Goal: Task Accomplishment & Management: Manage account settings

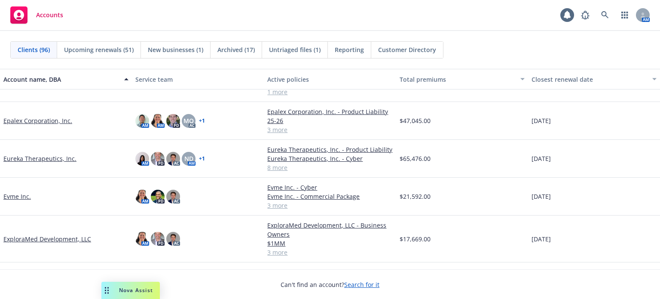
scroll to position [1117, 0]
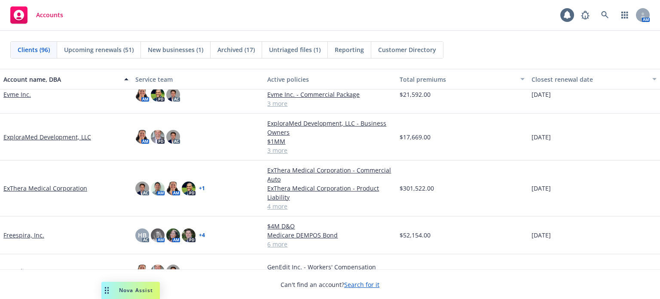
click at [27, 140] on link "ExploraMed Development, LLC" at bounding box center [47, 136] width 88 height 9
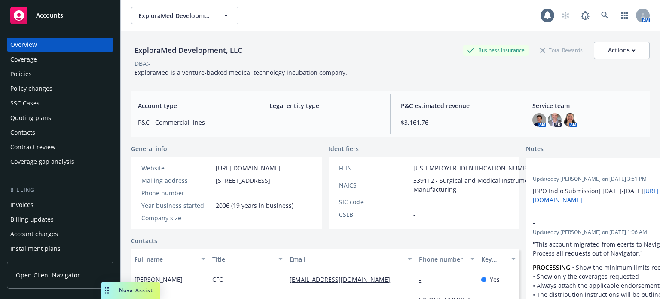
click at [34, 122] on div "Quoting plans" at bounding box center [30, 118] width 41 height 14
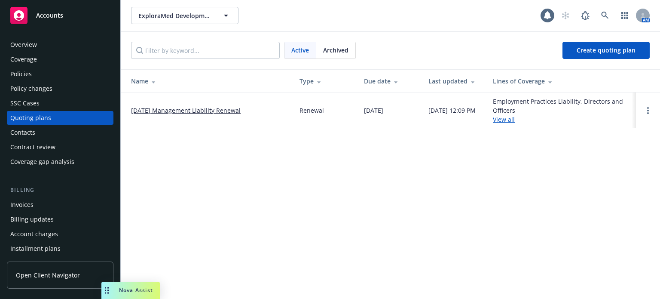
click at [183, 108] on link "11/14/25 Management Liability Renewal" at bounding box center [186, 110] width 110 height 9
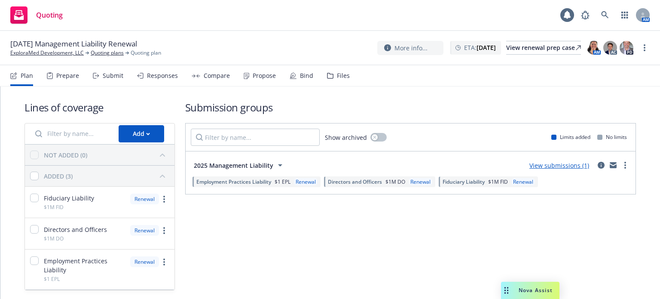
click at [141, 76] on icon at bounding box center [141, 75] width 3 height 5
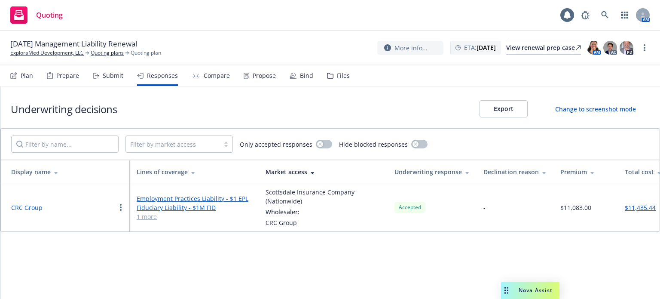
click at [253, 77] on div "Propose" at bounding box center [264, 75] width 23 height 7
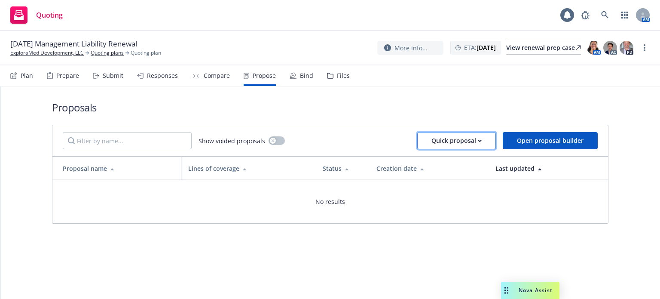
click at [477, 144] on div "Quick proposal" at bounding box center [456, 140] width 50 height 16
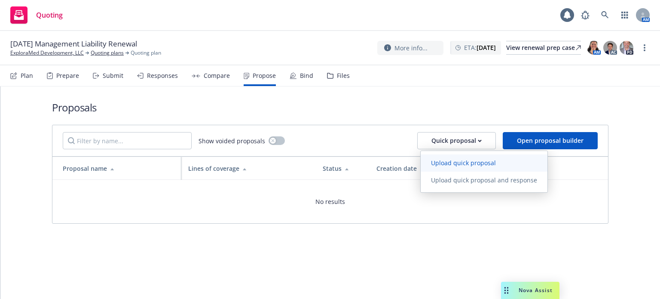
click at [467, 161] on span "Upload quick proposal" at bounding box center [464, 163] width 86 height 8
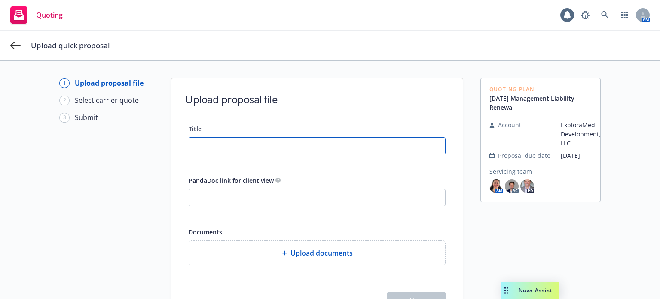
click at [223, 148] on input "Title" at bounding box center [317, 145] width 256 height 16
type input "25-26 Management Liability proposal"
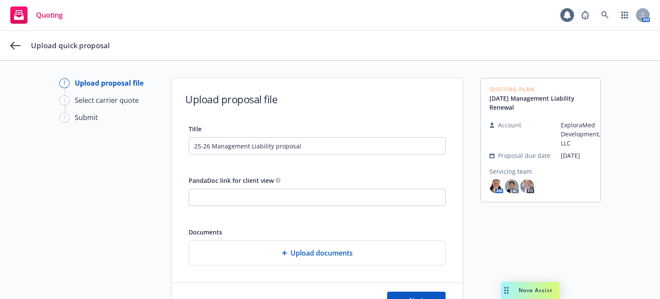
click at [299, 247] on div "Upload documents" at bounding box center [317, 253] width 256 height 24
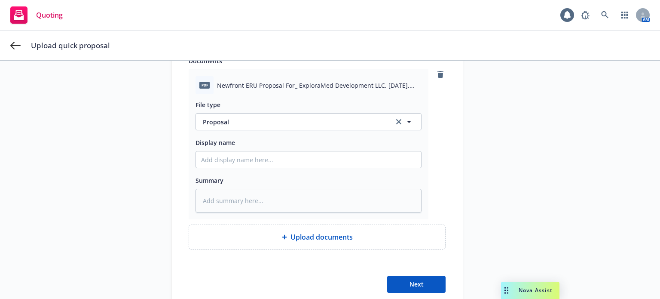
scroll to position [172, 0]
click at [284, 158] on input "Display name" at bounding box center [308, 158] width 225 height 16
paste input "25-26 Management Liability proposal"
type textarea "x"
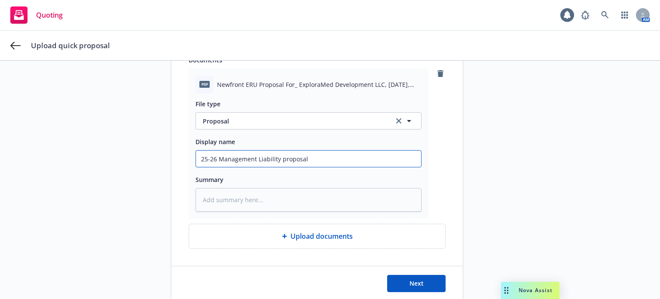
type input "25-26 Management Liability proposal"
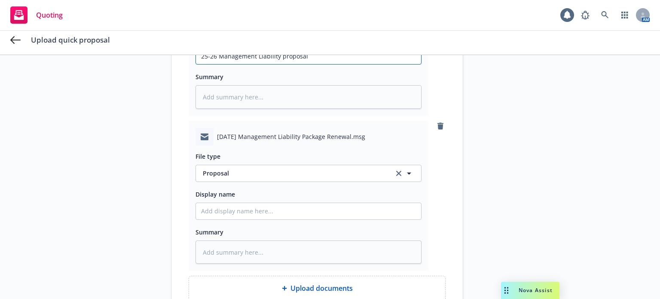
scroll to position [344, 0]
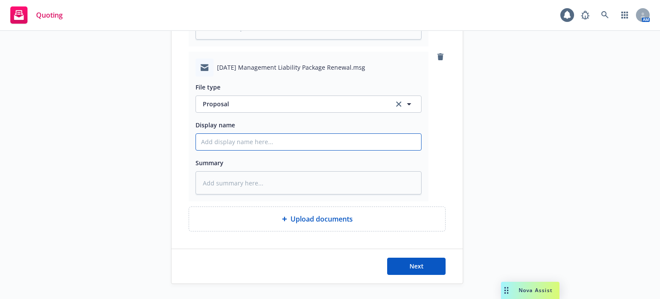
click at [248, 145] on input "Display name" at bounding box center [308, 142] width 225 height 16
paste input "25-26 Management Liability proposal"
type textarea "x"
type input "25-26 Management Liability proposal"
type textarea "x"
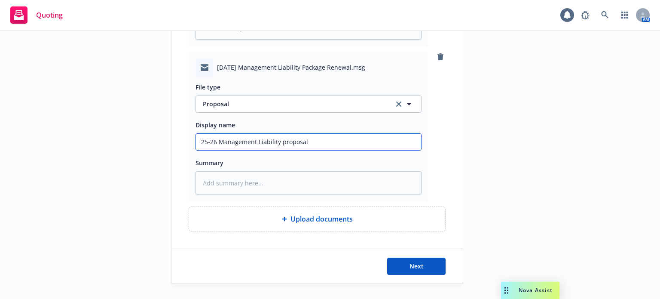
type input "25-26 Management Liability proposal"
type textarea "x"
type input "25-26 Management Liability proposal E"
type textarea "x"
type input "25-26 Management Liability proposal EM"
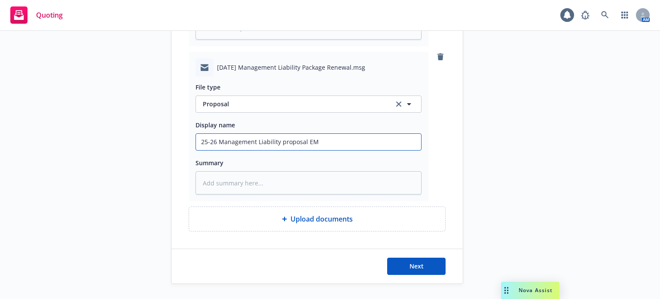
type textarea "x"
type input "25-26 Management Liability proposal EM"
type textarea "x"
type input "25-26 Management Liability proposal EM t"
type textarea "x"
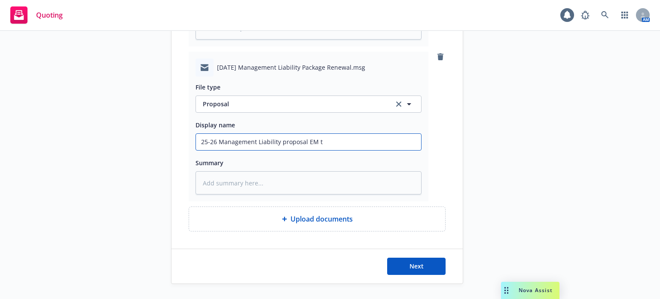
type input "25-26 Management Liability proposal EM to"
type textarea "x"
type input "25-26 Management Liability proposal EM to"
type textarea "x"
type input "25-26 Management Liability proposal EM to I"
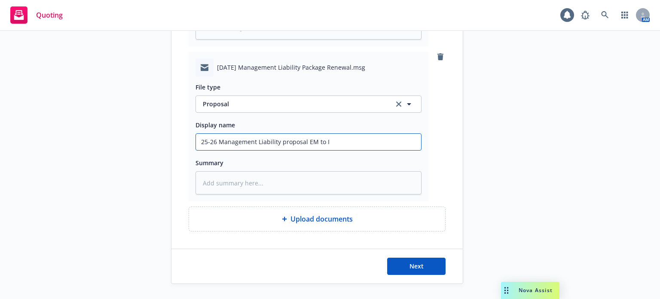
type textarea "x"
type input "25-26 Management Liability proposal EM to IN"
type textarea "x"
type input "25-26 Management Liability proposal EM to INSD"
type textarea "x"
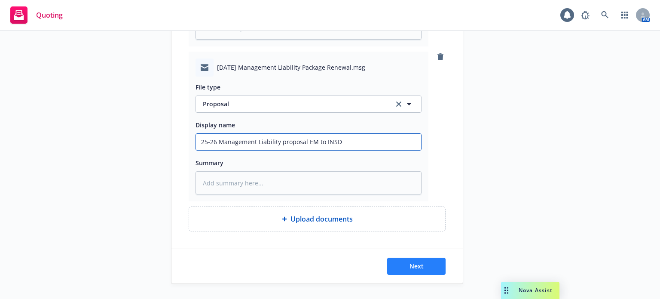
type input "25-26 Management Liability proposal EM to INSD"
click at [409, 269] on span "Next" at bounding box center [416, 266] width 14 height 8
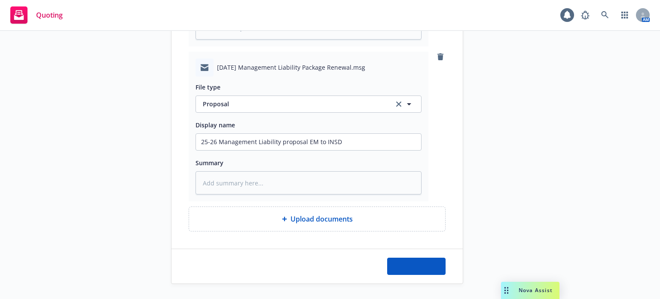
type textarea "x"
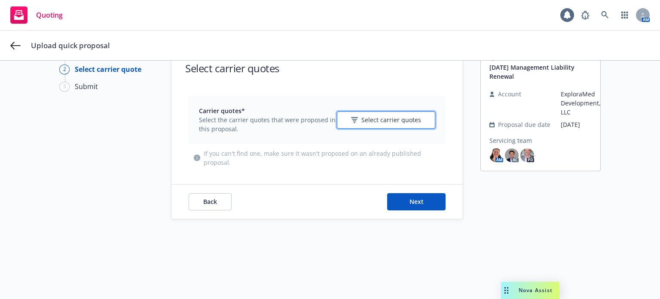
click at [394, 122] on span "Select carrier quotes" at bounding box center [391, 119] width 60 height 9
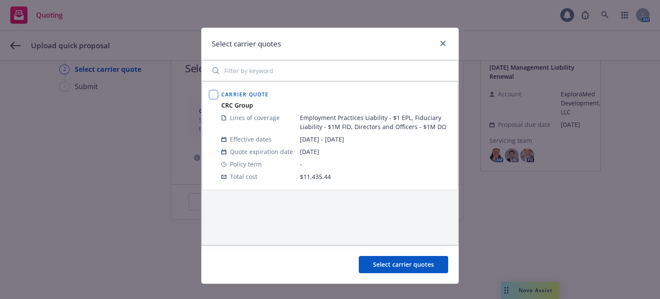
click at [209, 90] on input "checkbox" at bounding box center [213, 94] width 9 height 9
checkbox input "true"
click at [390, 264] on span "Select carrier quotes" at bounding box center [403, 264] width 61 height 8
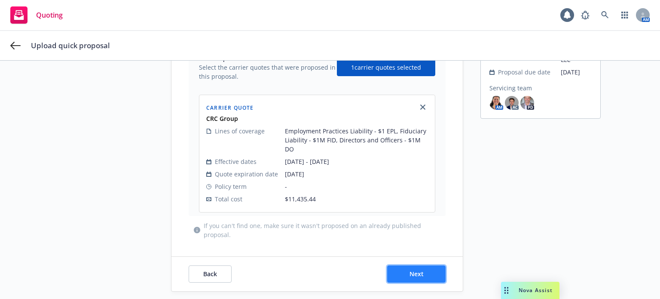
click at [426, 269] on button "Next" at bounding box center [416, 273] width 58 height 17
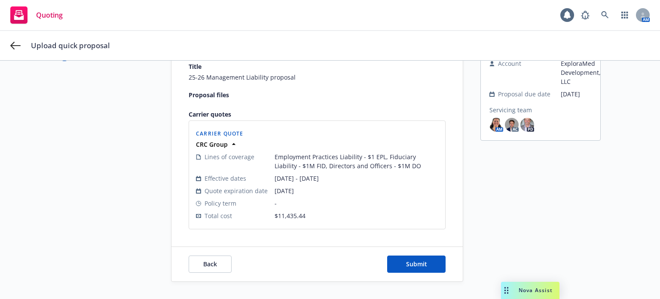
scroll to position [61, 0]
click at [426, 269] on button "Submit" at bounding box center [416, 264] width 58 height 17
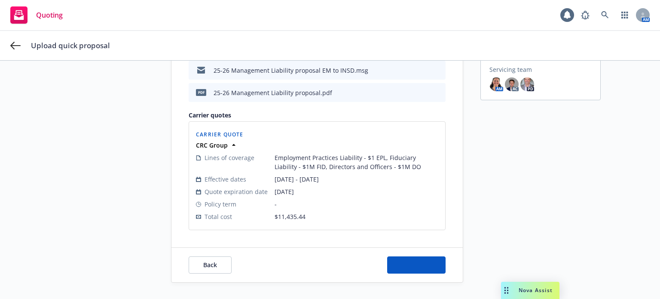
scroll to position [31, 0]
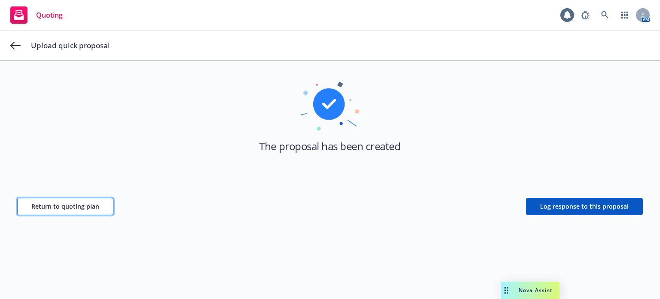
click at [62, 201] on button "Return to quoting plan" at bounding box center [65, 206] width 96 height 17
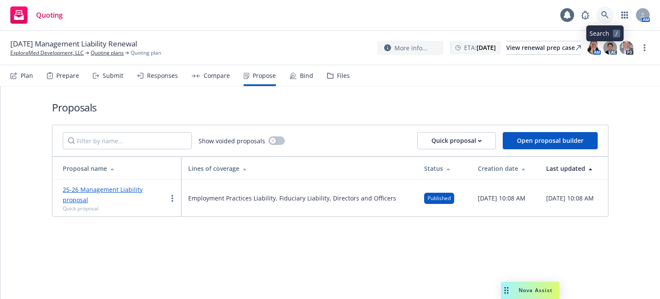
click at [602, 6] on link at bounding box center [604, 14] width 17 height 17
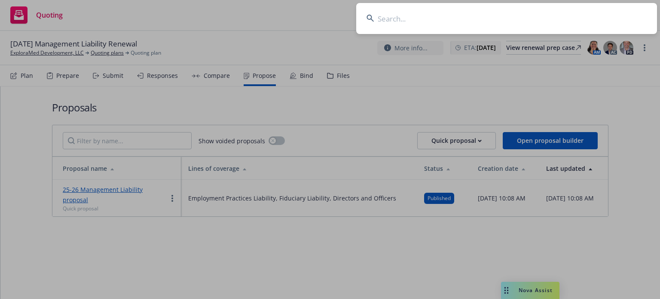
click at [602, 10] on input at bounding box center [506, 18] width 301 height 31
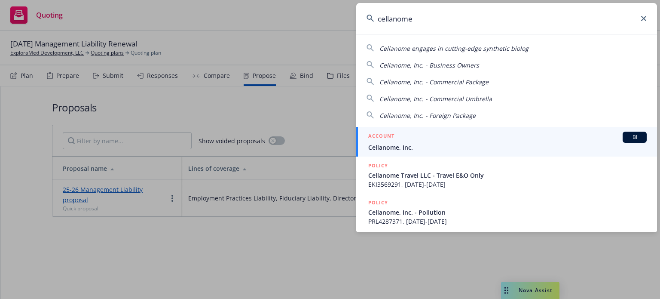
type input "cellanome"
click at [388, 141] on h5 "ACCOUNT" at bounding box center [381, 136] width 26 height 10
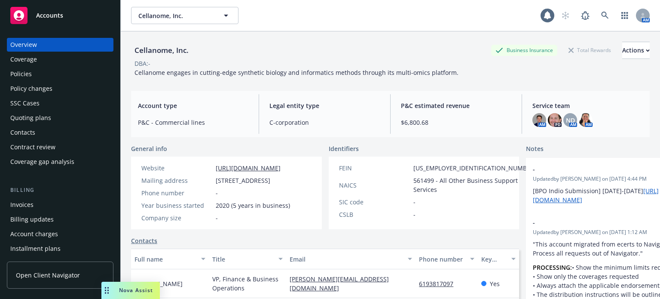
click at [52, 107] on div "SSC Cases" at bounding box center [60, 103] width 100 height 14
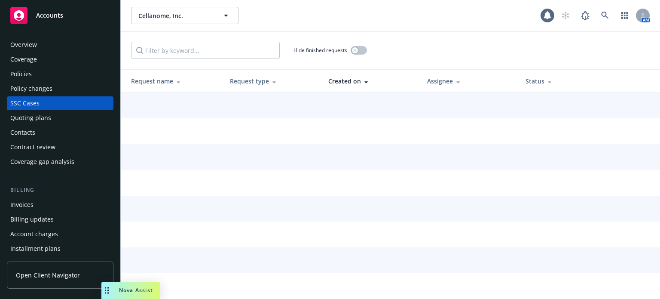
click at [52, 116] on div "Quoting plans" at bounding box center [60, 118] width 100 height 14
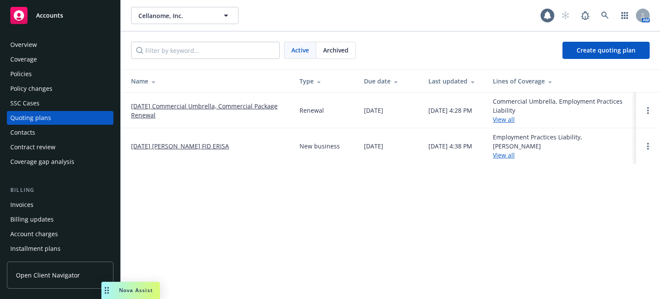
click at [163, 106] on link "10/02/25 Commercial Umbrella, Commercial Package Renewal" at bounding box center [208, 110] width 155 height 18
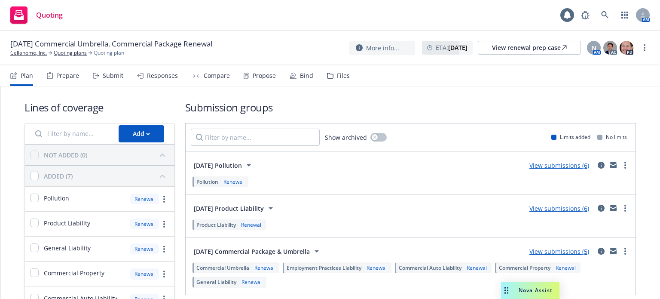
click at [111, 72] on div "Submit" at bounding box center [113, 75] width 21 height 7
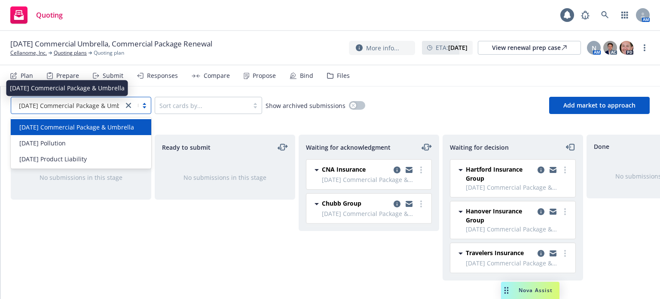
click at [71, 108] on span "10/2/2025 Commercial Package & Umbrella" at bounding box center [76, 105] width 115 height 9
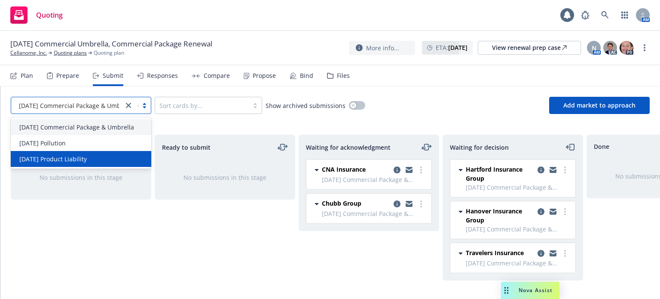
click at [78, 156] on span "10/2/2025 Product Liability" at bounding box center [52, 158] width 67 height 9
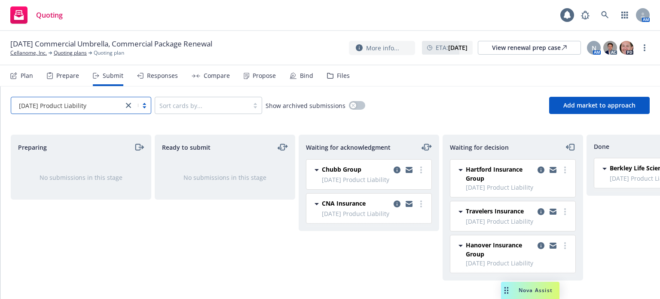
click at [596, 278] on div "Preparing No submissions in this stage Ready to submit No submissions in this s…" at bounding box center [330, 210] width 660 height 153
click at [597, 281] on div "Preparing No submissions in this stage Ready to submit No submissions in this s…" at bounding box center [330, 210] width 660 height 153
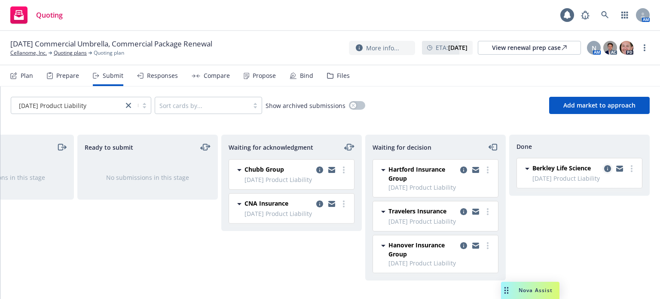
click at [605, 163] on link "copy logging email" at bounding box center [607, 168] width 10 height 10
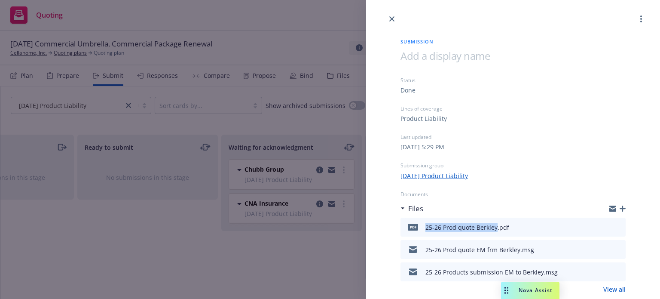
drag, startPoint x: 495, startPoint y: 230, endPoint x: 418, endPoint y: 234, distance: 77.9
click at [418, 234] on div "pdf 25-26 Prod quote Berkley.pdf" at bounding box center [456, 227] width 105 height 18
copy div "25-26 Prod quote Berkley"
click at [620, 209] on icon "button" at bounding box center [623, 208] width 6 height 6
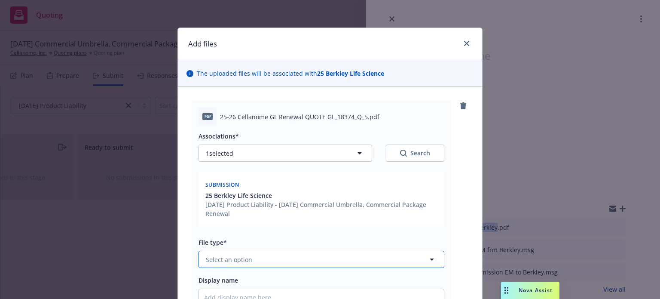
click at [305, 258] on button "Select an option" at bounding box center [322, 259] width 246 height 17
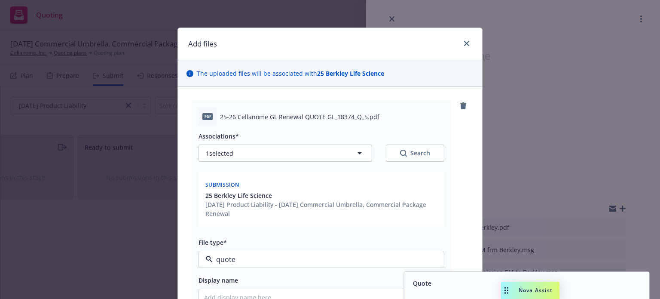
type input "quote"
click at [399, 277] on div "Display name" at bounding box center [322, 280] width 246 height 10
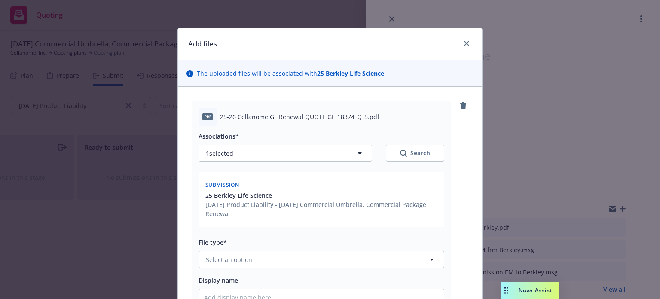
drag, startPoint x: 324, startPoint y: 270, endPoint x: 323, endPoint y: 261, distance: 8.6
click at [324, 269] on div "Associations* 1 selected Search Submission 25 Berkley Life Science 10/2/2025 Pr…" at bounding box center [322, 237] width 246 height 224
click at [323, 261] on button "Select an option" at bounding box center [322, 259] width 246 height 17
type input "q"
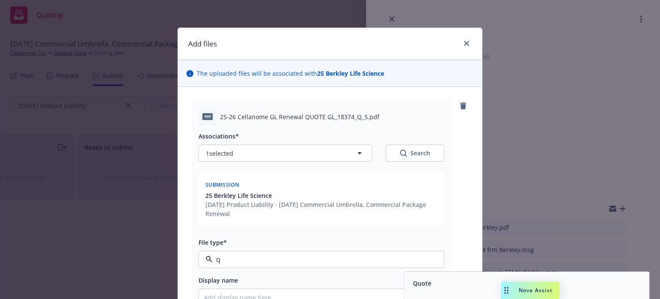
click at [404, 284] on div "Quote" at bounding box center [526, 283] width 245 height 23
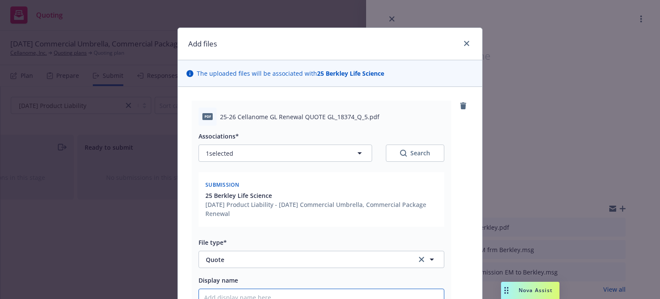
click at [383, 293] on input "Display name" at bounding box center [321, 297] width 245 height 16
paste input "25-26 Prod quote Berkley"
type textarea "x"
type input "25-26 Prod quote Berkley"
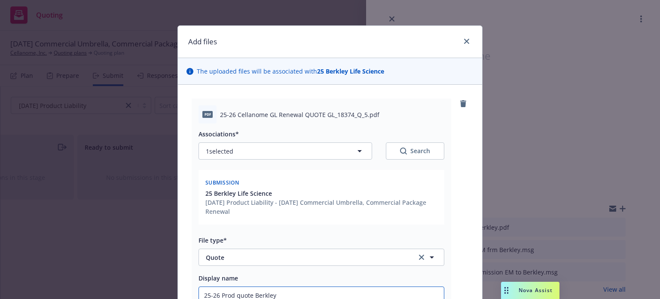
scroll to position [88, 0]
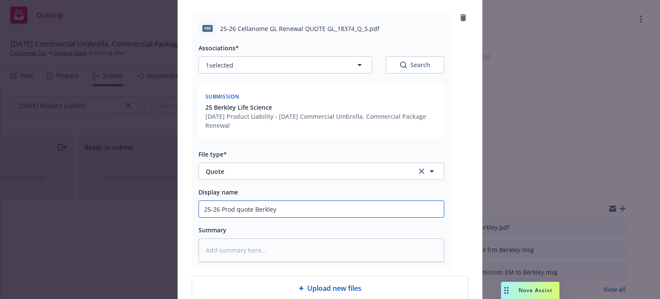
click at [252, 208] on input "25-26 Prod quote Berkley" at bounding box center [321, 209] width 245 height 16
type textarea "x"
type input "25-26 Prod quote rBerkley"
type textarea "x"
type input "25-26 Prod quote reBerkley"
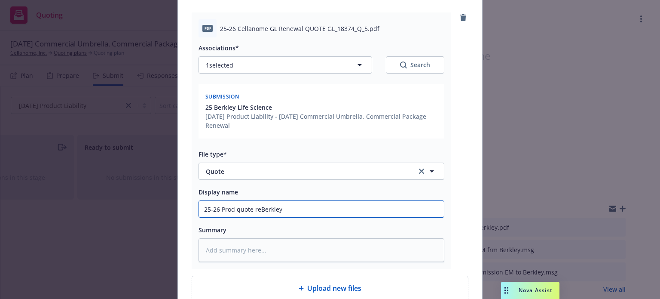
type textarea "x"
type input "25-26 Prod quote revBerkley"
type textarea "x"
type input "25-26 Prod quote revisBerkley"
type textarea "x"
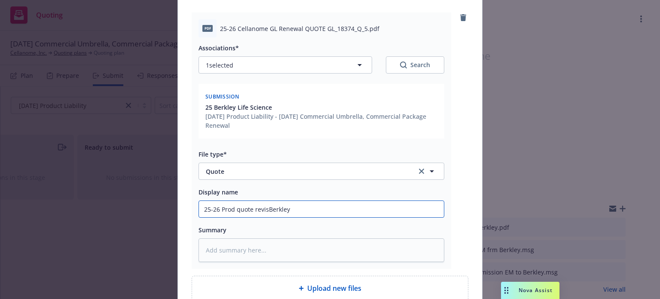
type input "25-26 Prod quote reviseBerkley"
type textarea "x"
type input "25-26 Prod quote revisedBerkley"
type textarea "x"
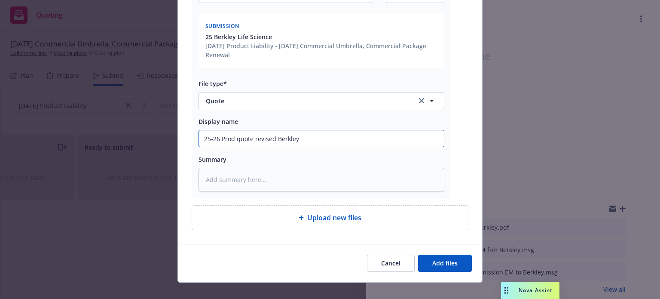
scroll to position [169, 0]
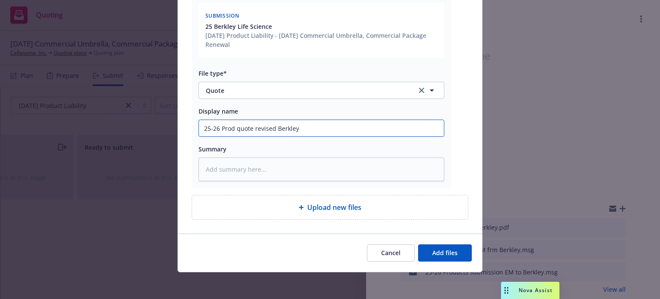
type input "25-26 Prod quote revised Berkley"
type textarea "x"
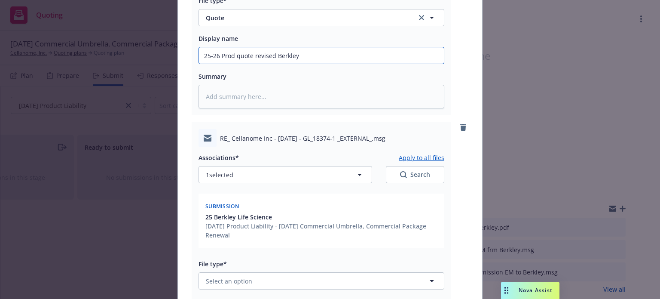
scroll to position [255, 0]
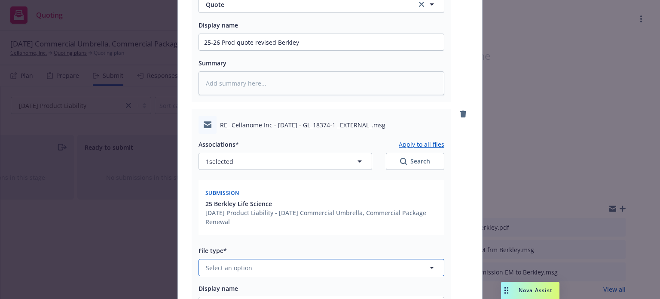
click at [273, 274] on button "Select an option" at bounding box center [322, 267] width 246 height 17
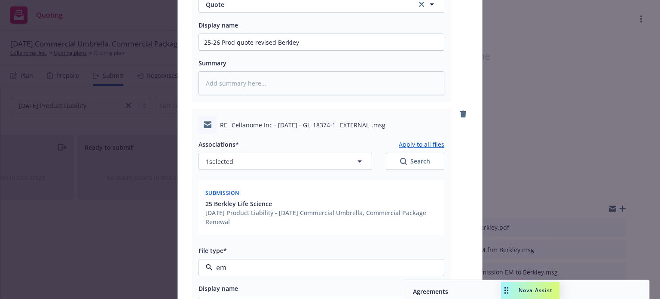
type input "ema"
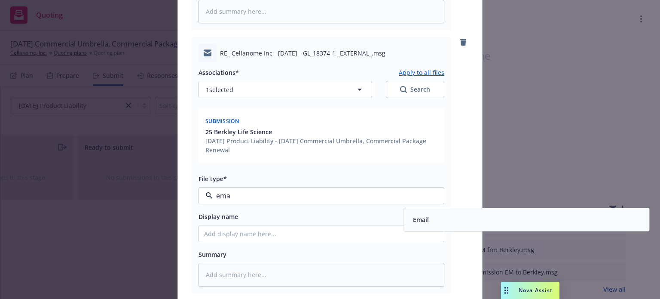
scroll to position [341, 0]
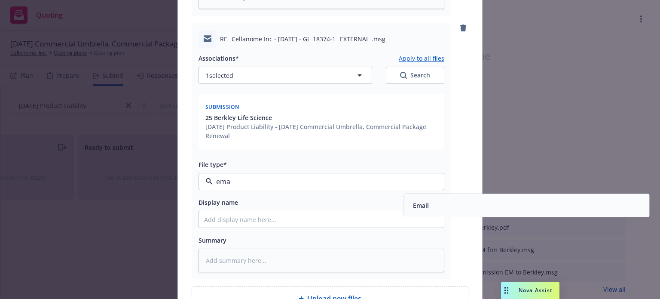
click at [413, 208] on span "Email" at bounding box center [421, 205] width 16 height 9
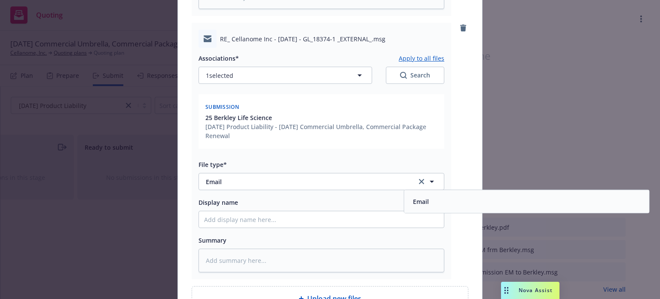
click at [380, 227] on div "Associations* Apply to all files 1 selected Search Submission 25 Berkley Life S…" at bounding box center [322, 160] width 246 height 224
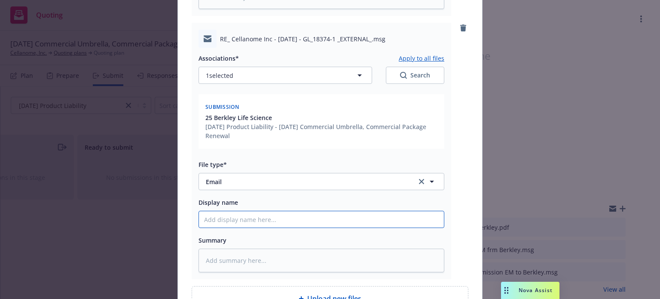
paste input "25-26 Prod quote Berkley"
type textarea "x"
type input "25-26 Prod quote Berkley"
click at [349, 224] on input "25-26 Prod quote Berkley" at bounding box center [321, 219] width 245 height 16
type textarea "x"
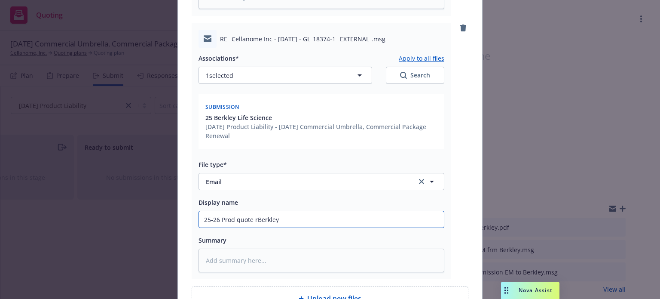
type input "25-26 Prod quote reBerkley"
type textarea "x"
type input "25-26 Prod quote revBerkley"
type textarea "x"
type input "25-26 Prod quote reviBerkley"
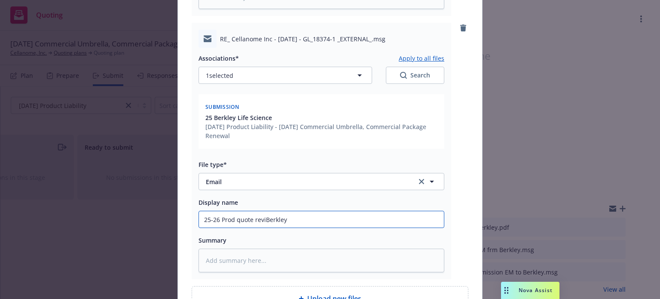
type textarea "x"
type input "25-26 Prod quote revisBerkley"
type textarea "x"
type input "25-26 Prod quote reviseBerkley"
type textarea "x"
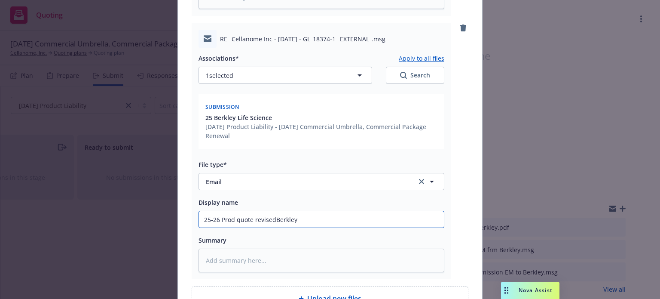
type input "25-26 Prod quote revised Berkley"
type textarea "x"
type input "25-26 Prod quote revised EBerkley"
type textarea "x"
type input "25-26 Prod quote revised EMBerkley"
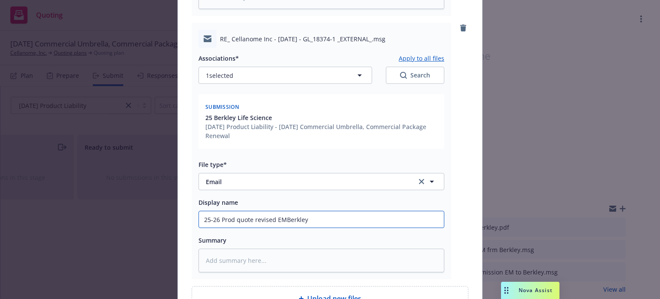
type textarea "x"
type input "25-26 Prod quote revised EM Berkley"
type textarea "x"
type input "25-26 Prod quote revised EM fBerkley"
type textarea "x"
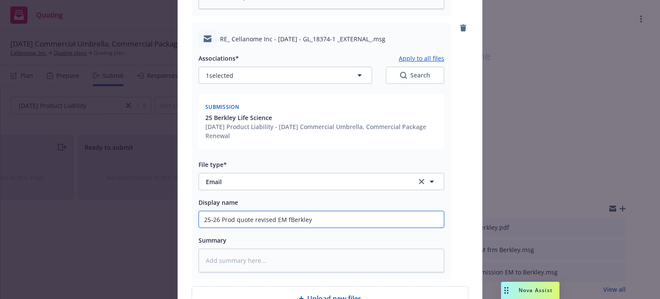
type input "25-26 Prod quote revised EM frBerkley"
type textarea "x"
type input "25-26 Prod quote revised EM frmBerkley"
type textarea "x"
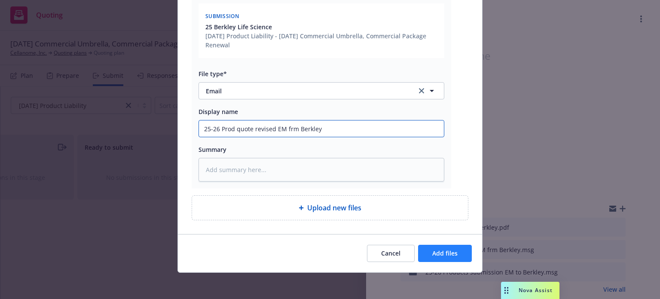
type input "25-26 Prod quote revised EM frm Berkley"
click at [432, 257] on button "Add files" at bounding box center [445, 252] width 54 height 17
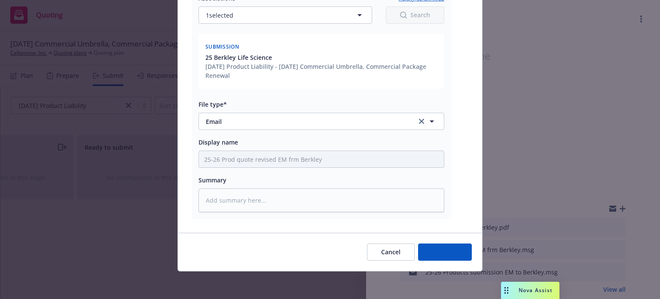
scroll to position [400, 0]
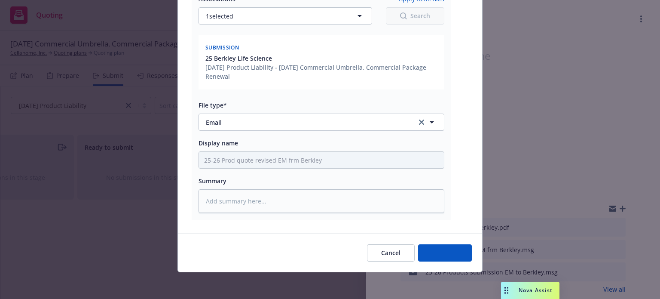
type textarea "x"
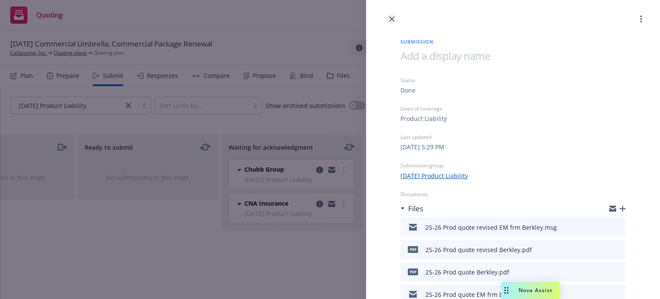
click at [392, 20] on icon "close" at bounding box center [391, 18] width 5 height 5
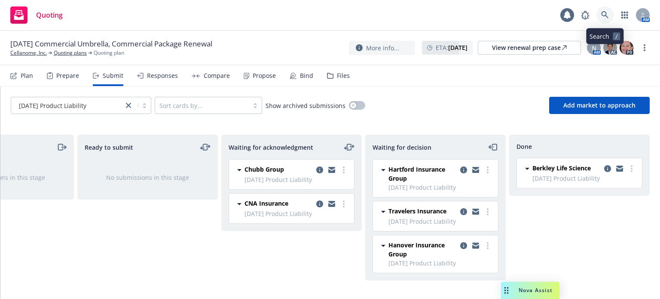
click at [608, 10] on link at bounding box center [604, 14] width 17 height 17
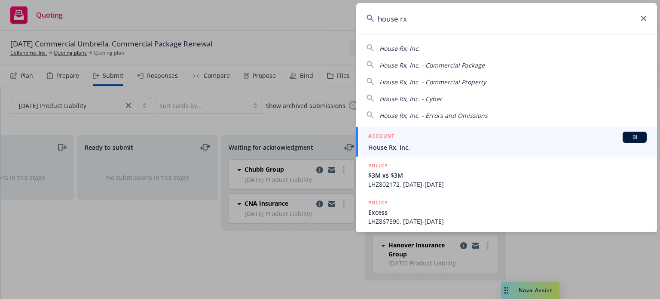
type input "house rx"
click at [382, 144] on span "House Rx, Inc." at bounding box center [507, 147] width 278 height 9
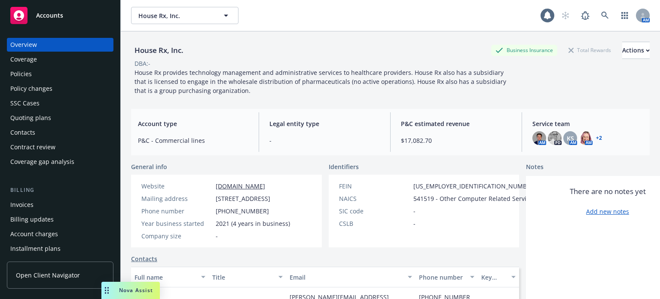
click at [70, 75] on div "Policies" at bounding box center [60, 74] width 100 height 14
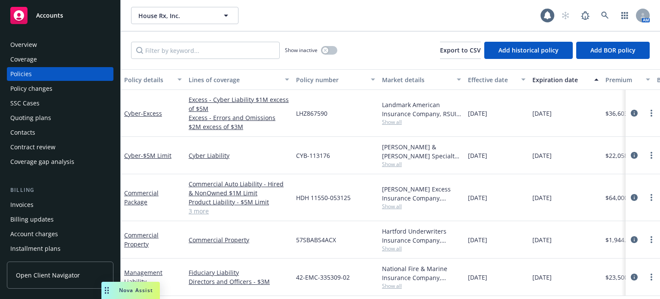
click at [91, 92] on div "Policy changes" at bounding box center [60, 89] width 100 height 14
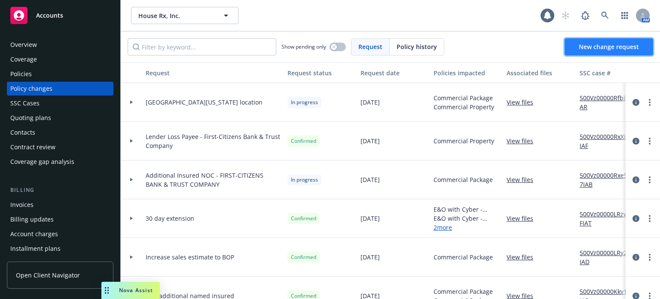
click at [584, 49] on span "New change request" at bounding box center [609, 47] width 60 height 8
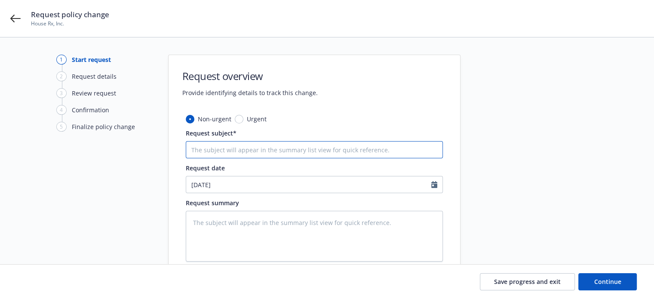
click at [217, 151] on input "Request subject*" at bounding box center [314, 149] width 257 height 17
type textarea "x"
type input "A"
type textarea "x"
type input "Am"
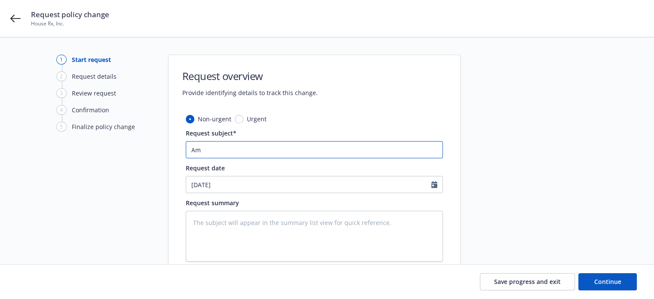
type textarea "x"
type input "Ame"
type textarea "x"
type input "Amen"
type textarea "x"
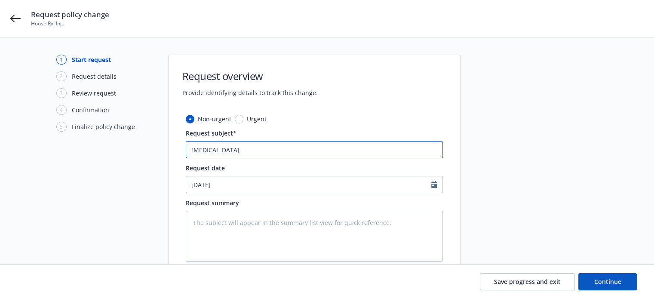
type input "Amend"
type textarea "x"
type input "Amend"
type textarea "x"
type input "Amend L"
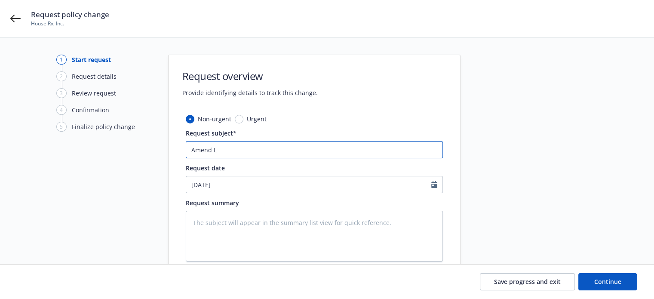
type textarea "x"
type input "Amend LP"
type textarea "x"
type input "Amend LP"
type textarea "x"
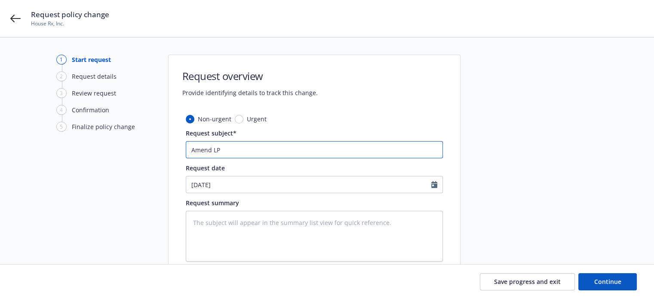
type input "Amend LP A"
type textarea "x"
type input "Amend LP AI"
paste input "First-Citizens Bank & Trust Company"
type textarea "x"
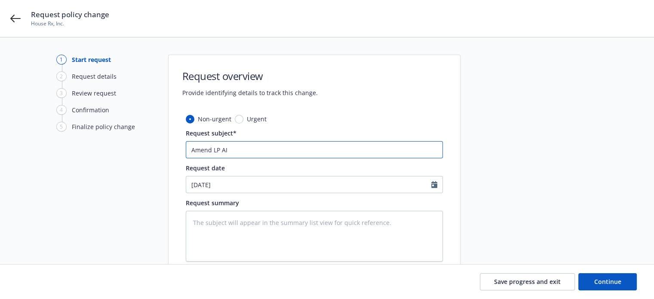
type input "Amend LP AI First-Citizens Bank & Trust Company"
type textarea "x"
type input "Amend LP AI First-Citizens Bank & Trust Company"
type textarea "x"
type input "Amend LP AI First-Citizens Bank & Trust Company a"
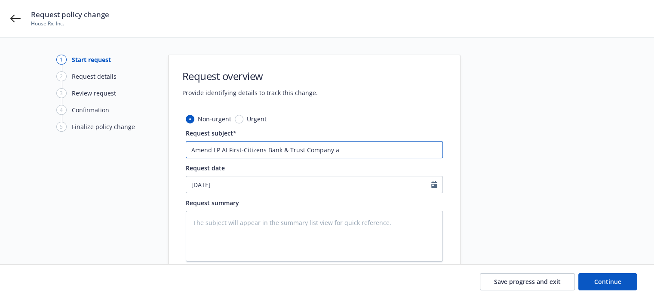
type textarea "x"
type input "Amend LP AI First-Citizens Bank & Trust Company ad"
type textarea "x"
type input "Amend LP AI First-Citizens Bank & Trust Company add"
type textarea "x"
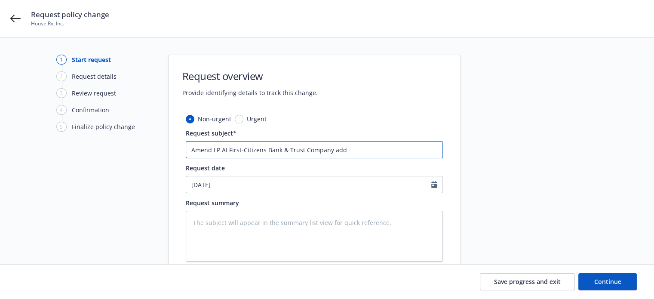
type input "Amend LP AI First-Citizens Bank & Trust Company addr"
type textarea "x"
type input "Amend LP AI First-Citizens Bank & Trust Company addre"
type textarea "x"
type input "Amend LP AI First-Citizens Bank & Trust Company addres"
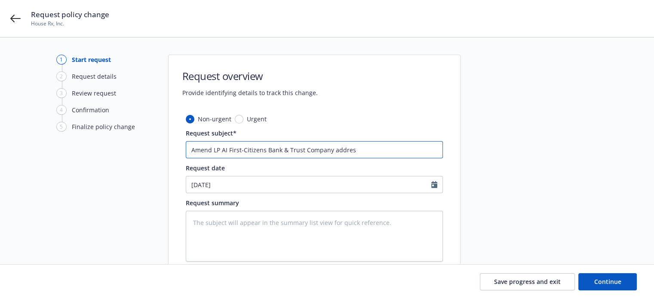
type textarea "x"
type input "Amend LP AI First-Citizens Bank & Trust Company address"
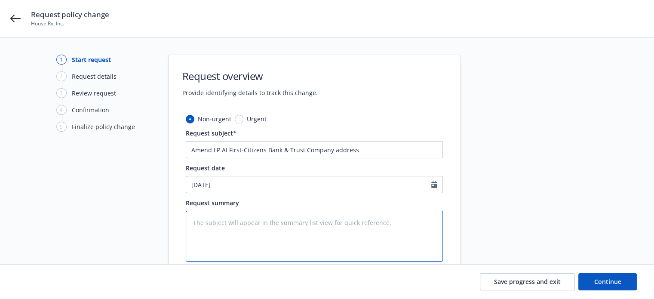
click at [250, 235] on textarea at bounding box center [314, 236] width 257 height 51
paste textarea "Amend LP AI First-Citizens Bank & Trust Company address"
type textarea "x"
type textarea "Amend LP AI First-Citizens Bank & Trust Company address"
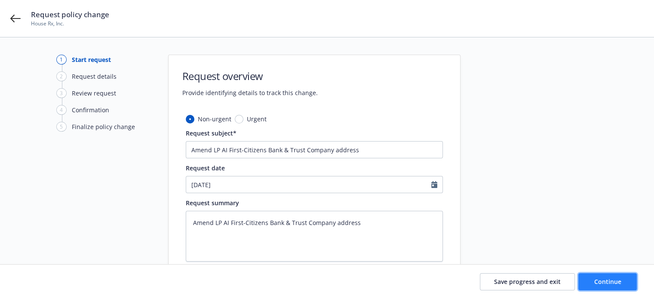
click at [590, 281] on button "Continue" at bounding box center [607, 281] width 58 height 17
type textarea "x"
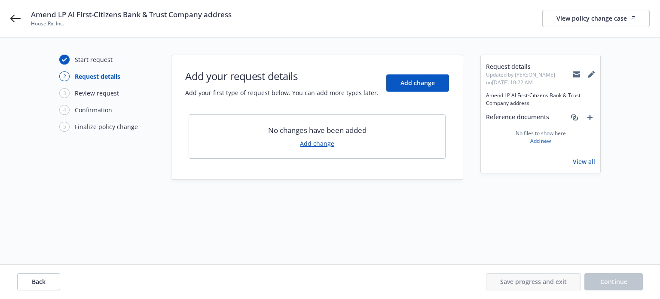
click at [308, 141] on link "Add change" at bounding box center [317, 143] width 34 height 9
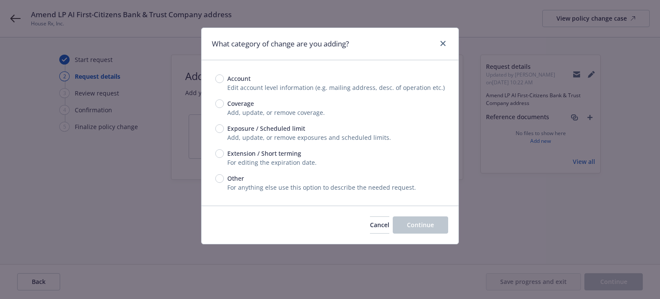
drag, startPoint x: 253, startPoint y: 127, endPoint x: 260, endPoint y: 134, distance: 9.7
click at [253, 127] on span "Exposure / Scheduled limit" at bounding box center [266, 128] width 78 height 9
click at [224, 127] on input "Exposure / Scheduled limit" at bounding box center [219, 128] width 9 height 9
radio input "true"
click at [413, 226] on span "Continue" at bounding box center [420, 224] width 27 height 8
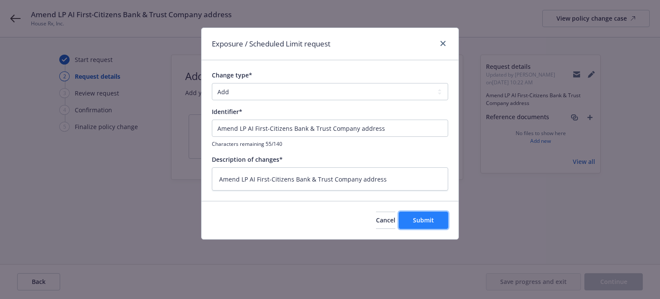
click at [415, 213] on button "Submit" at bounding box center [423, 219] width 49 height 17
type textarea "x"
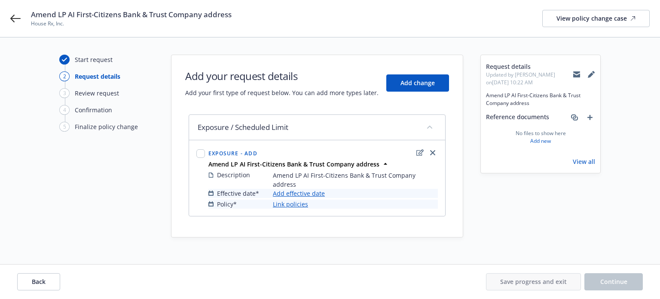
click at [288, 189] on link "Add effective date" at bounding box center [299, 193] width 52 height 9
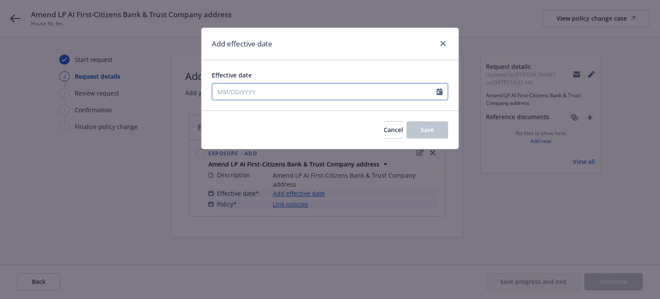
click at [287, 94] on input "Effective date" at bounding box center [324, 91] width 224 height 16
select select "9"
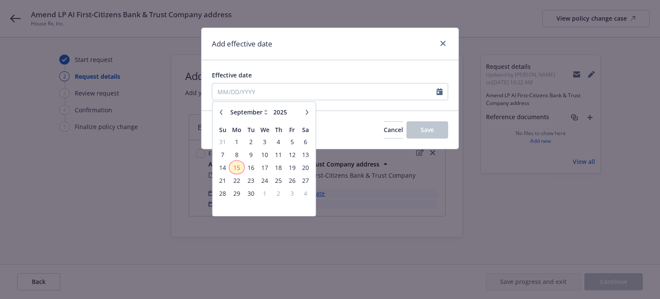
click at [239, 162] on span "15" at bounding box center [236, 167] width 13 height 11
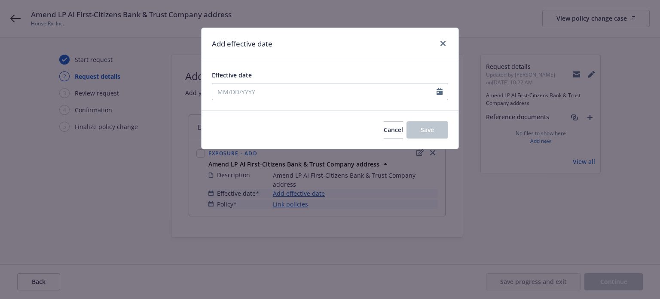
type input "09/15/2025"
click at [437, 133] on button "Save" at bounding box center [427, 129] width 42 height 17
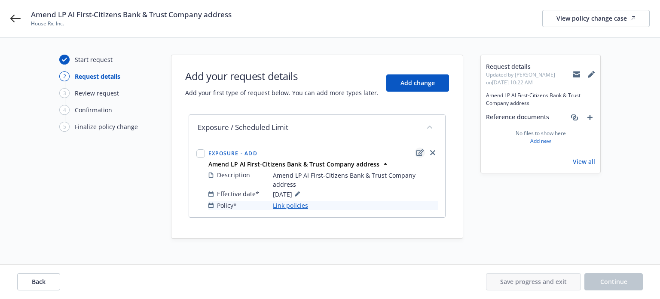
click at [415, 152] on link "edit" at bounding box center [420, 152] width 10 height 10
type textarea "x"
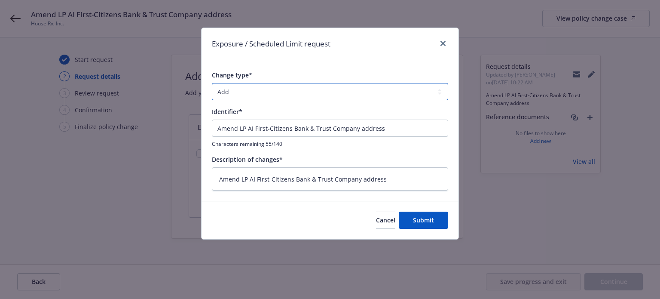
click at [270, 93] on select "Add Audit Change Remove" at bounding box center [330, 91] width 236 height 17
select select "CHANGE"
click at [212, 83] on select "Add Audit Change Remove" at bounding box center [330, 91] width 236 height 17
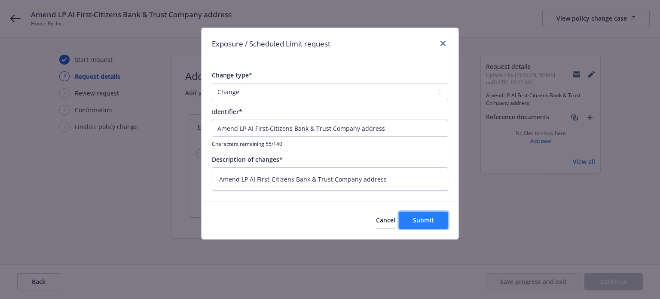
click at [415, 220] on span "Submit" at bounding box center [423, 220] width 21 height 8
type textarea "x"
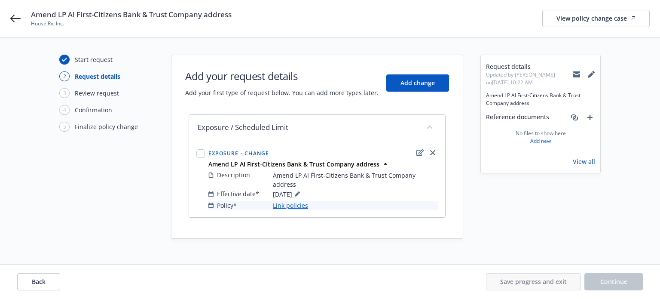
click at [284, 201] on link "Link policies" at bounding box center [290, 205] width 35 height 9
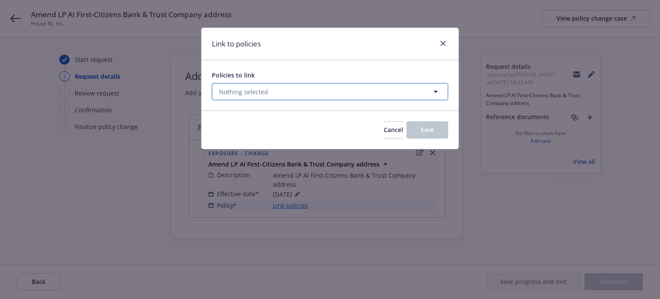
click at [254, 92] on span "Nothing selected" at bounding box center [243, 91] width 49 height 9
select select "ACTIVE"
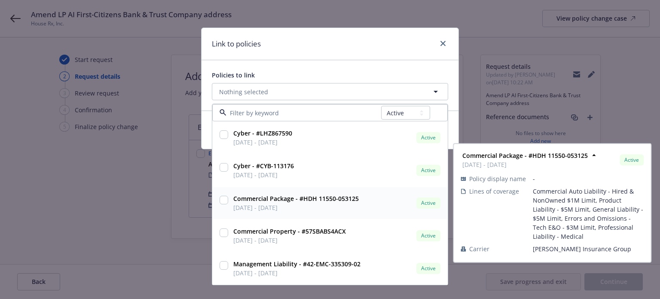
click at [223, 199] on input "checkbox" at bounding box center [224, 200] width 9 height 9
checkbox input "true"
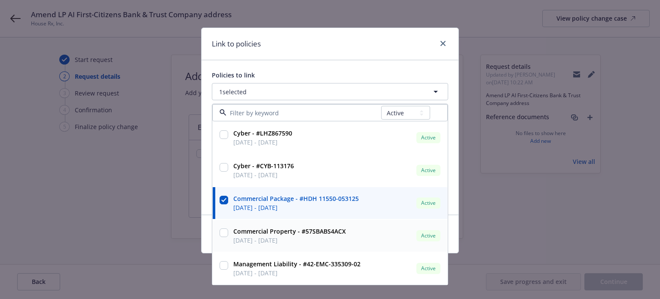
click at [222, 234] on input "checkbox" at bounding box center [224, 232] width 9 height 9
checkbox input "true"
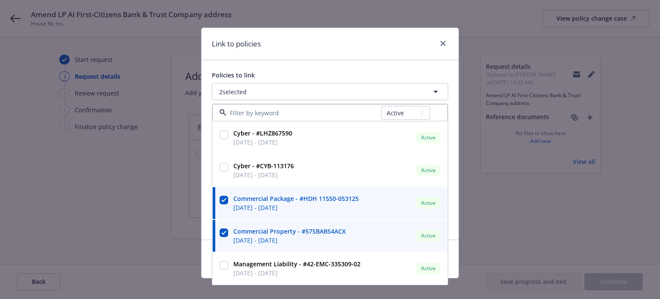
click at [318, 51] on div "Link to policies" at bounding box center [330, 44] width 257 height 32
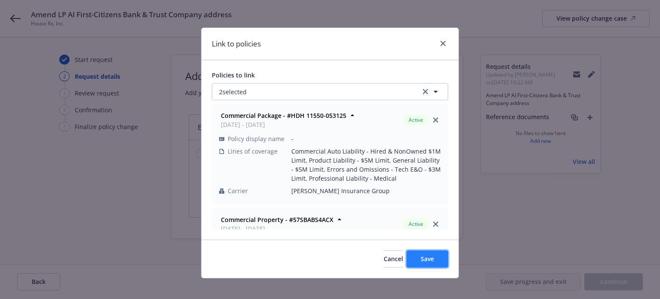
click at [413, 253] on button "Save" at bounding box center [427, 258] width 42 height 17
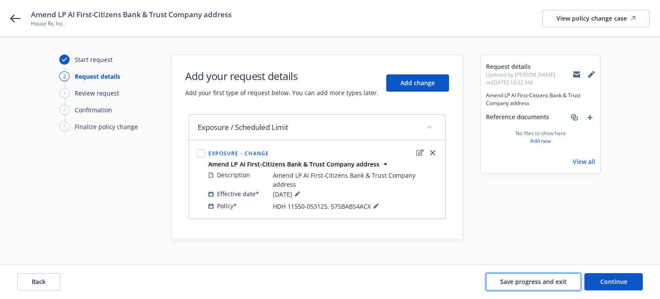
click at [541, 278] on span "Save progress and exit" at bounding box center [533, 281] width 67 height 8
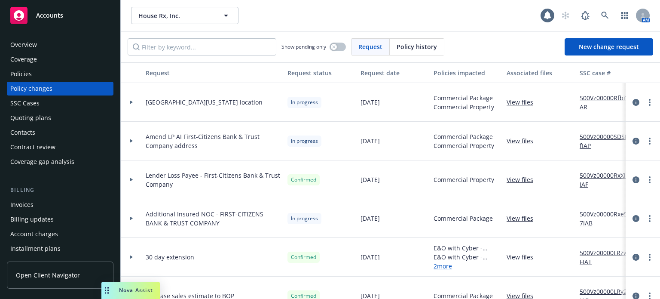
click at [524, 141] on link "View files" at bounding box center [524, 140] width 34 height 9
click at [524, 143] on link "View files" at bounding box center [524, 140] width 34 height 9
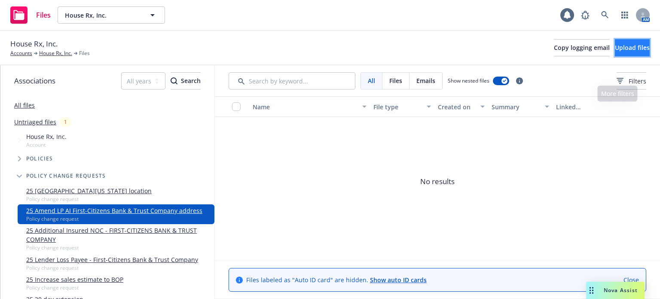
click at [615, 48] on span "Upload files" at bounding box center [632, 47] width 35 height 8
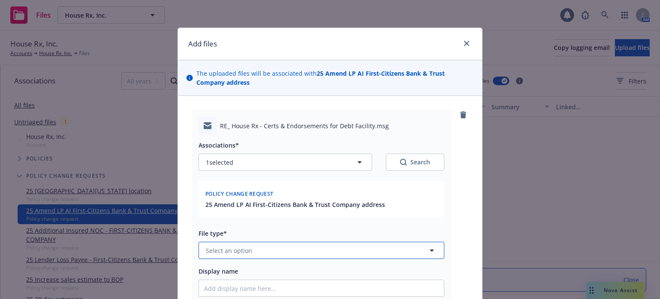
click at [293, 245] on button "Select an option" at bounding box center [322, 249] width 246 height 17
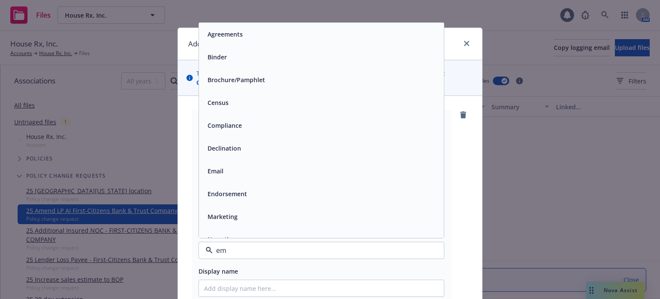
type input "ema"
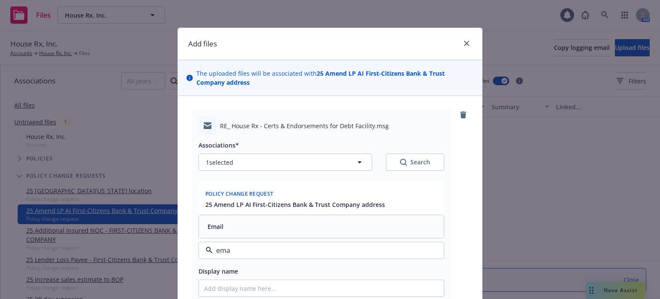
click at [297, 230] on div "Email" at bounding box center [321, 226] width 235 height 12
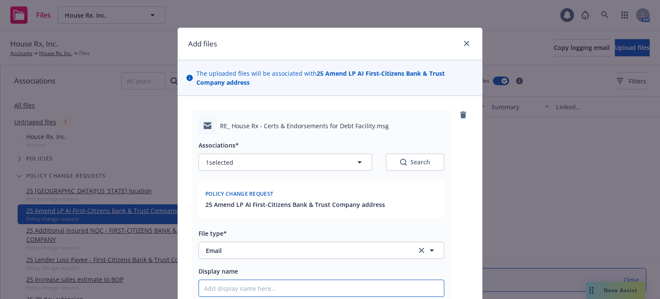
click at [291, 283] on input "Display name" at bounding box center [321, 288] width 245 height 16
type textarea "x"
type input "9"
type textarea "x"
type input "9/"
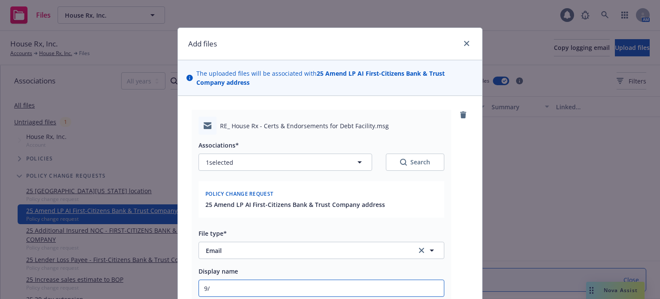
type textarea "x"
type input "9/1"
type textarea "x"
type input "9/12"
type textarea "x"
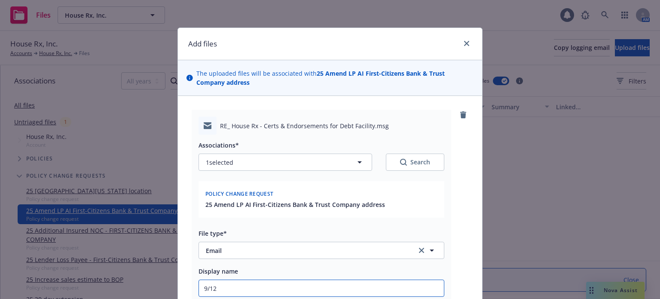
type input "9/12/"
type textarea "x"
type input "9/12/2"
type textarea "x"
type input "9/12/22"
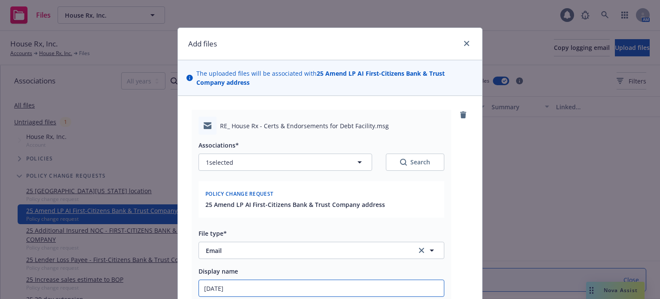
type textarea "x"
type input "9/12/220"
type textarea "x"
type input "9/12/22"
type textarea "x"
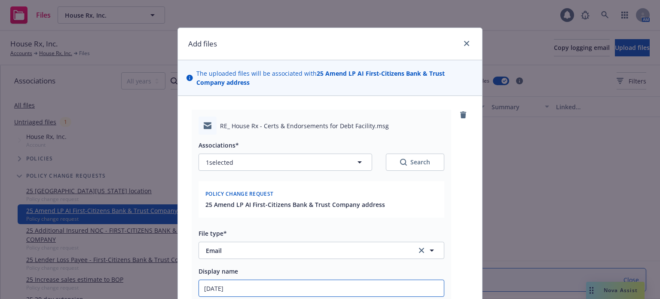
type input "9/12/2"
type textarea "x"
type input "9/12/20"
type textarea "x"
type input "9/12/202"
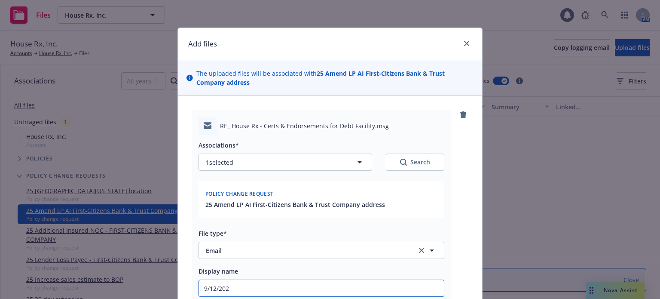
type textarea "x"
type input "9/12/2025"
type textarea "x"
type input "9/12/2025"
type textarea "x"
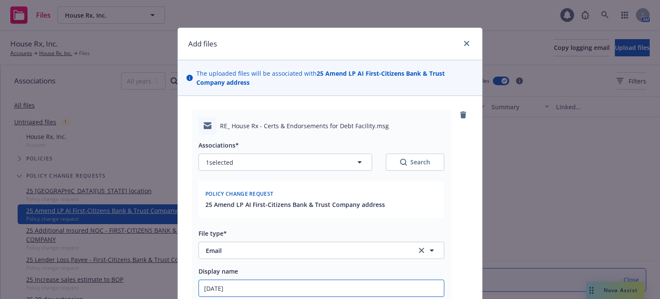
type input "9/12/2025 G"
type textarea "x"
type input "9/12/2025 GL"
type textarea "x"
type input "9/12/2025 GL"
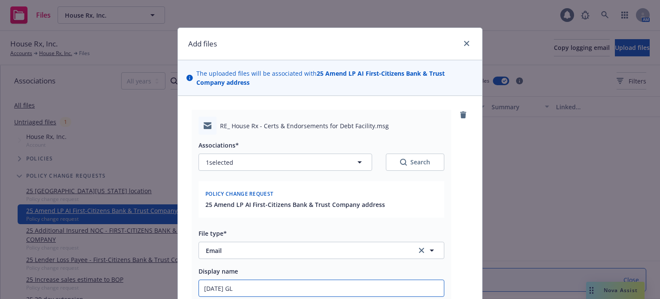
type textarea "x"
type input "9/12/2025 GL P"
type textarea "x"
type input "9/12/2025 GL PRO"
type textarea "x"
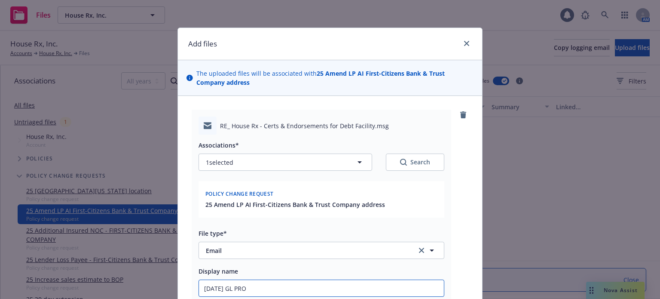
type input "9/12/2025 GL PROP"
type textarea "x"
type input "9/12/2025 GL PROP"
type textarea "x"
type input "9/12/2025 GL PROP c"
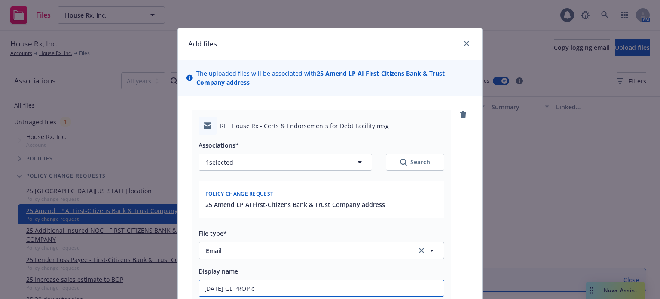
type textarea "x"
type input "9/12/2025 GL PROP co"
type textarea "x"
type input "9/12/2025 GL PROP cor"
type textarea "x"
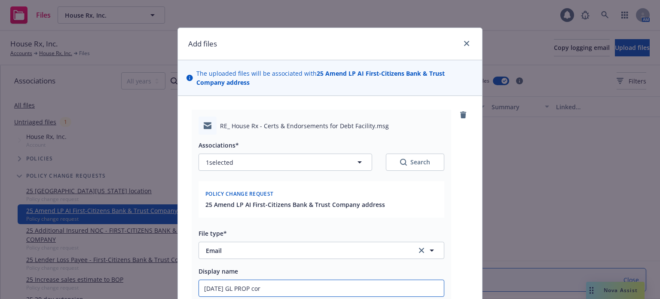
type input "9/12/2025 GL PROP corr"
type textarea "x"
type input "9/12/2025 GL PROP corre"
type textarea "x"
type input "9/12/2025 GL PROP correc"
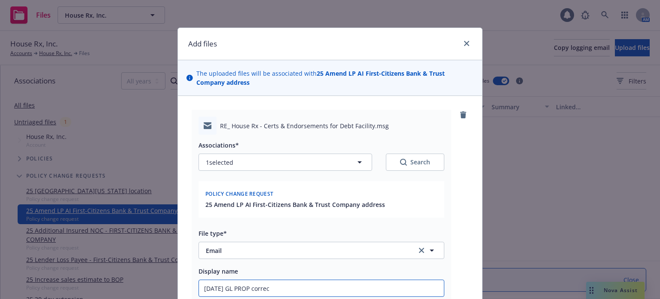
type textarea "x"
type input "9/12/2025 GL PROP correct"
type textarea "x"
type input "9/12/2025 GL PROP correct"
paste input "Amend LP AI First-Citizens Bank & Trust Company address"
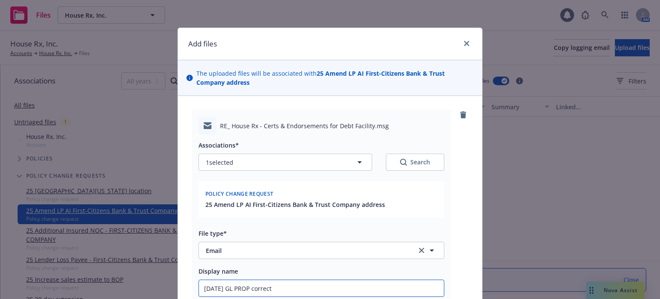
type textarea "x"
type input "9/12/2025 GL PROP correct Amend LP AI First-Citizens Bank & Trust Company addre…"
drag, startPoint x: 272, startPoint y: 290, endPoint x: 251, endPoint y: 290, distance: 20.6
click at [251, 290] on input "9/12/2025 GL PROP correct Amend LP AI First-Citizens Bank & Trust Company addre…" at bounding box center [321, 288] width 245 height 16
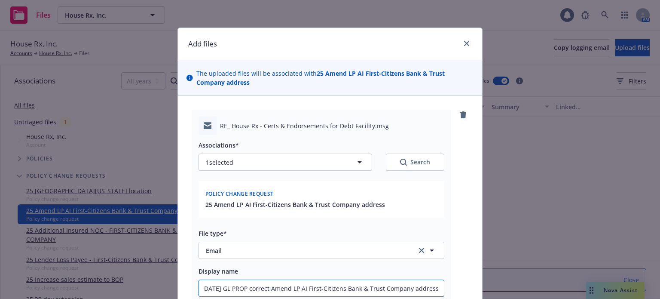
type textarea "x"
type input "9/12/2025 GL PROP r Amend LP AI First-Citizens Bank & Trust Company address"
type textarea "x"
type input "9/12/2025 GL PROP re Amend LP AI First-Citizens Bank & Trust Company address"
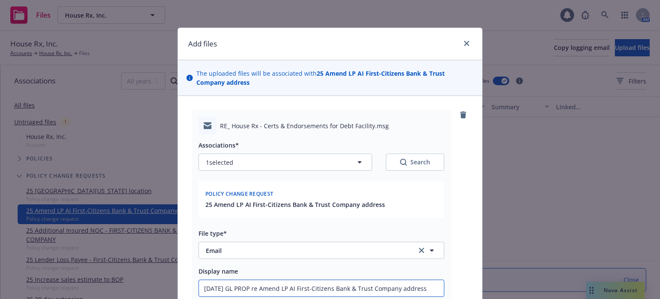
type textarea "x"
type input "9/12/2025 GL PROP req Amend LP AI First-Citizens Bank & Trust Company address"
type textarea "x"
type input "9/12/2025 GL PROP reque Amend LP AI First-Citizens Bank & Trust Company address"
type textarea "x"
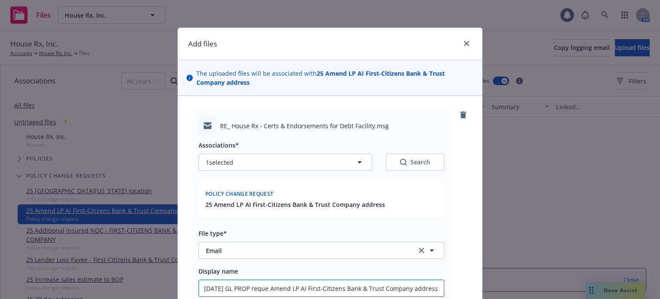
type input "9/12/2025 GL PROP reques Amend LP AI First-Citizens Bank & Trust Company address"
type textarea "x"
type input "9/12/2025 GL PROP request Amend LP AI First-Citizens Bank & Trust Company addre…"
type textarea "x"
type input "9/12/2025 GL PROP request Amend LP AI First-Citizens Bank & Trust Company addre…"
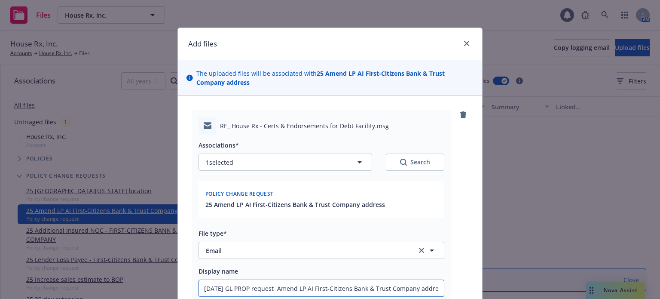
type textarea "x"
type input "9/12/2025 GL PROP request t Amend LP AI First-Citizens Bank & Trust Company add…"
type textarea "x"
type input "9/12/2025 GL PROP request to Amend LP AI First-Citizens Bank & Trust Company ad…"
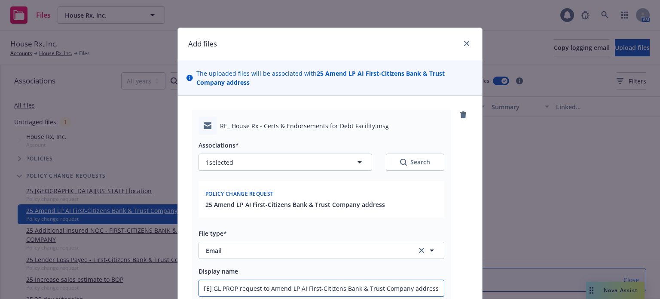
type textarea "x"
type input "9/12/2025 GL PROP request to Amend LP AI First-Citizens Bank & Trust Company ad…"
type textarea "x"
type input "9/12/2025 GL PROP request to Amend LP AI First-Citizens Bank & Trust Company ad…"
type textarea "x"
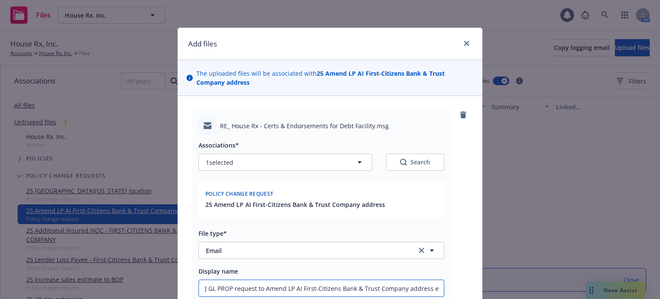
type input "9/12/2025 GL PROP request to Amend LP AI First-Citizens Bank & Trust Company ad…"
type textarea "x"
type input "9/12/2025 GL PROP request to Amend LP AI First-Citizens Bank & Trust Company ad…"
type textarea "x"
type input "9/12/2025 GL PROP request to Amend LP AI First-Citizens Bank & Trust Company ad…"
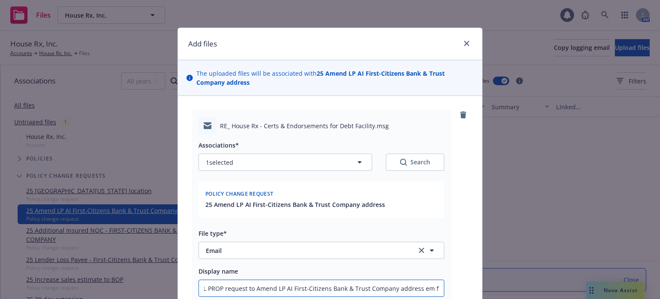
type textarea "x"
type input "9/12/2025 GL PROP request to Amend LP AI First-Citizens Bank & Trust Company ad…"
type textarea "x"
type input "9/12/2025 GL PROP request to Amend LP AI First-Citizens Bank & Trust Company ad…"
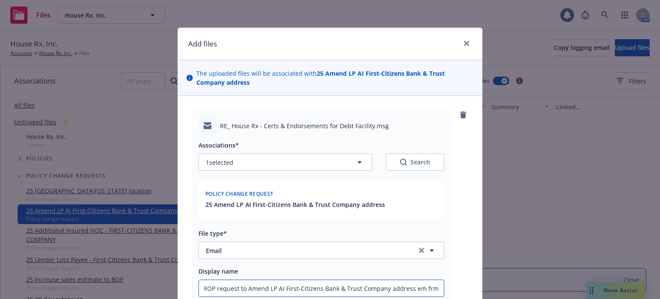
type textarea "x"
type input "9/12/2025 GL PROP request to Amend LP AI First-Citizens Bank & Trust Company ad…"
type textarea "x"
type input "9/12/2025 GL PROP request to Amend LP AI First-Citizens Bank & Trust Company ad…"
type textarea "x"
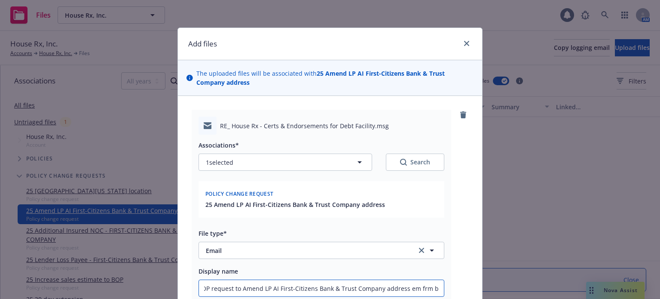
type input "9/12/2025 GL PROP request to Amend LP AI First-Citizens Bank & Trust Company ad…"
type textarea "x"
type input "9/12/2025 GL PROP request to Amend LP AI First-Citizens Bank & Trust Company ad…"
type textarea "x"
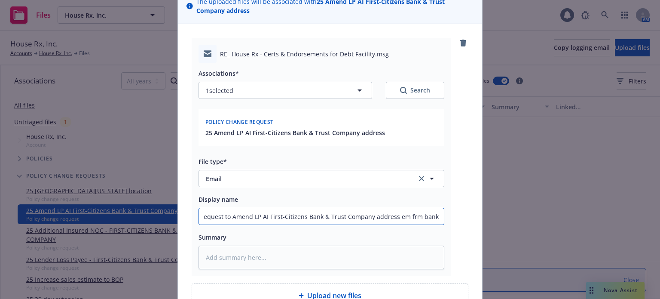
scroll to position [86, 0]
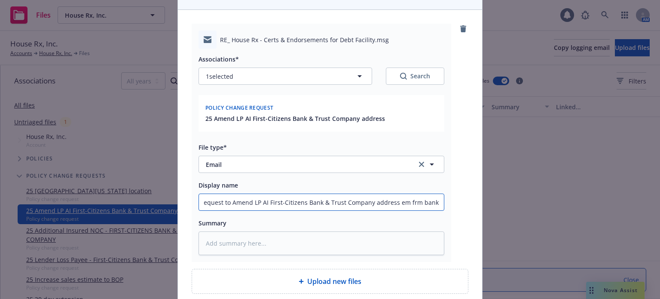
type input "9/12/2025 GL PROP request to Amend LP AI First-Citizens Bank & Trust Company ad…"
type textarea "x"
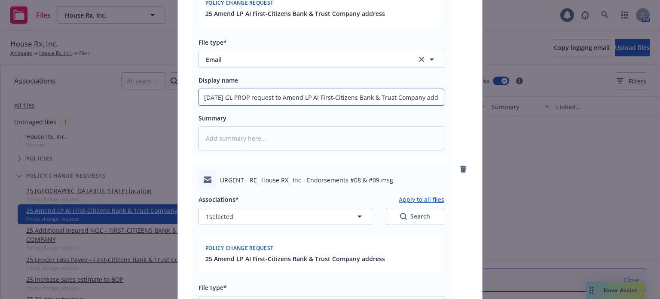
scroll to position [258, 0]
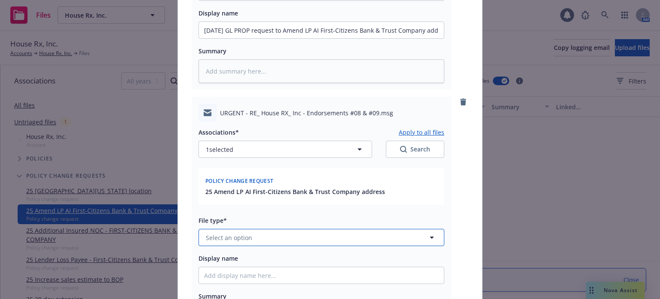
click at [249, 234] on button "Select an option" at bounding box center [322, 237] width 246 height 17
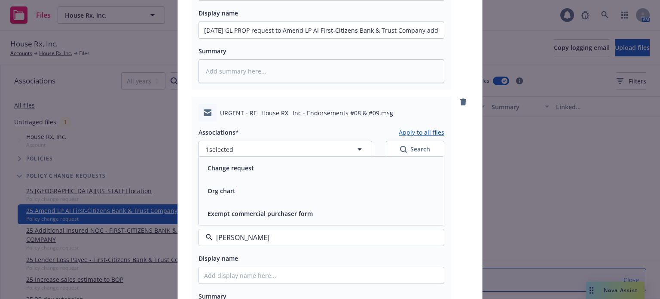
type input "change"
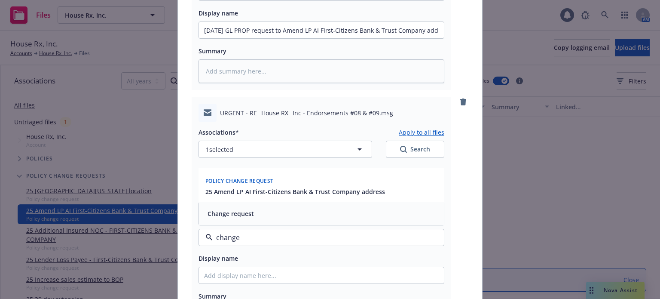
click at [256, 220] on div "Change request" at bounding box center [321, 213] width 245 height 23
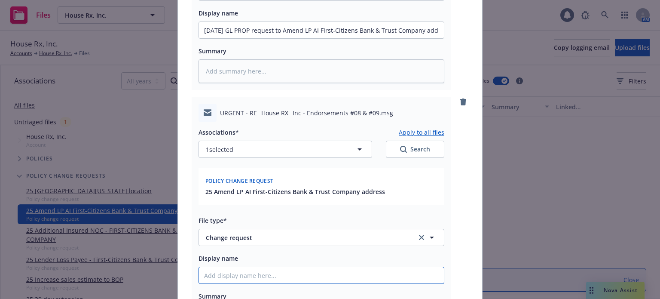
click at [260, 275] on input "Display name" at bounding box center [321, 275] width 245 height 16
paste input "9/12/2025 GL PROP request to Amend LP AI First-Citizens Bank & Trust Company ad…"
type textarea "x"
type input "9/12/2025 GL PROP request to Amend LP AI First-Citizens Bank & Trust Company ad…"
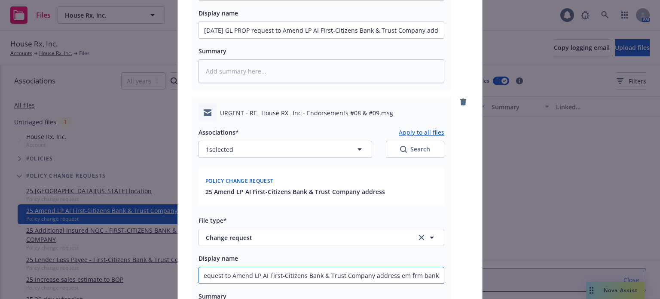
type textarea "x"
type input "9/12/2025 GL PROP request to Amend LP AI First-Citizens Bank & Trust Company ad…"
type textarea "x"
type input "9/12/2025 GL PROP request to Amend LP AI First-Citizens Bank & Trust Company ad…"
type textarea "x"
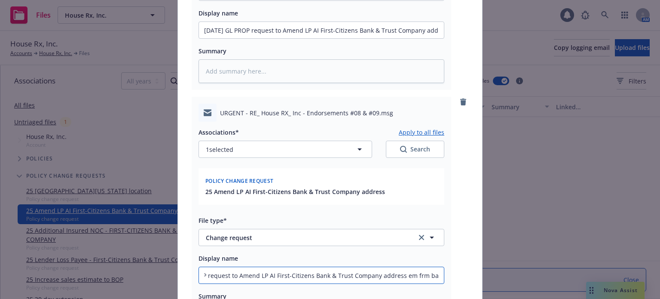
type input "9/12/2025 GL PROP request to Amend LP AI First-Citizens Bank & Trust Company ad…"
type textarea "x"
type input "9/12/2025 GL PROP request to Amend LP AI First-Citizens Bank & Trust Company ad…"
type textarea "x"
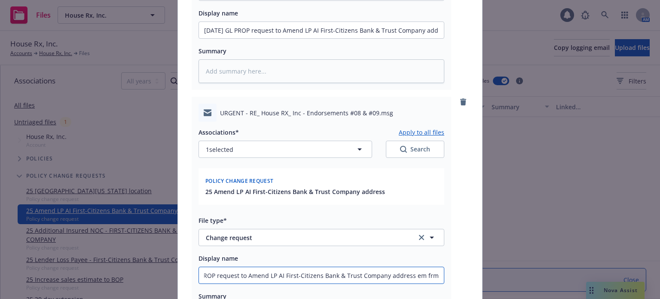
type input "9/12/2025 GL PROP request to Amend LP AI First-Citizens Bank & Trust Company ad…"
type textarea "x"
type input "9/12/2025 GL PROP request to Amend LP AI First-Citizens Bank & Trust Company ad…"
type textarea "x"
type input "9/12/2025 GL PROP request to Amend LP AI First-Citizens Bank & Trust Company ad…"
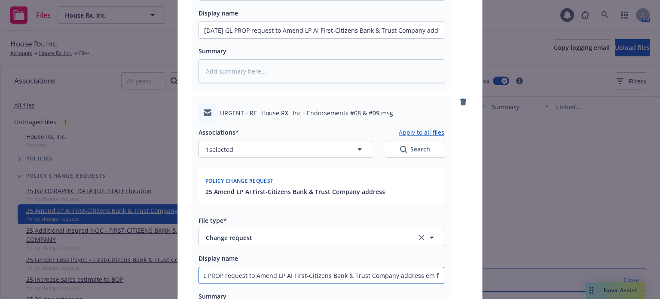
type textarea "x"
type input "9/12/2025 GL PROP request to Amend LP AI First-Citizens Bank & Trust Company ad…"
type textarea "x"
type input "9/12/2025 GL PROP request to Amend LP AI First-Citizens Bank & Trust Company ad…"
type textarea "x"
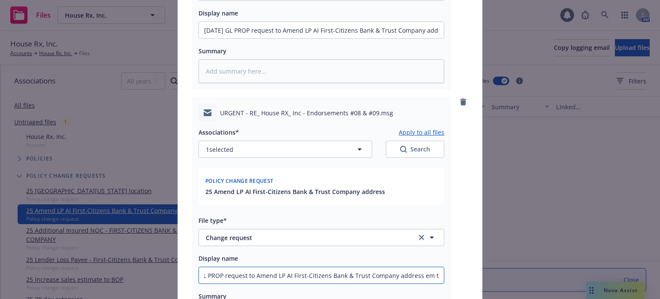
type input "9/12/2025 GL PROP request to Amend LP AI First-Citizens Bank & Trust Company ad…"
type textarea "x"
type input "9/12/2025 GL PROP request to Amend LP AI First-Citizens Bank & Trust Company ad…"
type textarea "x"
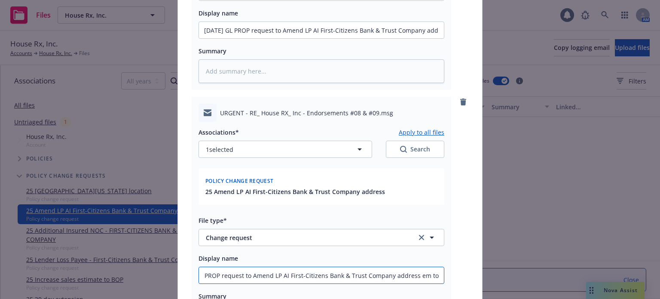
type input "9/12/2025 GL PROP request to Amend LP AI First-Citizens Bank & Trust Company ad…"
type textarea "x"
type input "9/12/2025 GL PROP request to Amend LP AI First-Citizens Bank & Trust Company ad…"
type textarea "x"
type input "9/12/2025 GL PROP request to Amend LP AI First-Citizens Bank & Trust Company ad…"
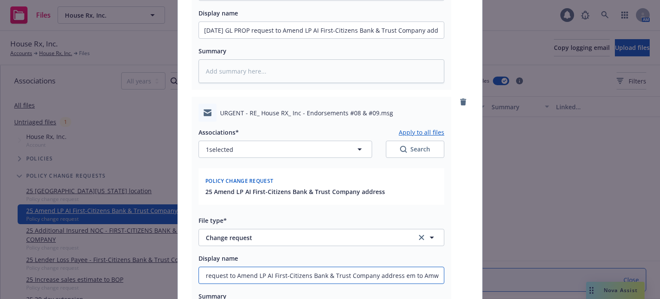
type textarea "x"
type input "9/12/2025 GL PROP request to Amend LP AI First-Citizens Bank & Trust Company ad…"
type textarea "x"
type input "9/12/2025 GL PROP request to Amend LP AI First-Citizens Bank & Trust Company ad…"
type textarea "x"
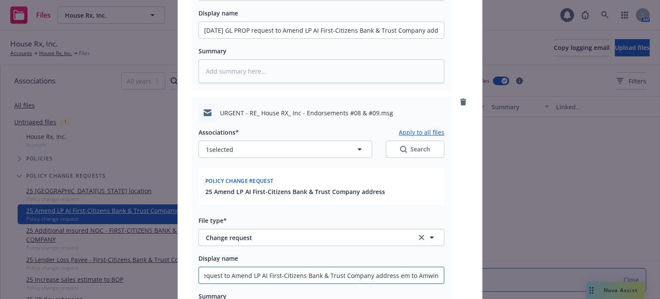
type input "9/12/2025 GL PROP request to Amend LP AI First-Citizens Bank & Trust Company ad…"
type textarea "x"
type input "9/12/2025 GL ROP request to Amend LP AI First-Citizens Bank & Trust Company add…"
type textarea "x"
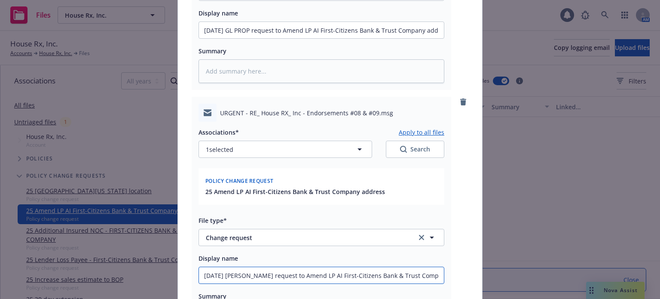
type input "9/12/2025 GL OP request to Amend LP AI First-Citizens Bank & Trust Company addr…"
type textarea "x"
type input "9/12/2025 GL P request to Amend LP AI First-Citizens Bank & Trust Company addre…"
type textarea "x"
type input "9/12/2025 GL request to Amend LP AI First-Citizens Bank & Trust Company address…"
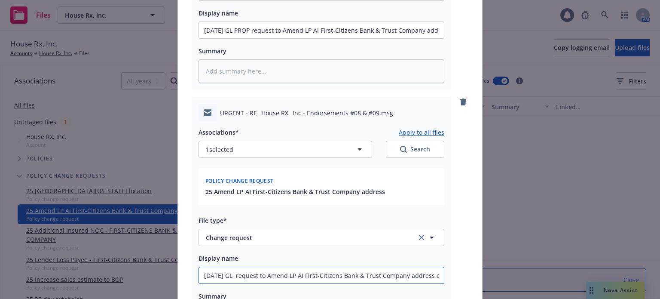
type textarea "x"
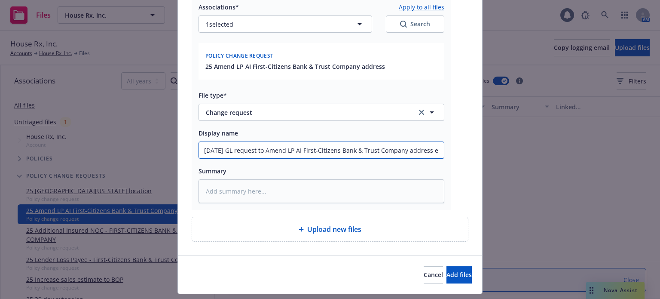
scroll to position [405, 0]
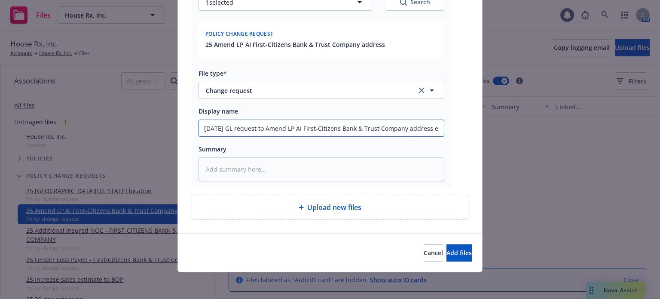
type input "9/12/2025 GL request to Amend LP AI First-Citizens Bank & Trust Company address…"
click at [454, 261] on div "Cancel Add files" at bounding box center [330, 252] width 304 height 38
click at [454, 251] on span "Add files" at bounding box center [458, 252] width 25 height 8
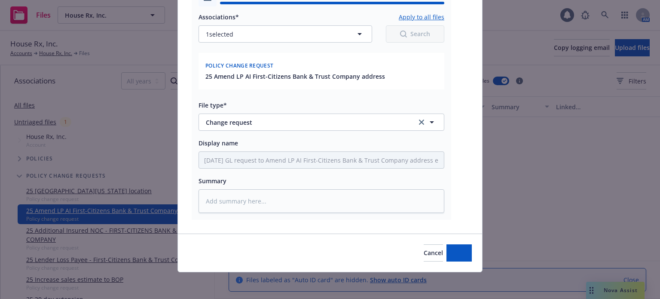
type textarea "x"
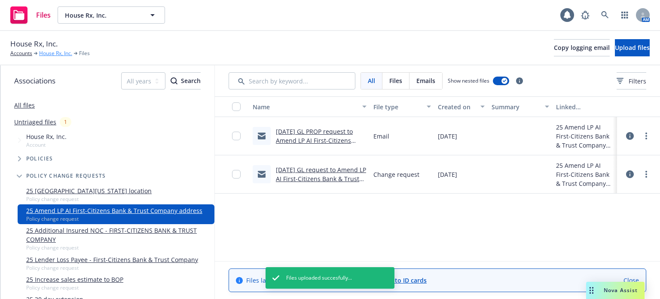
click at [52, 56] on link "House Rx, Inc." at bounding box center [55, 53] width 33 height 8
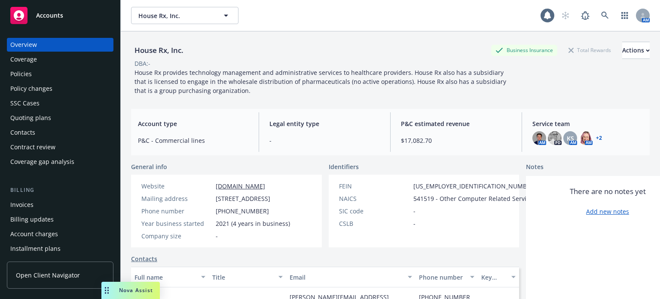
click at [27, 75] on div "Policies" at bounding box center [20, 74] width 21 height 14
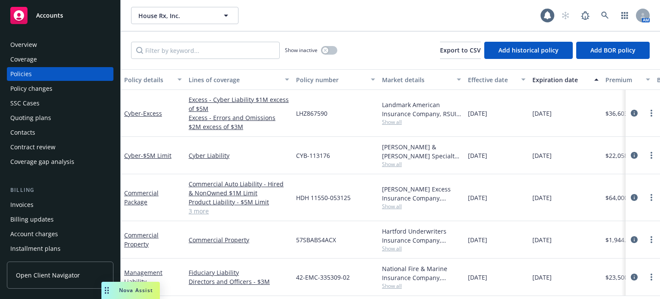
scroll to position [3, 0]
click at [315, 235] on span "57SBABS4ACX" at bounding box center [316, 239] width 40 height 9
copy span "57SBABS4ACX"
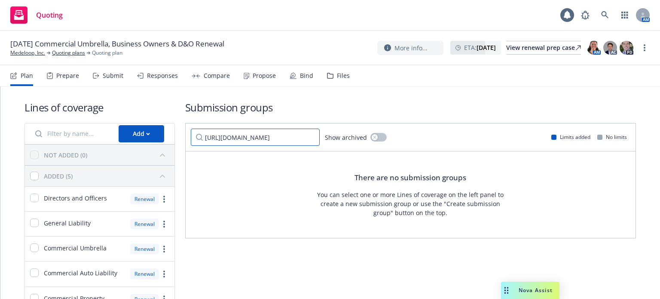
type input "[URL][DOMAIN_NAME]"
click at [105, 73] on div "Submit" at bounding box center [113, 75] width 21 height 7
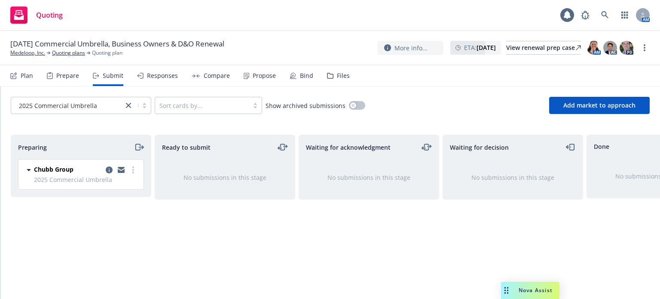
click at [62, 76] on div "Prepare" at bounding box center [67, 75] width 23 height 7
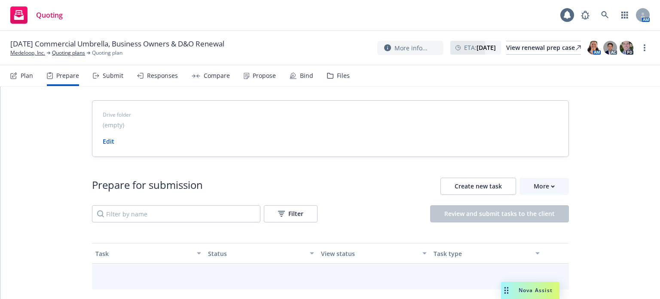
click at [18, 74] on div "Plan" at bounding box center [21, 75] width 23 height 21
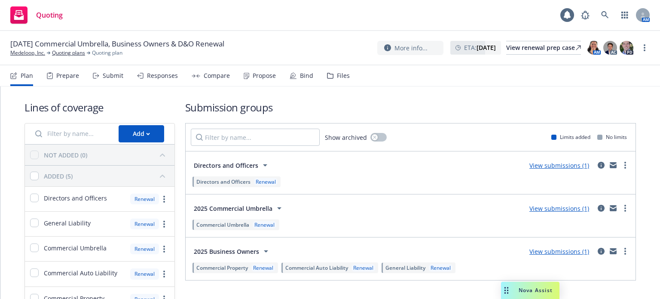
click at [534, 208] on link "View submissions (1)" at bounding box center [559, 208] width 60 height 8
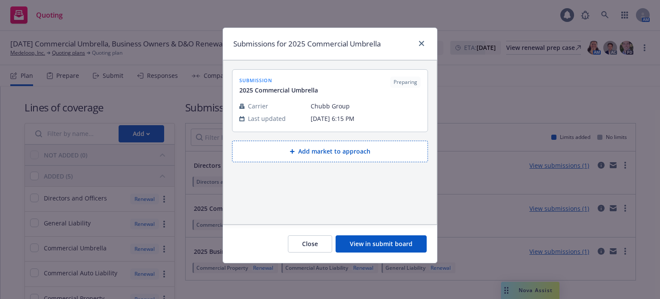
click at [287, 151] on button "Add market to approach" at bounding box center [330, 151] width 196 height 21
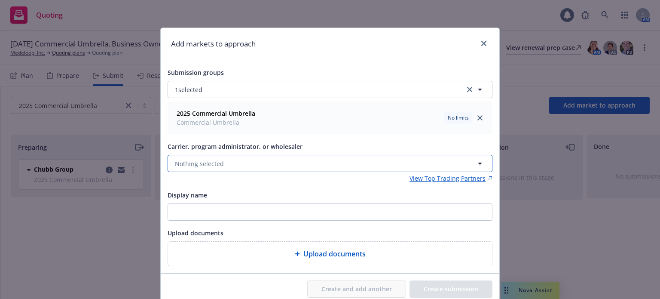
click at [235, 168] on button "Nothing selected" at bounding box center [330, 163] width 325 height 17
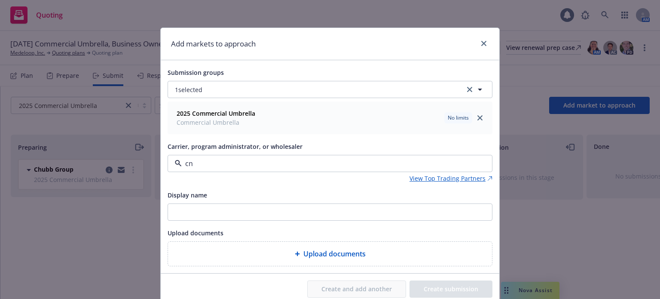
type input "cna"
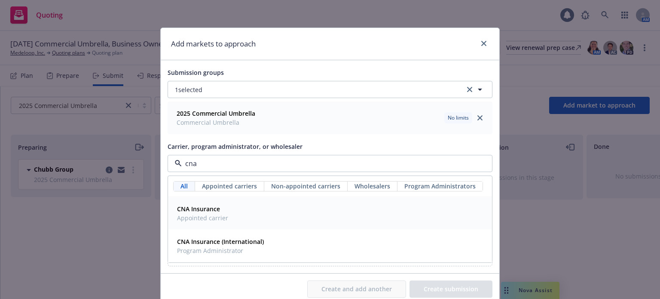
click at [228, 205] on div "CNA Insurance Appointed carrier" at bounding box center [330, 212] width 313 height 21
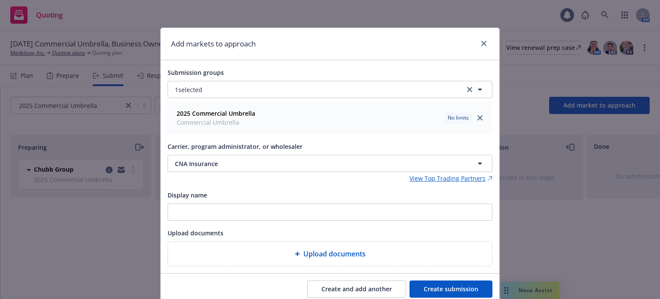
click at [427, 281] on button "Create submission" at bounding box center [450, 288] width 83 height 17
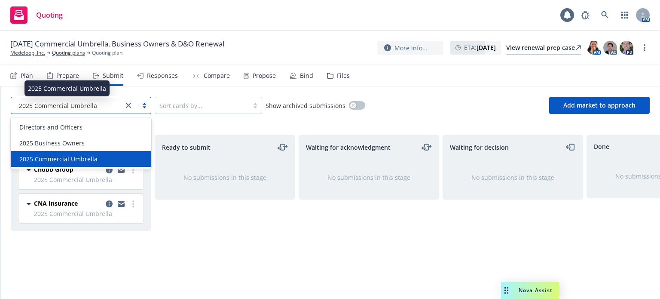
click at [81, 108] on span "2025 Commercial Umbrella" at bounding box center [58, 105] width 78 height 9
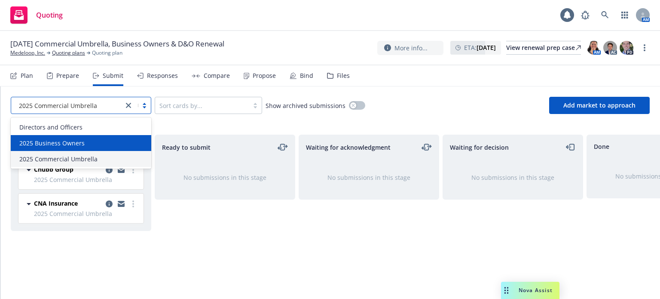
click at [89, 147] on div "2025 Business Owners" at bounding box center [81, 143] width 141 height 16
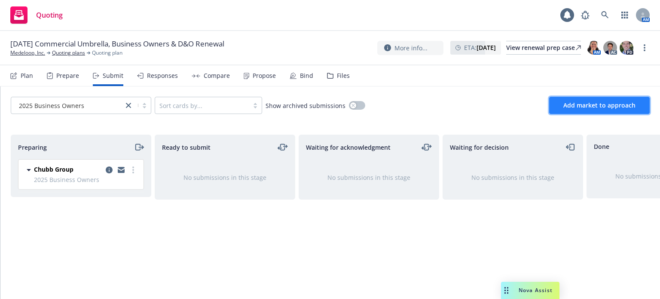
click at [565, 101] on span "Add market to approach" at bounding box center [599, 105] width 72 height 8
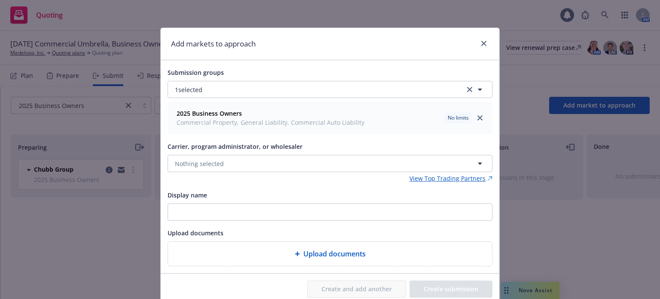
click at [301, 171] on div "Carrier, program administrator, or wholesaler Nothing selected View Top Trading…" at bounding box center [330, 162] width 325 height 42
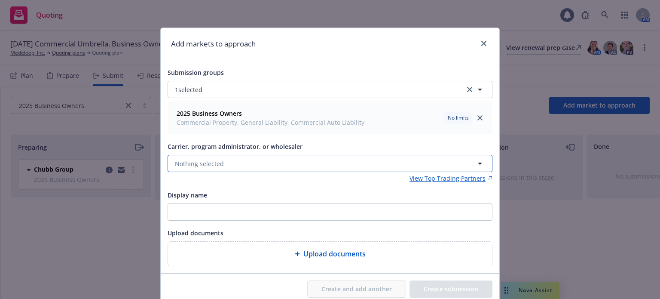
click at [299, 168] on button "Nothing selected" at bounding box center [330, 163] width 325 height 17
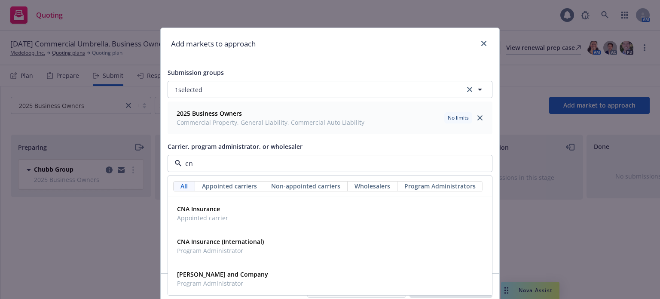
type input "cna"
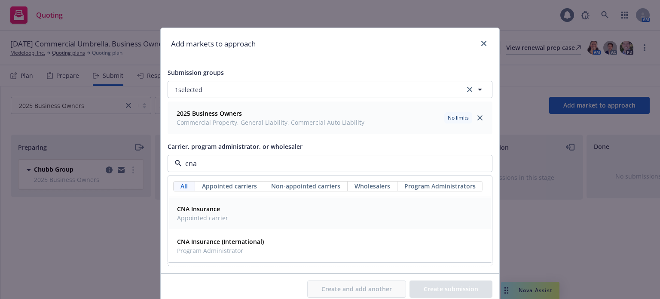
click at [242, 208] on div "CNA Insurance Appointed carrier" at bounding box center [330, 212] width 313 height 21
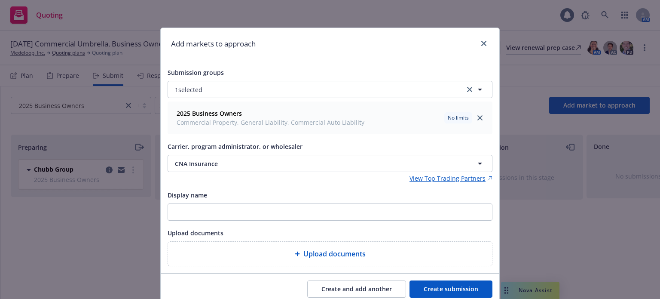
drag, startPoint x: 440, startPoint y: 282, endPoint x: 410, endPoint y: 272, distance: 31.1
click at [440, 282] on button "Create submission" at bounding box center [450, 288] width 83 height 17
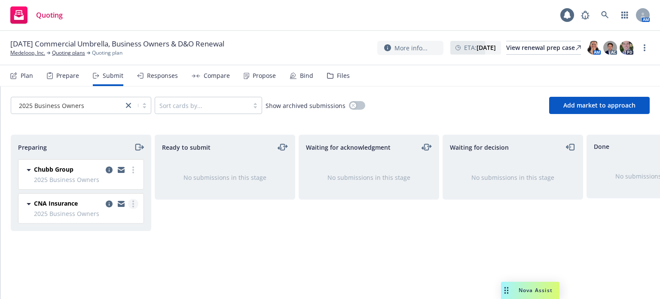
click at [134, 202] on link "more" at bounding box center [133, 204] width 10 height 10
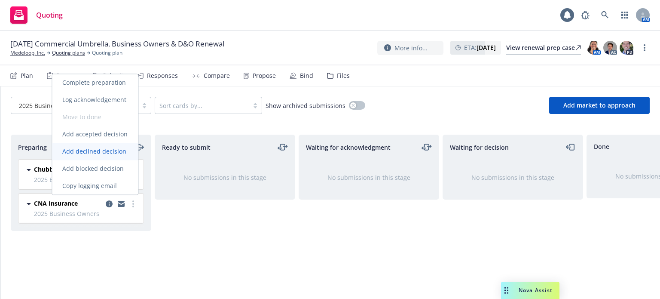
click at [113, 154] on span "Add declined decision" at bounding box center [94, 151] width 85 height 8
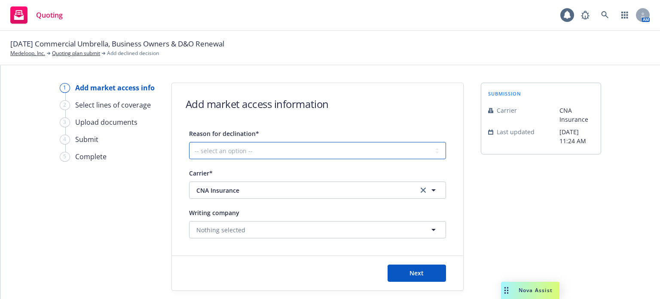
click at [220, 154] on select "-- select an option -- Cannot compete with other markets Carrier non-renewed Ca…" at bounding box center [317, 150] width 257 height 17
select select "DOES_NOT_FIT_UNDERWRITER_APPETITE"
click at [189, 142] on select "-- select an option -- Cannot compete with other markets Carrier non-renewed Ca…" at bounding box center [317, 150] width 257 height 17
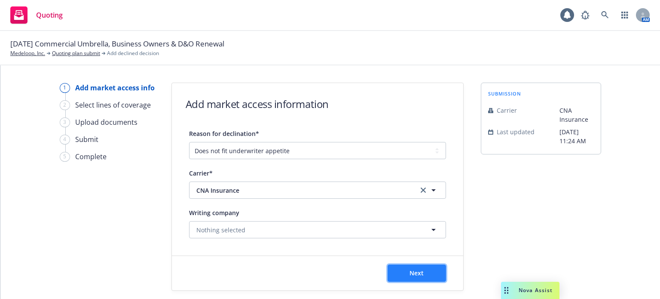
click at [426, 271] on button "Next" at bounding box center [417, 272] width 58 height 17
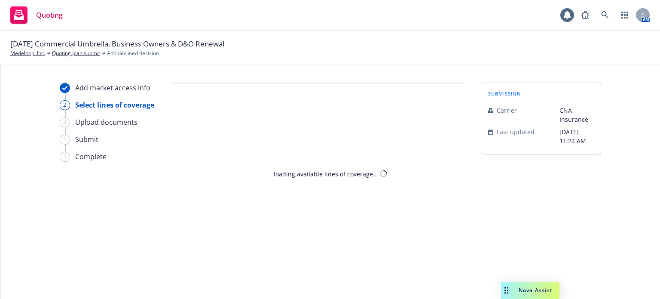
select select "DOES_NOT_FIT_UNDERWRITER_APPETITE"
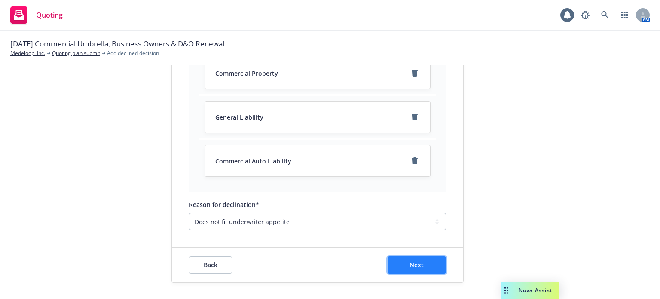
click at [421, 263] on button "Next" at bounding box center [417, 264] width 58 height 17
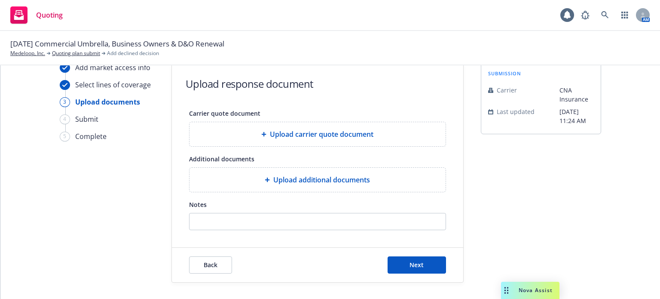
scroll to position [120, 0]
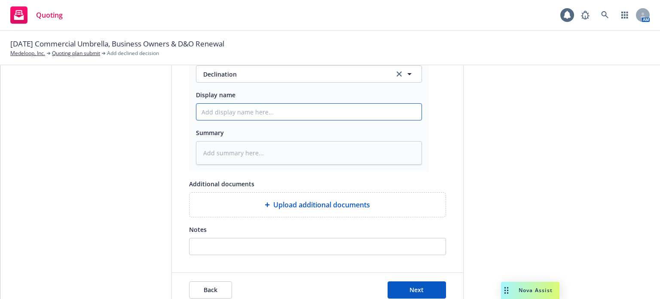
click at [239, 110] on input "Display name" at bounding box center [308, 112] width 225 height 16
type textarea "x"
type input "2"
type textarea "x"
type input "25"
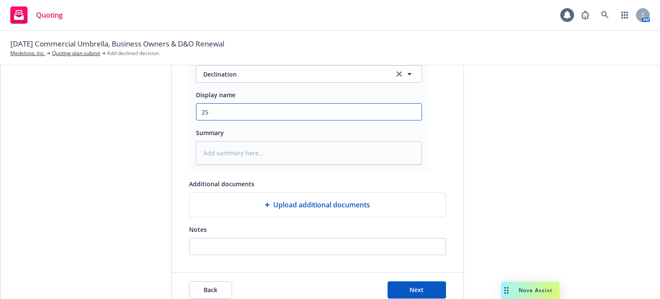
type textarea "x"
type input "25-"
type textarea "x"
type input "25-2"
type textarea "x"
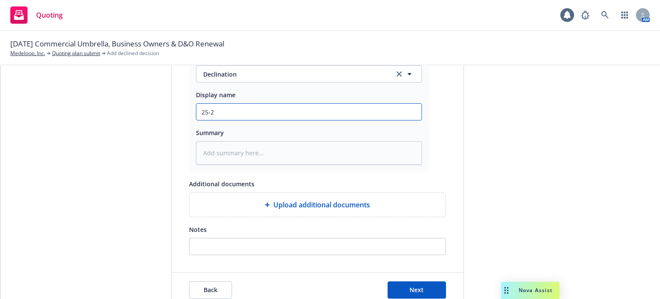
type input "25-26"
type textarea "x"
type input "25-26"
type textarea "x"
type input "25-26 B"
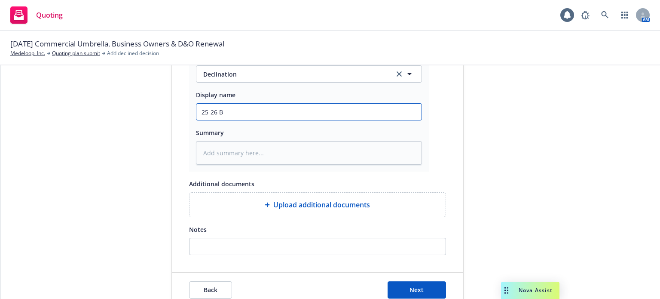
type textarea "x"
type input "25-26 BO"
type textarea "x"
type input "25-26 BOP"
type textarea "x"
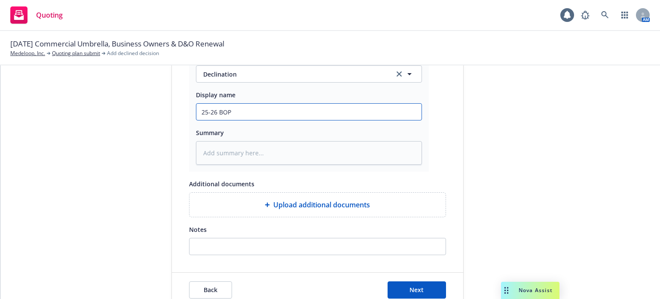
type input "25-26 BOP"
type textarea "x"
type input "25-26 BOP d"
type textarea "x"
type input "25-26 BOP de"
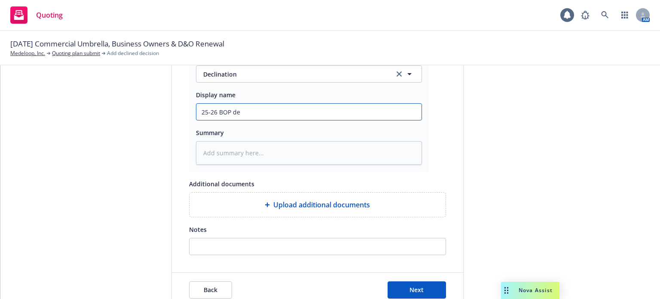
type textarea "x"
type input "25-26 BOP dec"
type textarea "x"
type input "25-26 BOP decl"
type textarea "x"
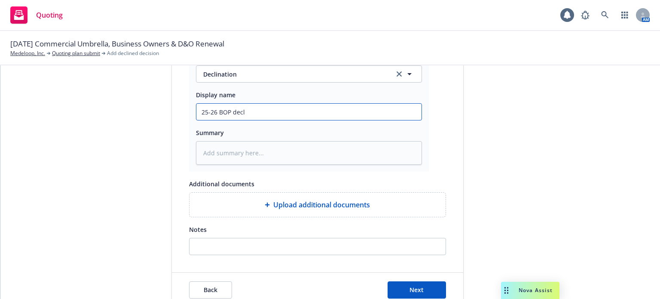
type input "25-26 BOP decli"
type textarea "x"
type input "25-26 BOP declin"
type textarea "x"
type input "25-26 BOP declina"
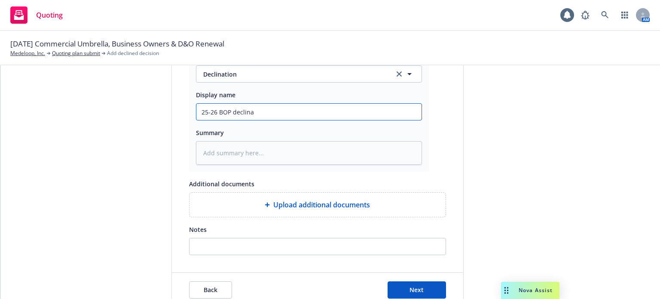
type textarea "x"
type input "25-26 BOP declinat"
type textarea "x"
type input "25-26 BOP declinati"
type textarea "x"
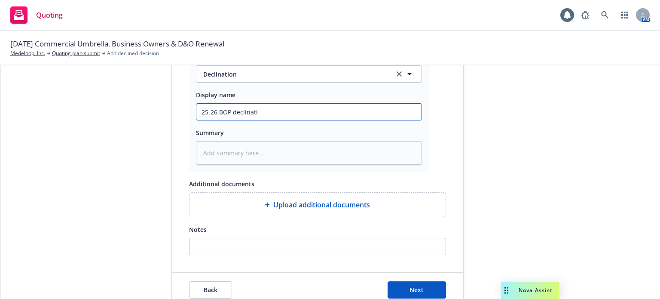
type input "25-26 BOP declinatio"
type textarea "x"
type input "25-26 BOP declination"
type textarea "x"
type input "25-26 BOP declination"
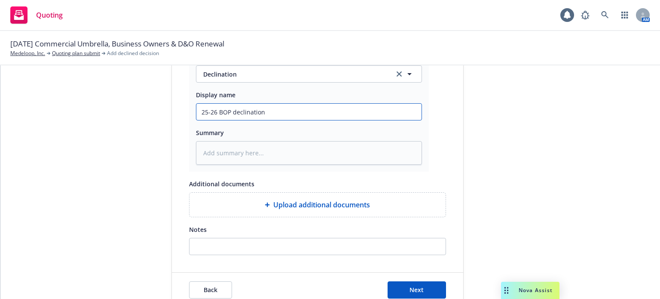
type textarea "x"
type input "25-26 BOP declination C"
type textarea "x"
type input "25-26 BOP declination CN"
type textarea "x"
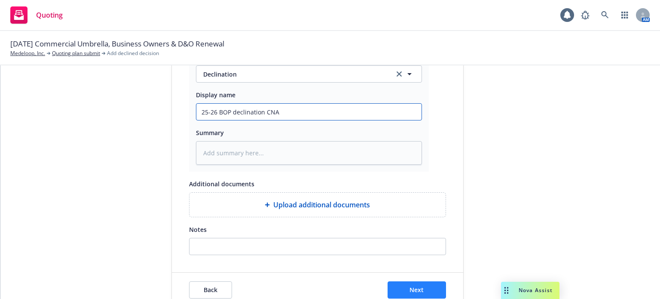
type input "25-26 BOP declination CNA"
click at [402, 290] on button "Next" at bounding box center [417, 289] width 58 height 17
type textarea "x"
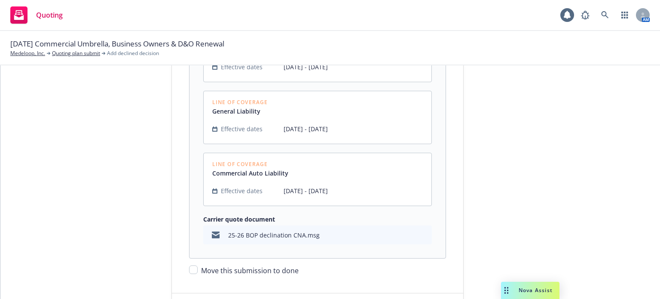
scroll to position [271, 0]
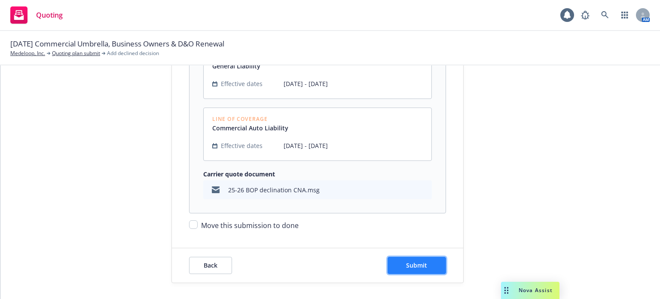
click at [400, 266] on button "Submit" at bounding box center [417, 265] width 58 height 17
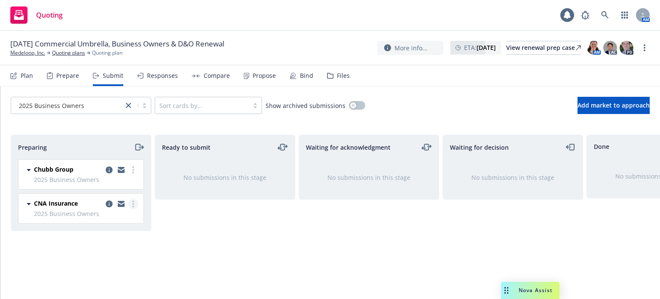
click at [134, 204] on icon "more" at bounding box center [133, 203] width 2 height 7
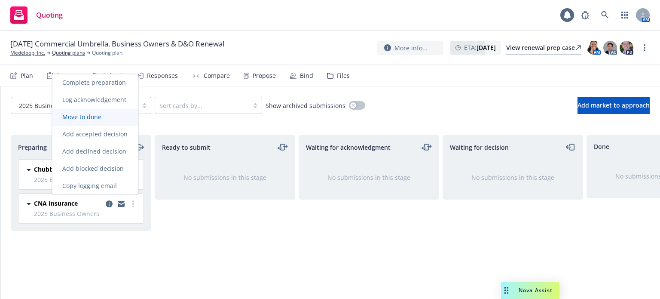
click at [91, 115] on span "Move to done" at bounding box center [82, 117] width 60 height 8
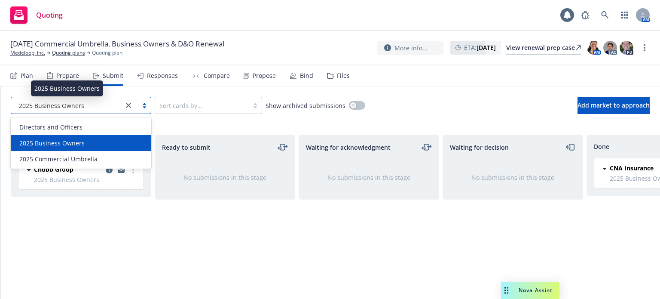
click at [86, 106] on div "2025 Business Owners" at bounding box center [67, 105] width 104 height 9
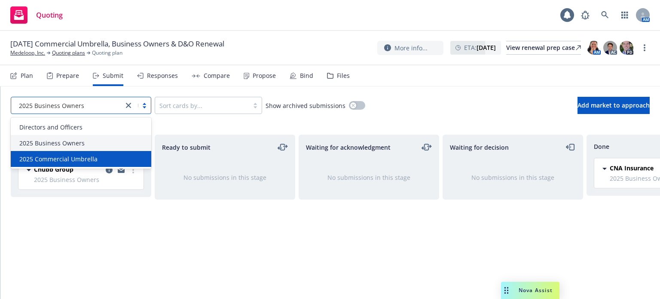
click at [73, 153] on div "2025 Commercial Umbrella" at bounding box center [81, 159] width 141 height 16
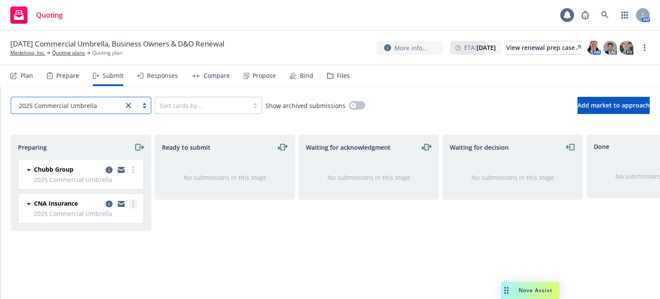
click at [132, 204] on circle "more" at bounding box center [133, 204] width 2 height 2
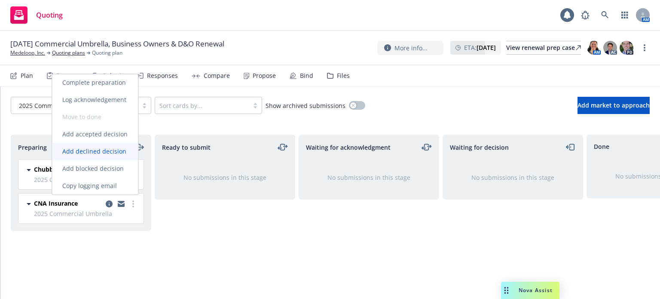
click at [99, 149] on span "Add declined decision" at bounding box center [94, 151] width 85 height 8
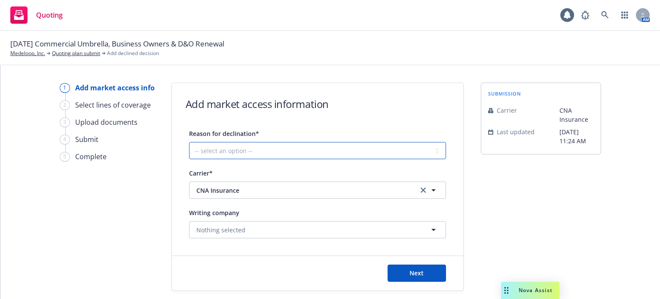
click at [227, 150] on select "-- select an option -- Cannot compete with other markets Carrier non-renewed Ca…" at bounding box center [317, 150] width 257 height 17
select select "DOES_NOT_FIT_UNDERWRITER_APPETITE"
click at [189, 142] on select "-- select an option -- Cannot compete with other markets Carrier non-renewed Ca…" at bounding box center [317, 150] width 257 height 17
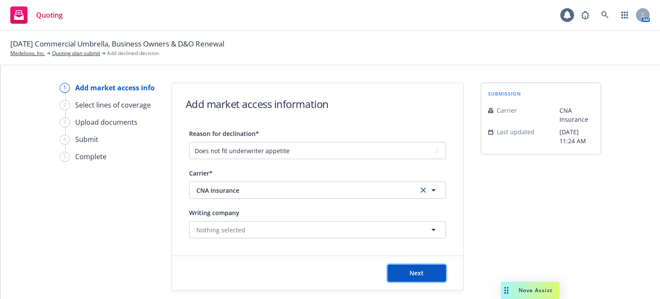
click at [415, 276] on span "Next" at bounding box center [416, 273] width 14 height 8
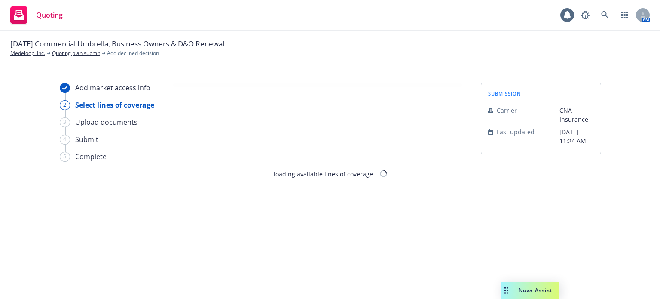
select select "DOES_NOT_FIT_UNDERWRITER_APPETITE"
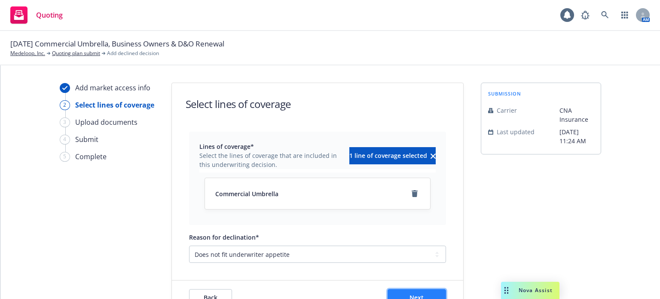
click at [418, 294] on span "Next" at bounding box center [416, 297] width 14 height 8
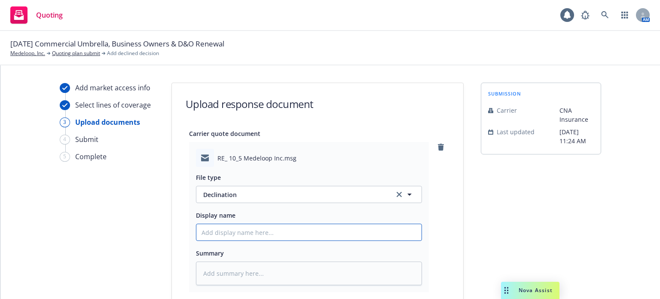
click at [277, 232] on input "Display name" at bounding box center [308, 232] width 225 height 16
paste input "25-26 BOP declination CNA"
type textarea "x"
type input "25-26 BOP declination CNA"
click at [230, 233] on input "25-26 BOP declination CNA" at bounding box center [308, 232] width 225 height 16
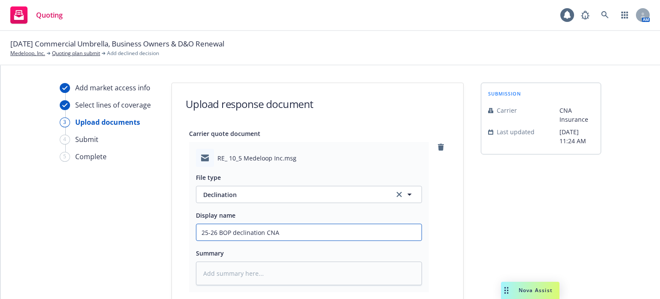
type textarea "x"
type input "25-26 BOP Udeclination CNA"
type textarea "x"
type input "25-26 BOP UMdeclination CNA"
type textarea "x"
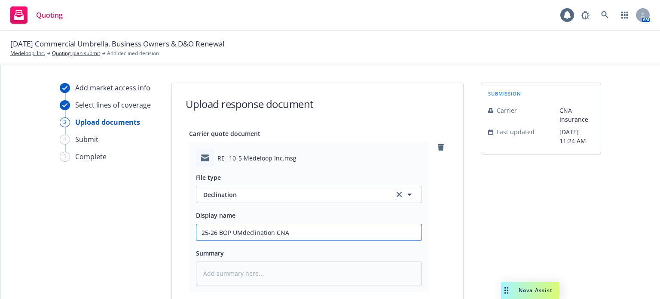
type input "25-26 BOP UMBdeclination CNA"
type textarea "x"
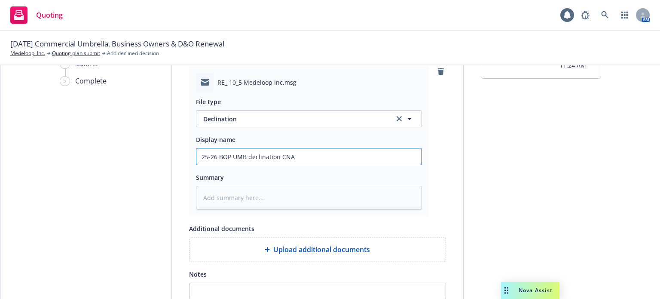
scroll to position [145, 0]
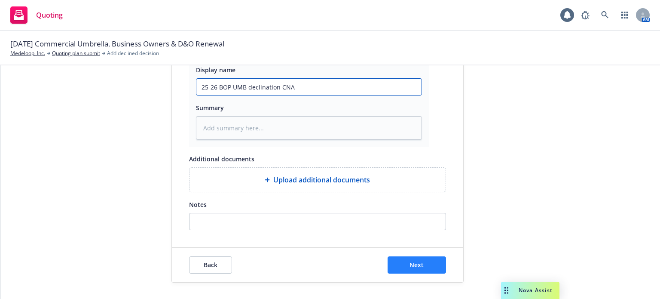
type input "25-26 BOP UMB declination CNA"
click at [401, 272] on button "Next" at bounding box center [417, 264] width 58 height 17
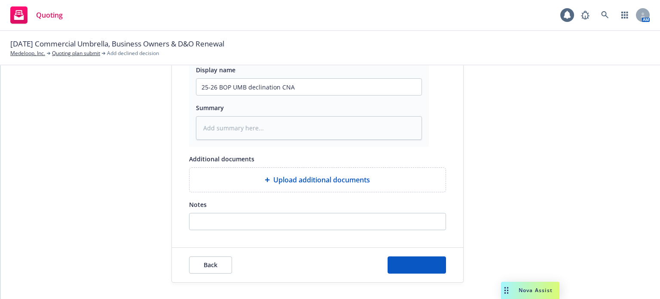
type textarea "x"
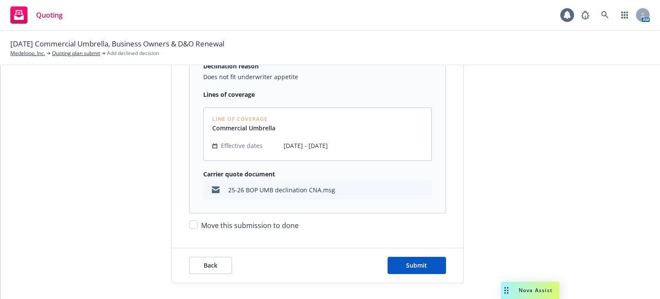
scroll to position [147, 0]
click at [226, 228] on span "Move this submission to done" at bounding box center [250, 224] width 98 height 9
click at [198, 228] on input "Move this submission to done" at bounding box center [193, 224] width 9 height 9
checkbox input "true"
click at [406, 263] on span "Submit" at bounding box center [416, 264] width 21 height 8
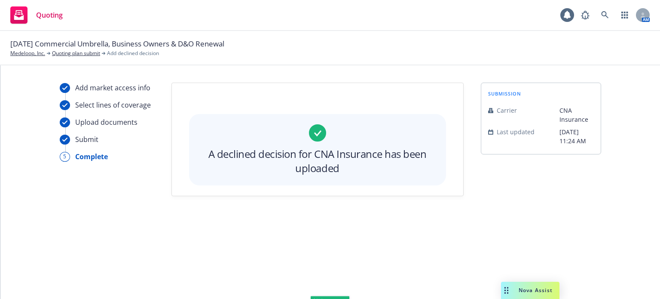
scroll to position [0, 0]
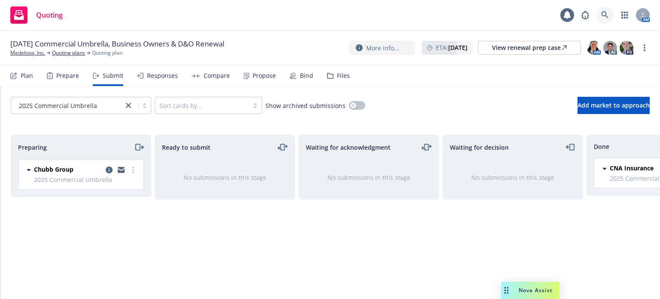
click at [606, 16] on icon at bounding box center [604, 14] width 7 height 7
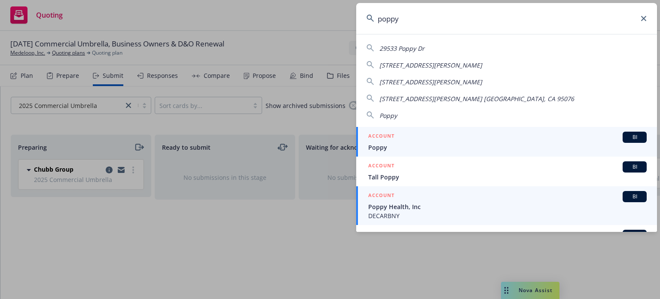
type input "poppy"
click at [411, 204] on span "Poppy Health, Inc" at bounding box center [507, 206] width 278 height 9
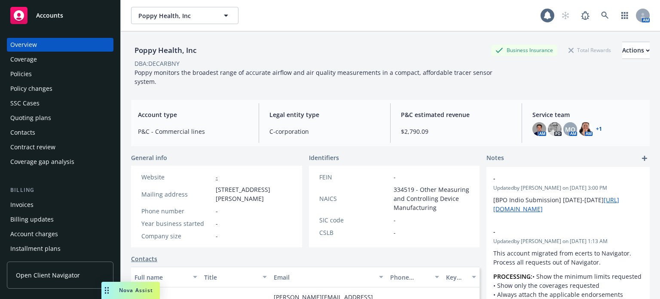
click at [59, 118] on div "Quoting plans" at bounding box center [60, 118] width 100 height 14
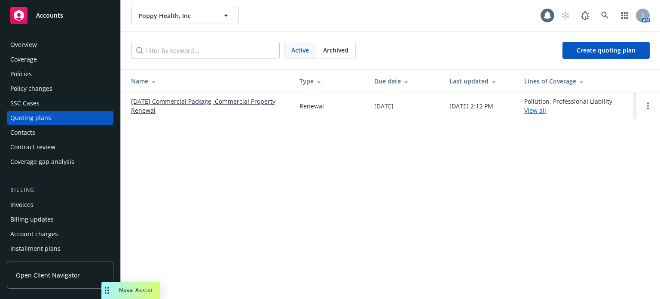
click at [156, 106] on link "[DATE] Commercial Package, Commercial Property Renewal" at bounding box center [208, 106] width 155 height 18
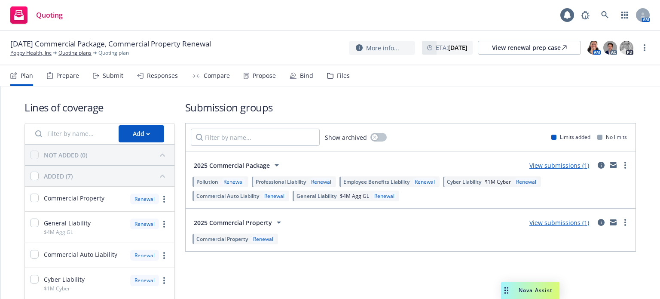
click at [337, 73] on div "Files" at bounding box center [343, 75] width 13 height 7
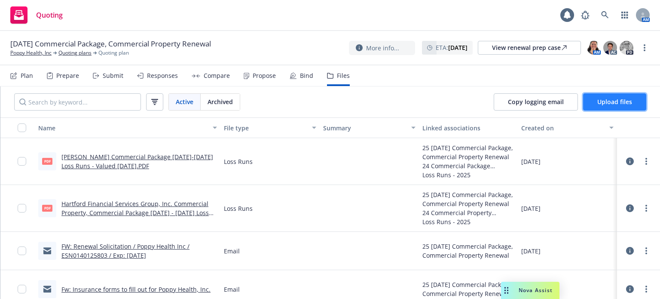
click at [606, 102] on span "Upload files" at bounding box center [614, 102] width 35 height 8
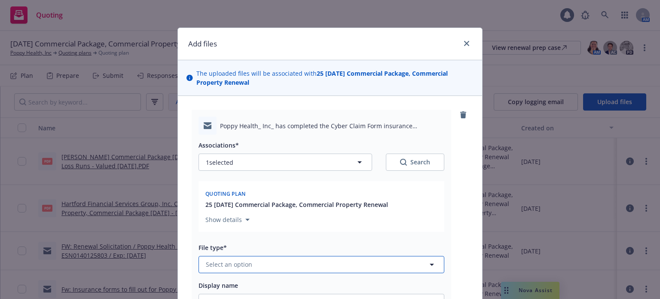
click at [290, 264] on button "Select an option" at bounding box center [322, 264] width 246 height 17
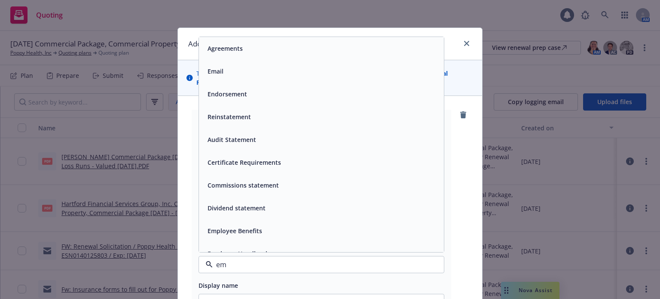
type input "ema"
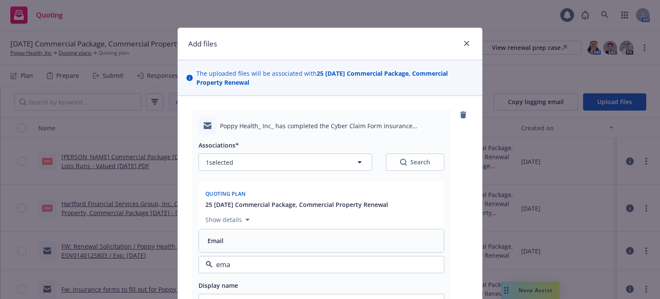
click at [310, 240] on div "Email" at bounding box center [321, 240] width 235 height 12
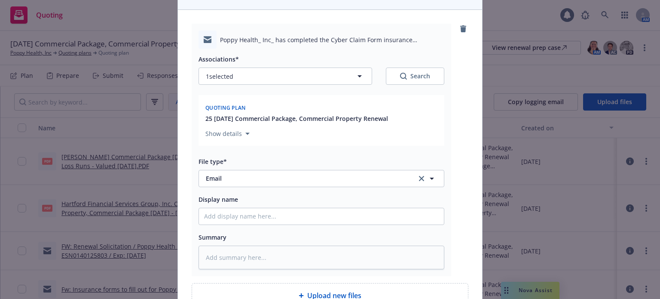
scroll to position [172, 0]
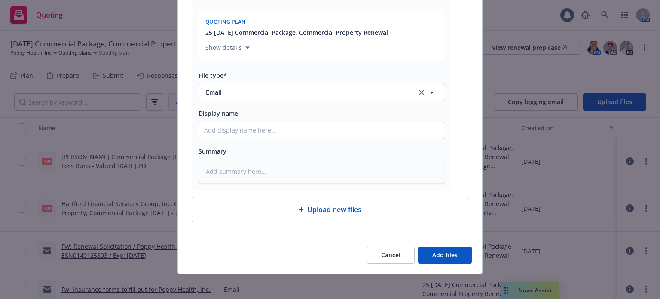
type textarea "x"
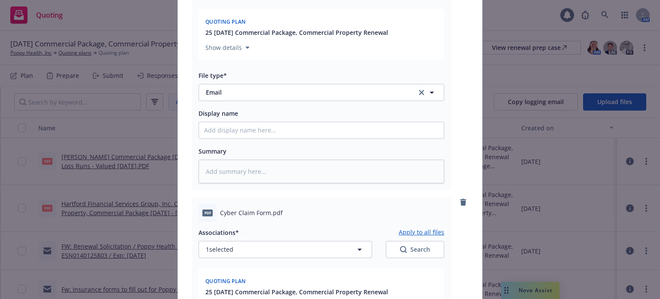
scroll to position [258, 0]
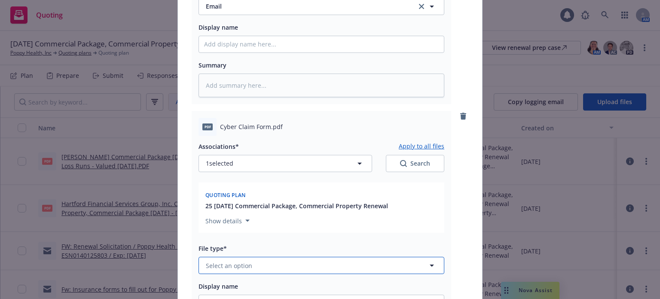
click at [260, 269] on button "Select an option" at bounding box center [322, 265] width 246 height 17
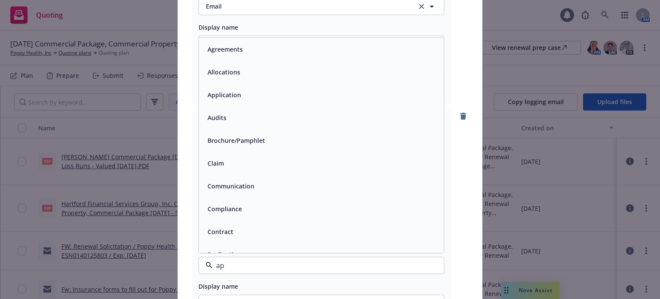
type input "app"
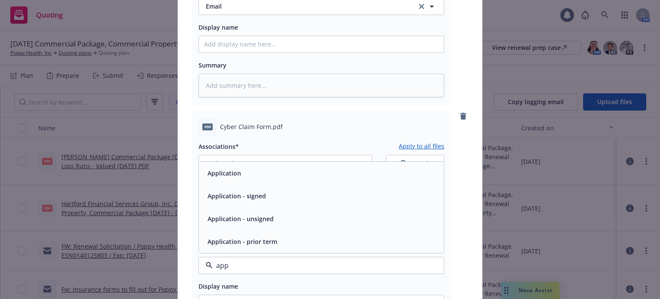
click at [249, 178] on div "Application" at bounding box center [321, 173] width 235 height 12
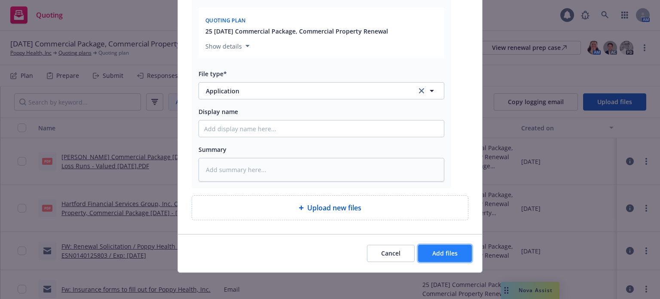
click at [449, 254] on span "Add files" at bounding box center [444, 253] width 25 height 8
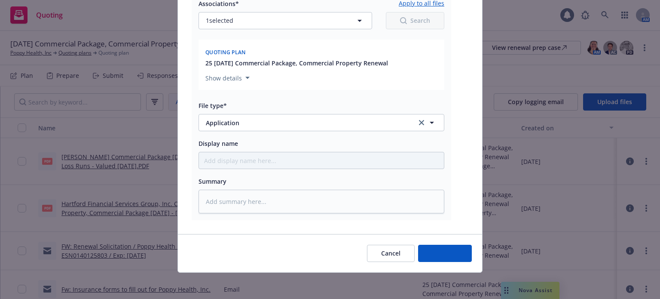
type textarea "x"
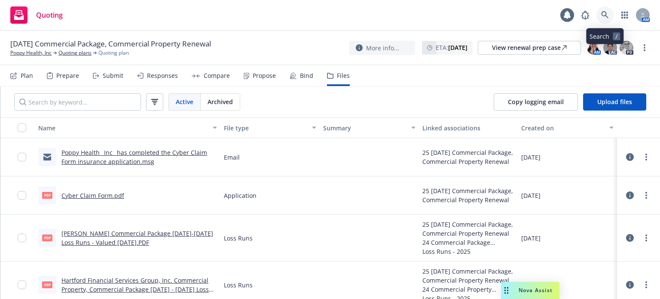
click at [608, 14] on icon at bounding box center [605, 15] width 8 height 8
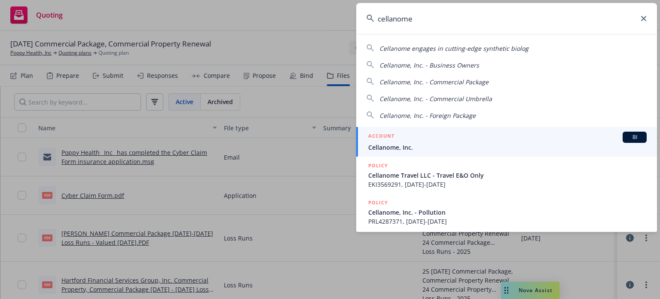
type input "cellanome"
click at [396, 151] on span "Cellanome, Inc." at bounding box center [507, 147] width 278 height 9
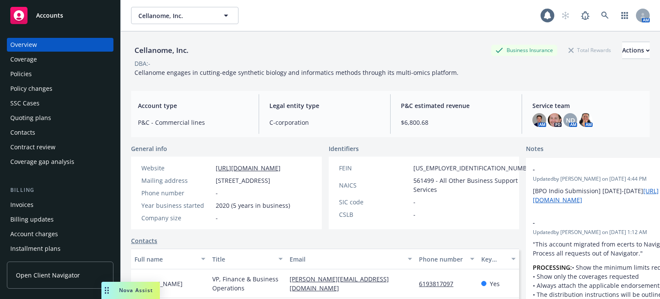
click at [40, 88] on div "Policy changes" at bounding box center [31, 89] width 42 height 14
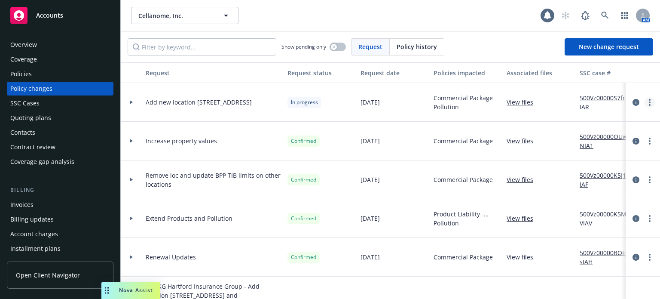
click at [645, 102] on link "more" at bounding box center [650, 102] width 10 height 10
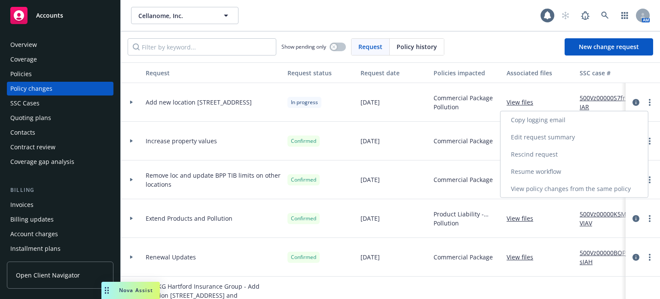
click at [546, 168] on link "Resume workflow" at bounding box center [574, 171] width 147 height 17
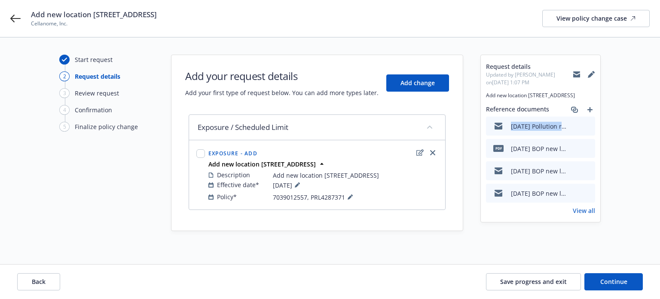
drag, startPoint x: 560, startPoint y: 130, endPoint x: 498, endPoint y: 133, distance: 61.9
click at [498, 133] on div "[DATE] Pollution request to add location EM to [GEOGRAPHIC_DATA]msg" at bounding box center [527, 126] width 77 height 18
copy div "[DATE] Pollutio"
click at [588, 112] on icon "add" at bounding box center [589, 109] width 5 height 5
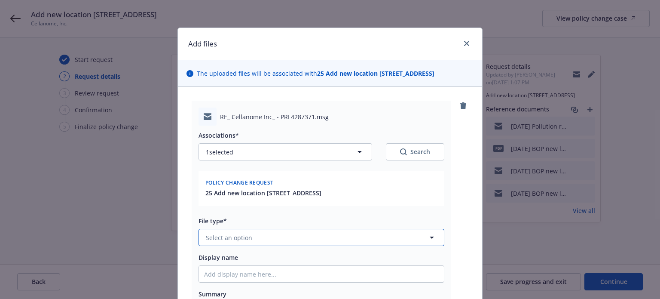
drag, startPoint x: 257, startPoint y: 240, endPoint x: 256, endPoint y: 245, distance: 5.3
click at [256, 245] on button "Select an option" at bounding box center [322, 237] width 246 height 17
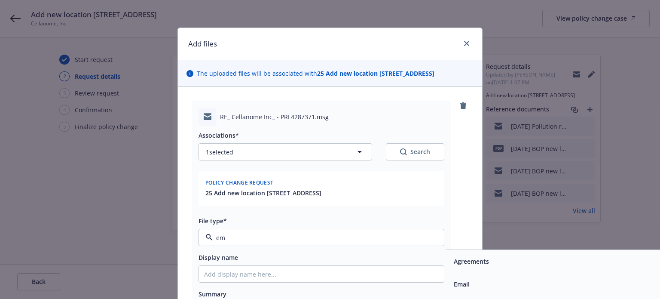
type input "ema"
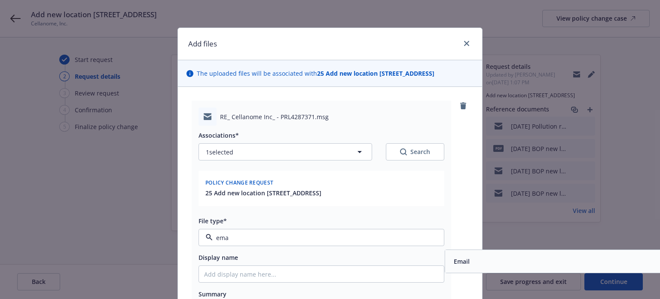
click at [461, 266] on span "Email" at bounding box center [462, 261] width 16 height 9
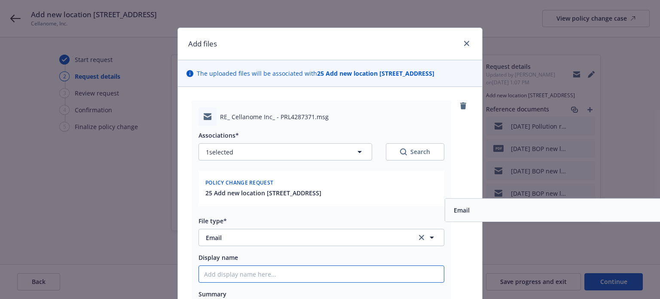
click at [411, 282] on input "Display name" at bounding box center [321, 274] width 245 height 16
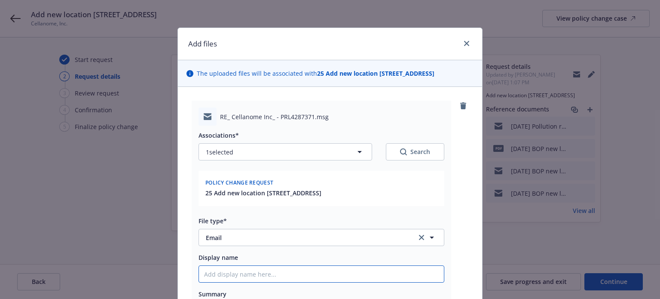
paste input "[DATE] Pollutio"
type textarea "x"
type input "[DATE] Pollutio"
type textarea "x"
type input "[DATE] Pollution"
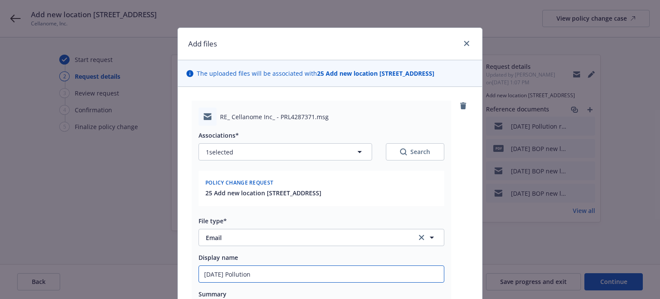
type textarea "x"
type input "[DATE] Pollution p"
type textarea "x"
type input "[DATE] Pollution pr"
type textarea "x"
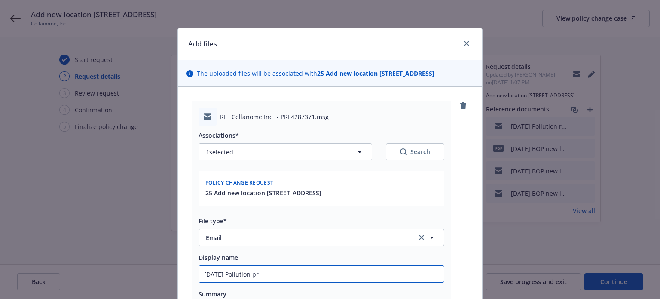
type input "[DATE] Pollution pri"
type textarea "x"
type input "[DATE] Pollution prici"
type textarea "x"
type input "[DATE] Pollution pricin"
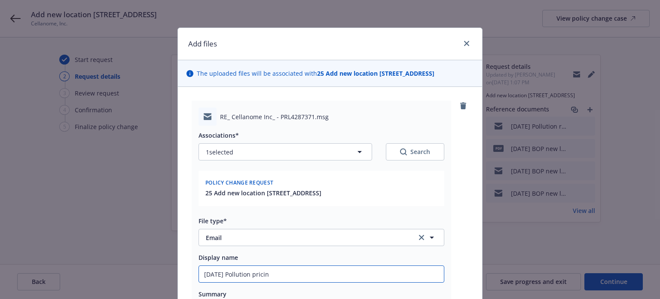
type textarea "x"
type input "[DATE] Pollution pricing"
type textarea "x"
type input "[DATE] Pollution pricing"
type textarea "x"
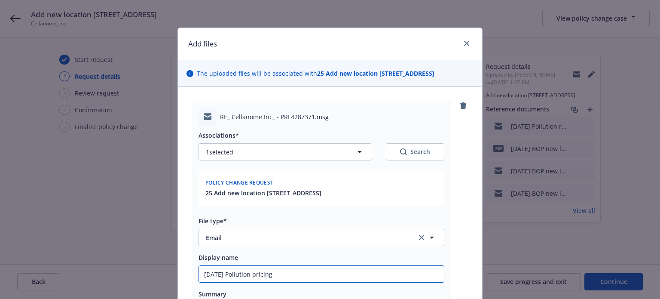
type input "[DATE] Pollution pricing f"
type textarea "x"
type input "[DATE] Pollution pricing fo"
type textarea "x"
type input "[DATE] Pollution pricing for"
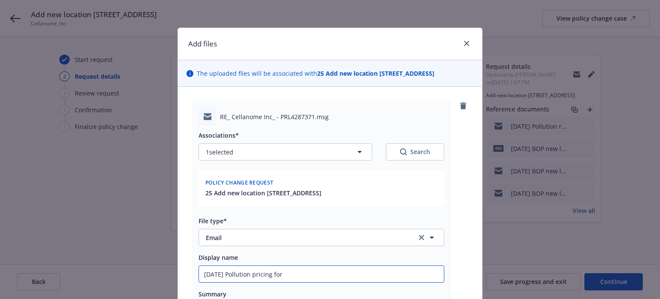
type textarea "x"
type input "[DATE] Pollution pricing for n"
type textarea "x"
type input "[DATE] Pollution pricing for ne"
type textarea "x"
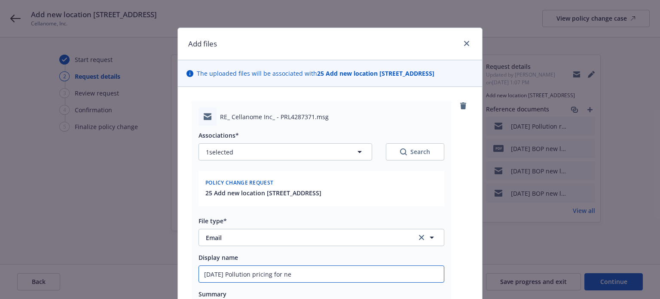
type input "[DATE] Pollution pricing for new"
type textarea "x"
type input "[DATE] Pollution pricing for new"
type textarea "x"
type input "[DATE] Pollution pricing for new l"
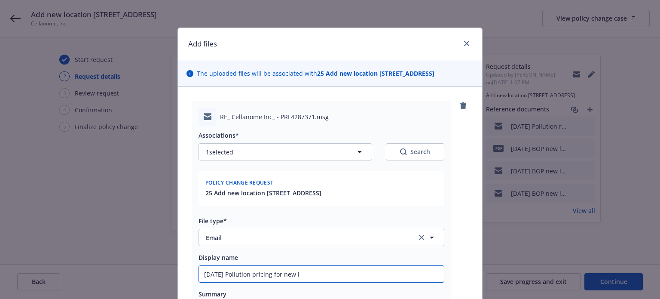
type textarea "x"
type input "[DATE] Pollution pricing for new lo"
type textarea "x"
type input "[DATE] Pollution pricing for new loc"
type textarea "x"
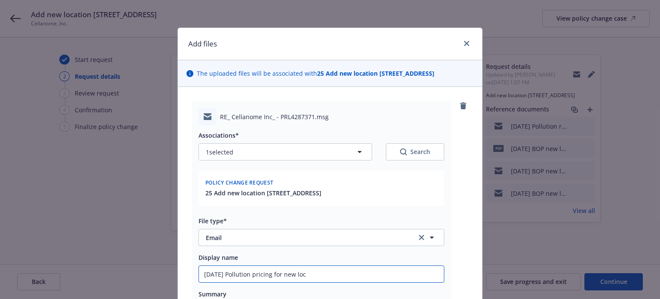
type input "[DATE] Pollution pricing for new loca"
type textarea "x"
type input "[DATE] Pollution pricing for new locat"
type textarea "x"
type input "[DATE] Pollution pricing for new locati"
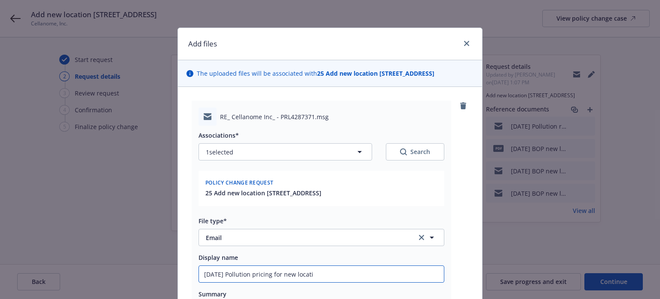
type textarea "x"
type input "[DATE] Pollution pricing for new locatio"
type textarea "x"
type input "[DATE] Pollution pricing for new location"
type textarea "x"
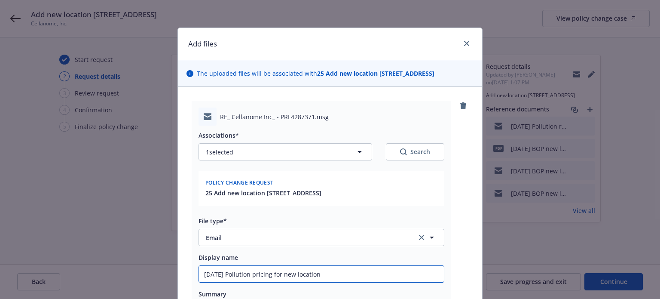
type input "[DATE] Pollution pricing for new location E"
type textarea "x"
type input "[DATE] Pollution pricing for new location EM"
type textarea "x"
type input "[DATE] Pollution pricing for new location EM"
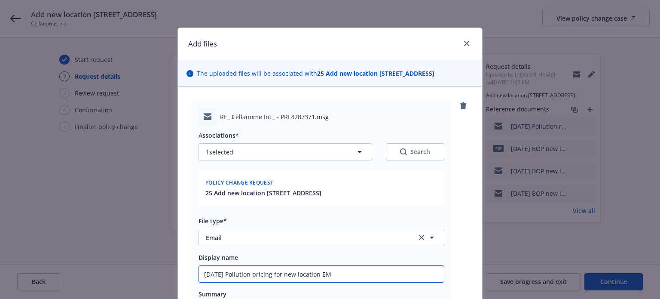
type textarea "x"
type input "[DATE] Pollution pricing for new location EM f"
type textarea "x"
type input "[DATE] Pollution pricing for new location EM fr"
type textarea "x"
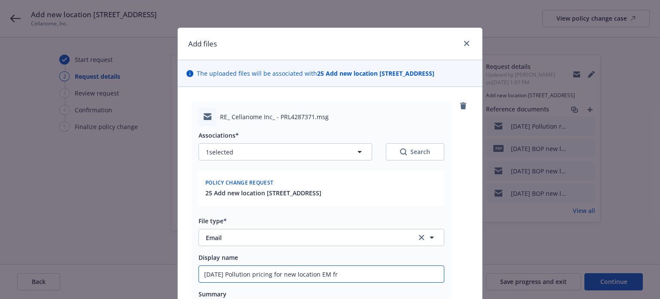
type input "[DATE] Pollution pricing for new location EM frm"
type textarea "x"
type input "[DATE] Pollution pricing for new location EM frm"
type textarea "x"
type input "[DATE] Pollution pricing for new location EM frm A"
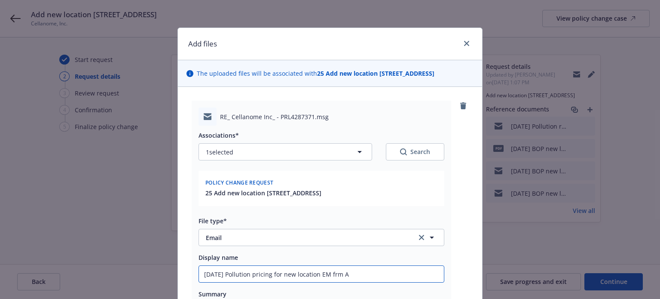
type textarea "x"
type input "[DATE] Pollution pricing for new location EM frm Am"
type textarea "x"
type input "[DATE] Pollution pricing for new location EM frm Amw"
type textarea "x"
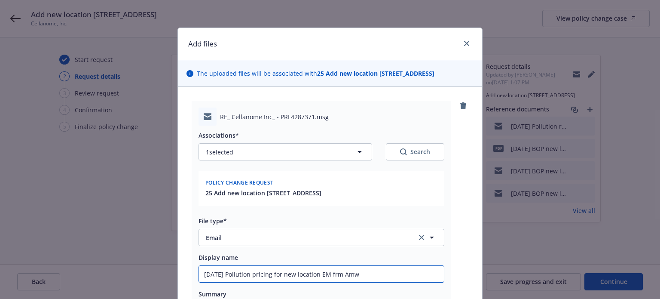
type input "[DATE] Pollution pricing for new location EM frm Amwi"
type textarea "x"
type input "[DATE] Pollution pricing for new location EM frm Amwin"
type textarea "x"
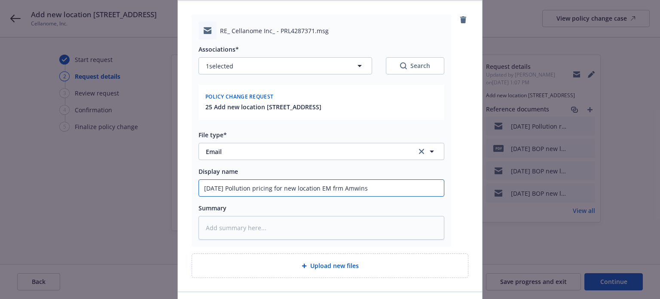
type input "[DATE] Pollution pricing for new location EM frm Amwins"
type textarea "x"
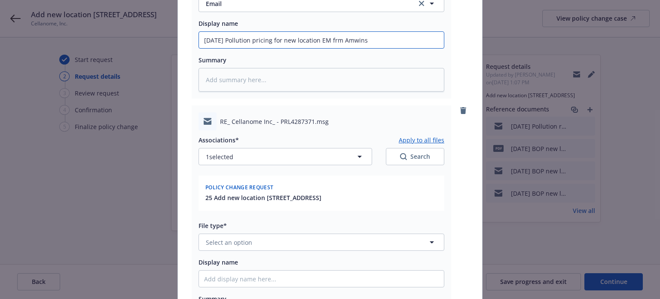
scroll to position [258, 0]
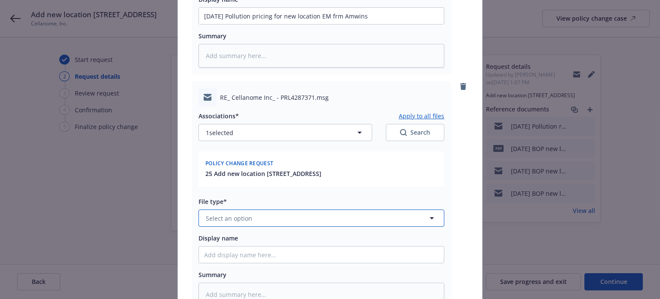
click at [227, 226] on button "Select an option" at bounding box center [322, 217] width 246 height 17
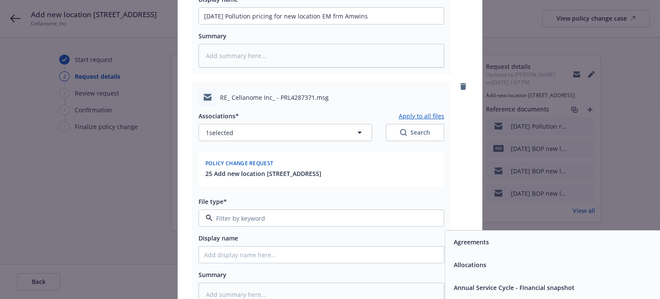
type input "h"
type input "cha"
click at [450, 253] on div "Change request" at bounding box center [567, 241] width 245 height 23
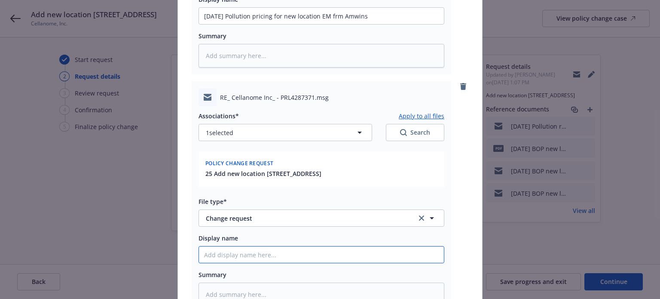
click at [406, 263] on input "Display name" at bounding box center [321, 254] width 245 height 16
paste input "[DATE] Pollution pricing for new location EM frm Amwins"
type textarea "x"
type input "[DATE] Pollution pricing for new location EM frm Amwins"
click at [256, 263] on input "[DATE] Pollution pricing for new location EM frm Amwins" at bounding box center [321, 254] width 245 height 16
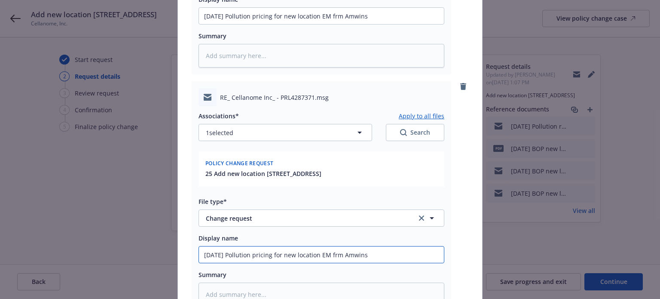
type textarea "x"
type input "[DATE] Pollution pricing for new location EM frm Amwins"
type textarea "x"
type input "[DATE] Pollution pl pricing for new location EM frm Amwins"
type textarea "x"
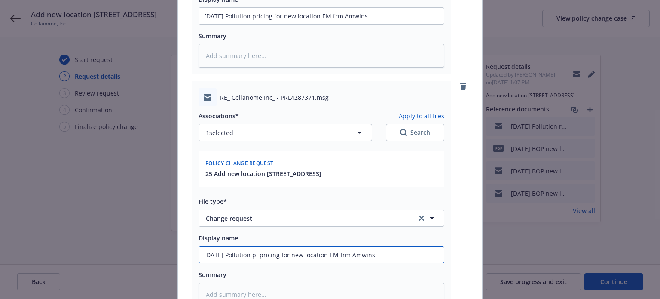
type input "[DATE] Pollution ple pricing for new location EM frm Amwins"
type textarea "x"
type input "[DATE] Pollution plea pricing for new location EM frm Amwins"
type textarea "x"
type input "[DATE] Pollution pleas pricing for new location EM frm Amwins"
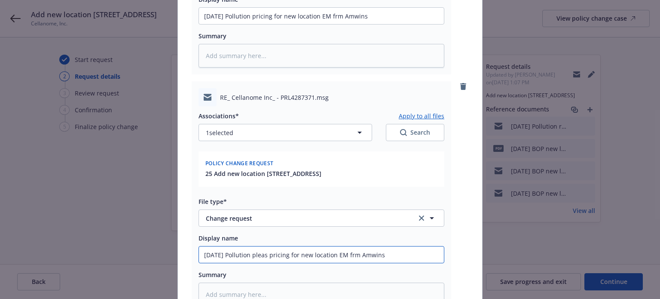
type textarea "x"
type input "[DATE] Pollution please pricing for new location EM frm Amwins"
type textarea "x"
type input "[DATE] Pollution please pricing for new location EM frm Amwins"
type textarea "x"
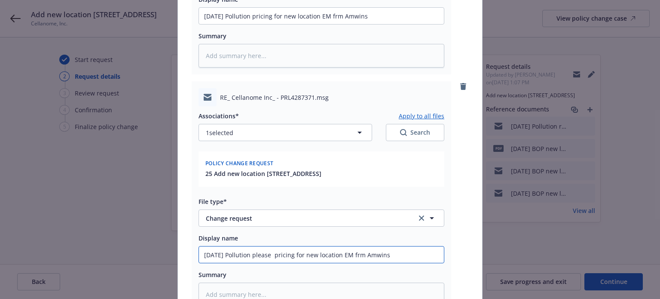
type input "[DATE] Pollution please a pricing for new location EM frm Amwins"
type textarea "x"
type input "[DATE] Pollution please ad pricing for new location EM frm Amwins"
type textarea "x"
type input "[DATE] Pollution please add pricing for new location EM frm Amwins"
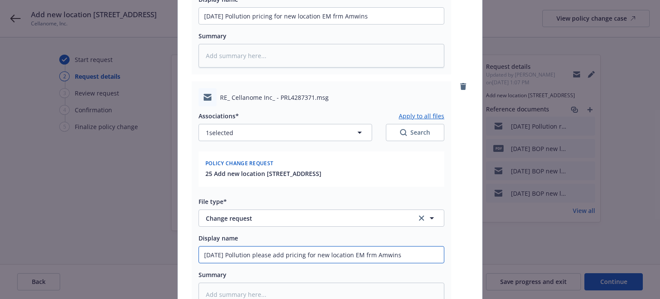
type textarea "x"
type input "[DATE] Pollution please addpricing for new location EM frm Amwins"
type textarea "x"
type input "[DATE] Pollution please addricing for new location EM frm Amwins"
type textarea "x"
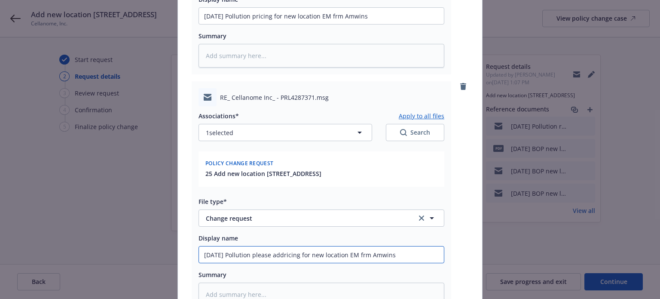
type input "[DATE] Pollution please addicing for new location EM frm Amwins"
type textarea "x"
type input "[DATE] Pollution please addcing for new location EM frm Amwins"
type textarea "x"
type input "[DATE] Pollution please adding for new location EM frm Amwins"
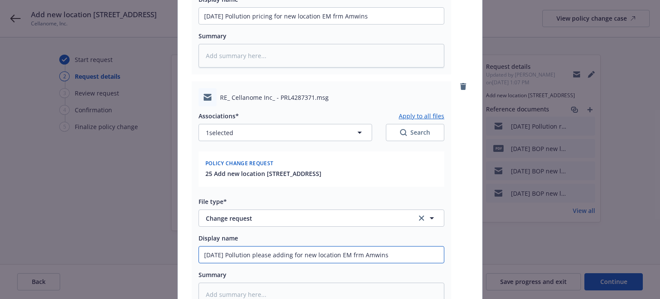
type textarea "x"
type input "[DATE] Pollution please addg for new location EM frm Amwins"
type textarea "x"
type input "[DATE] Pollution please add for new location EM frm Amwins"
type textarea "x"
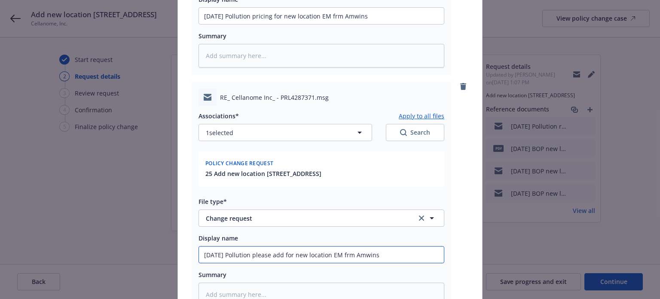
type input "[DATE] Pollution please addfor new location EM frm Amwins"
type textarea "x"
type input "[DATE] Pollution please addor new location EM frm Amwins"
type textarea "x"
type input "[DATE] Pollution please addr new location EM frm Amwins"
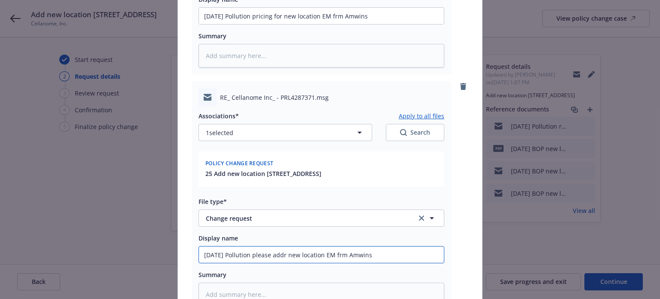
type textarea "x"
type input "[DATE] Pollution please add new location EM frm Amwins"
type textarea "x"
type input "[DATE] Pollution please add new location EM rm Amwins"
type textarea "x"
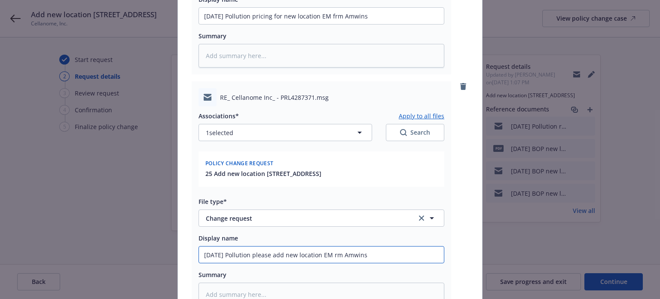
type input "[DATE] Pollution please add new location EM trm Amwins"
type textarea "x"
type input "[DATE] Pollution please add new location EM torm Amwins"
type textarea "x"
type input "[DATE] Pollution please add new location EM [PERSON_NAME]"
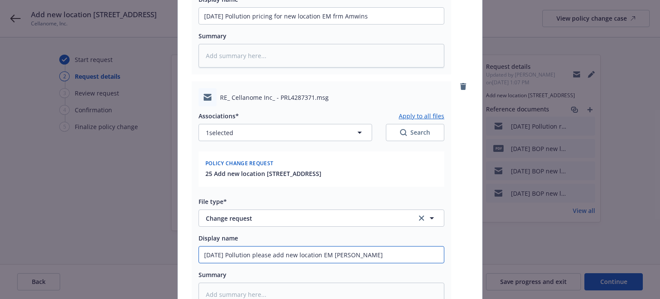
type textarea "x"
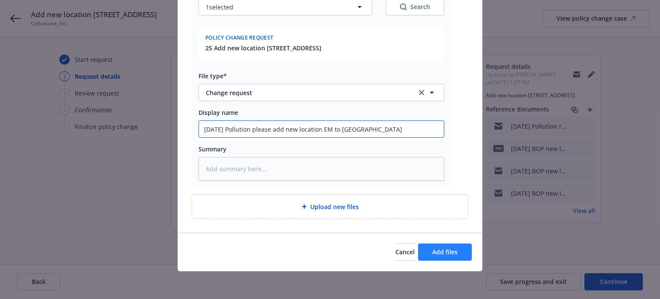
type input "[DATE] Pollution please add new location EM to [GEOGRAPHIC_DATA]"
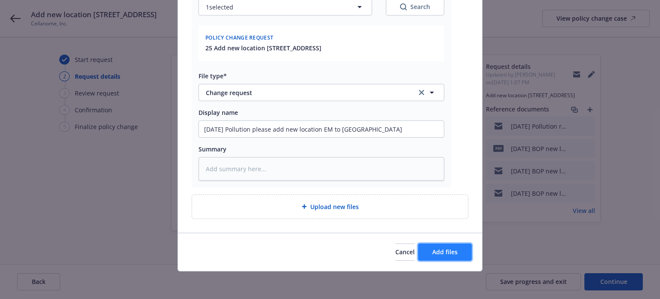
click at [448, 252] on span "Add files" at bounding box center [444, 251] width 25 height 8
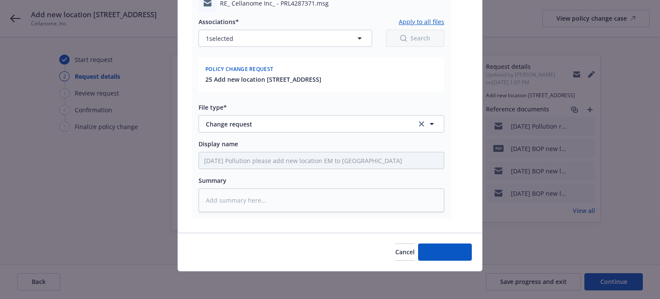
scroll to position [360, 0]
type textarea "x"
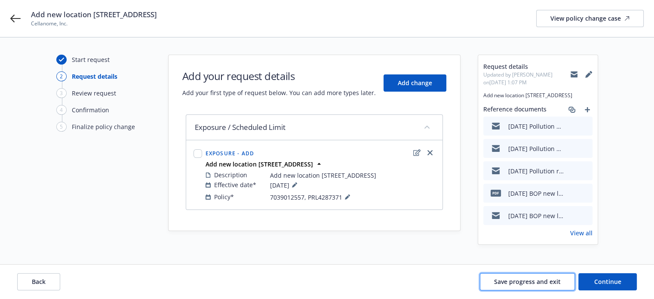
click at [548, 285] on span "Save progress and exit" at bounding box center [527, 281] width 67 height 8
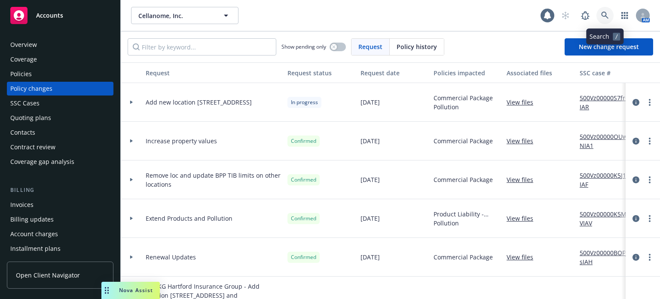
click at [605, 12] on icon at bounding box center [605, 16] width 8 height 8
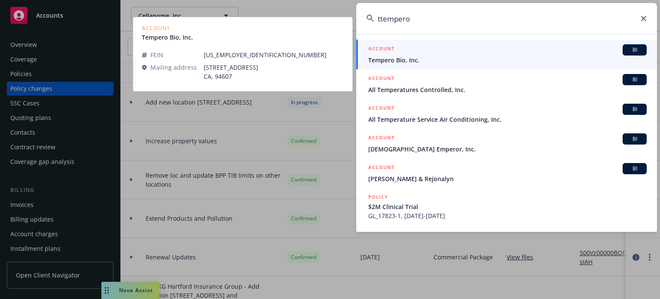
type input "ttempero"
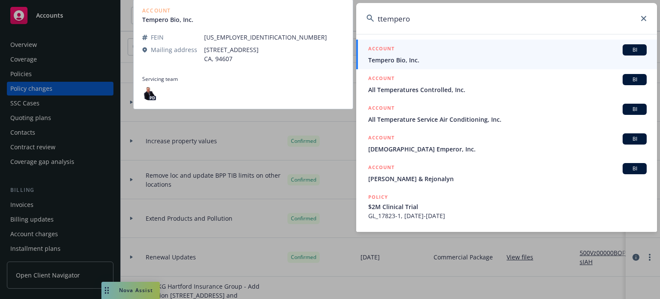
click at [438, 56] on span "Tempero Bio, Inc." at bounding box center [507, 59] width 278 height 9
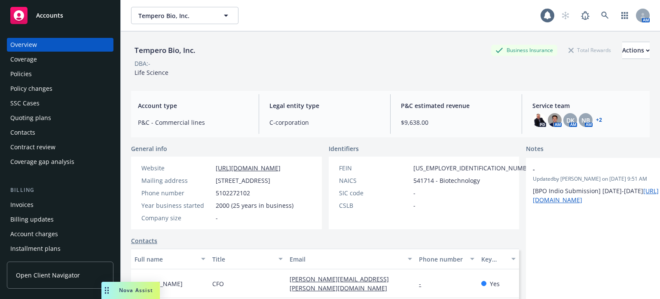
click at [62, 73] on div "Policies" at bounding box center [60, 74] width 100 height 14
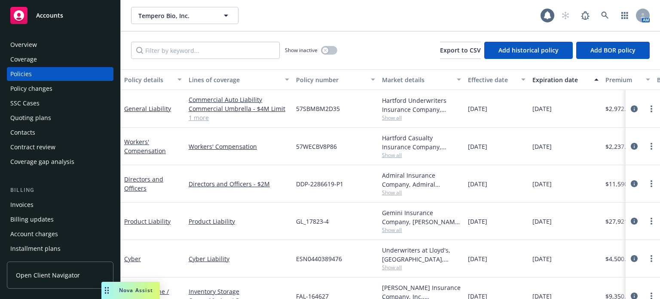
click at [315, 108] on span "57SBMBM2D35" at bounding box center [318, 108] width 44 height 9
copy span "57SBMBM2D35"
click at [602, 11] on link at bounding box center [604, 15] width 17 height 17
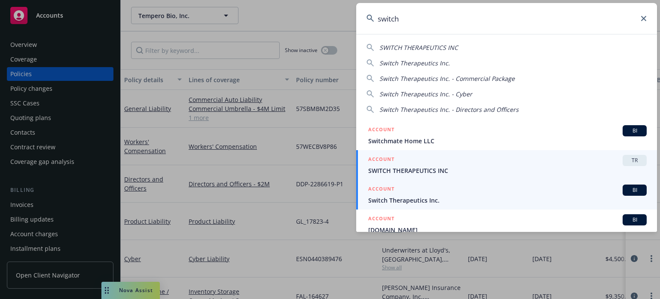
type input "switch"
click at [410, 198] on span "Switch Therapeutics Inc." at bounding box center [507, 200] width 278 height 9
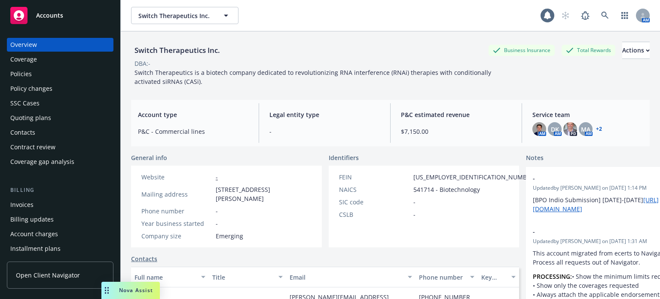
click at [37, 72] on div "Policies" at bounding box center [60, 74] width 100 height 14
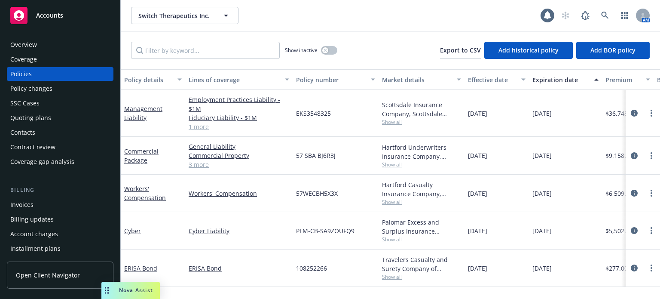
click at [52, 119] on div "Quoting plans" at bounding box center [60, 118] width 100 height 14
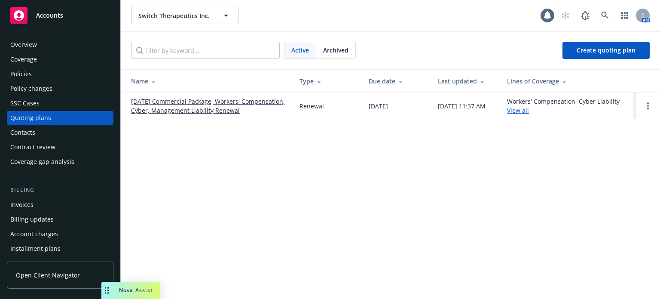
click at [203, 101] on link "[DATE] Commercial Package, Workers' Compensation, Cyber, Management Liability R…" at bounding box center [208, 106] width 155 height 18
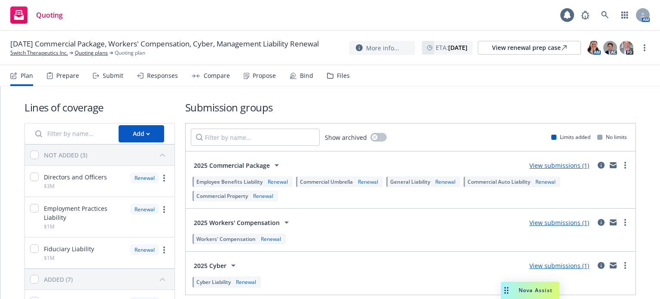
click at [338, 77] on div "Files" at bounding box center [343, 75] width 13 height 7
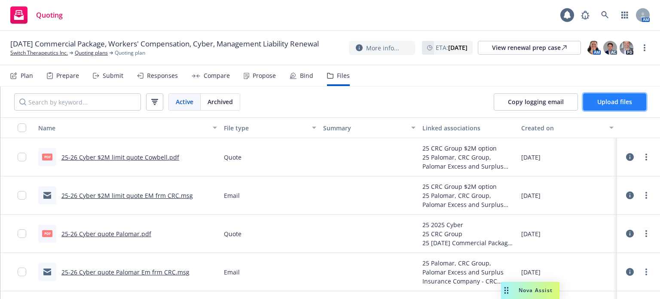
click at [603, 100] on span "Upload files" at bounding box center [614, 102] width 35 height 8
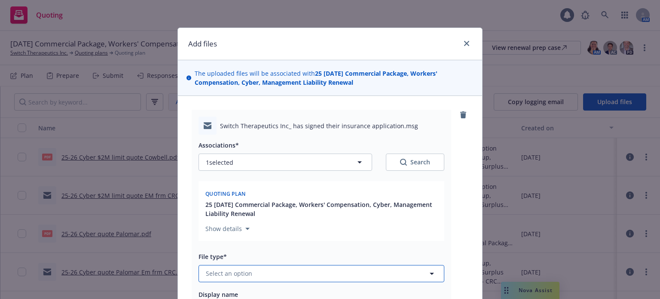
click at [263, 275] on button "Select an option" at bounding box center [322, 273] width 246 height 17
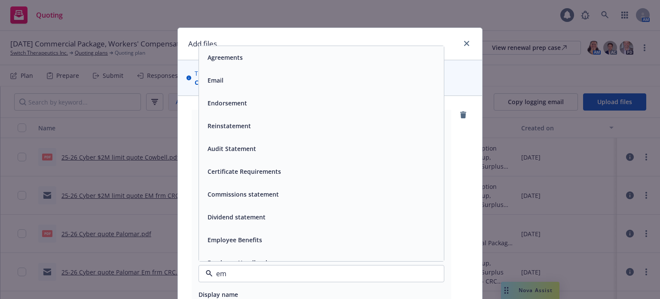
type input "ema"
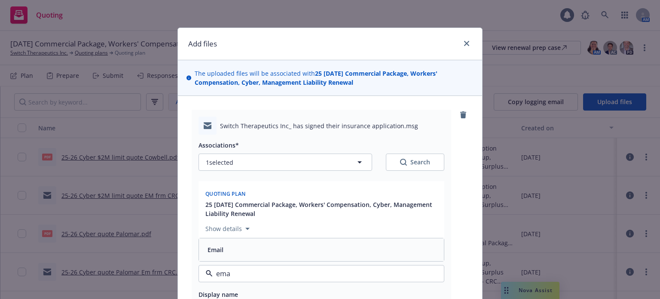
click at [266, 253] on div "Email" at bounding box center [321, 249] width 235 height 12
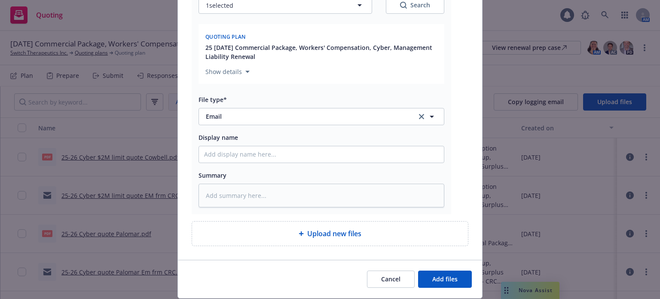
scroll to position [172, 0]
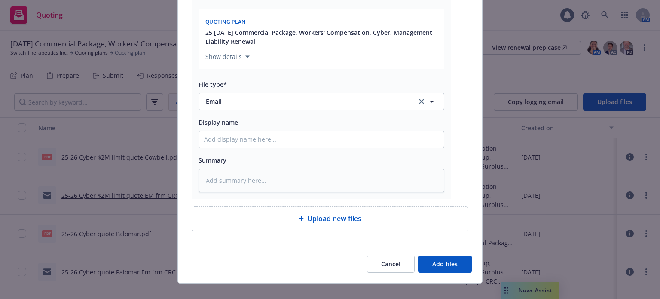
type textarea "x"
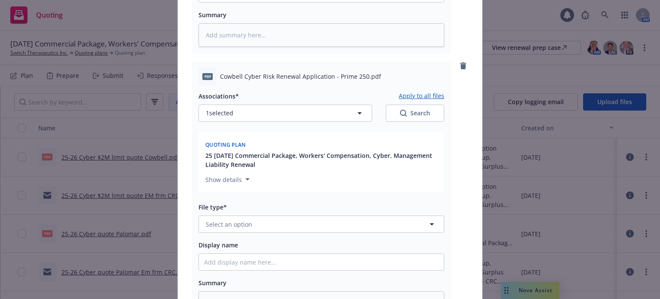
scroll to position [344, 0]
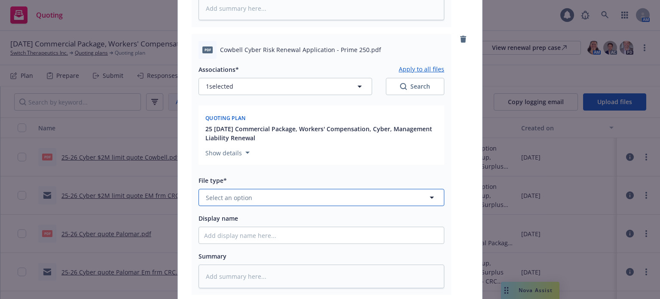
click at [305, 199] on button "Select an option" at bounding box center [322, 197] width 246 height 17
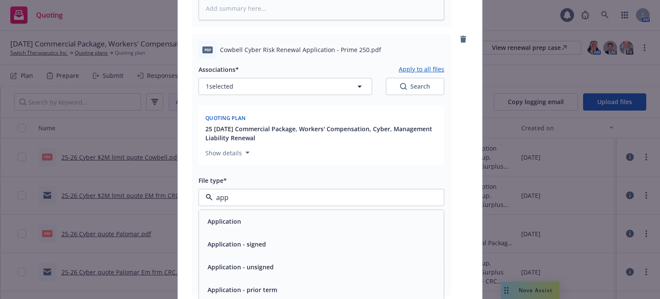
type input "appl"
click at [296, 220] on div "Application" at bounding box center [321, 221] width 235 height 12
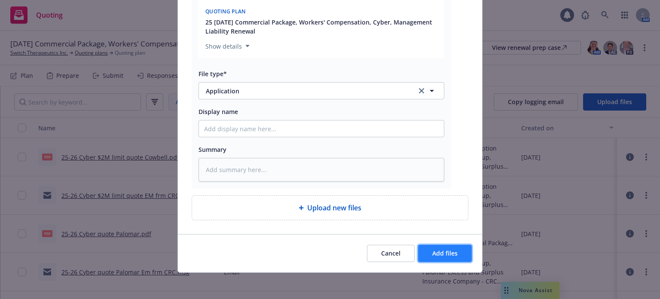
click at [434, 255] on span "Add files" at bounding box center [444, 253] width 25 height 8
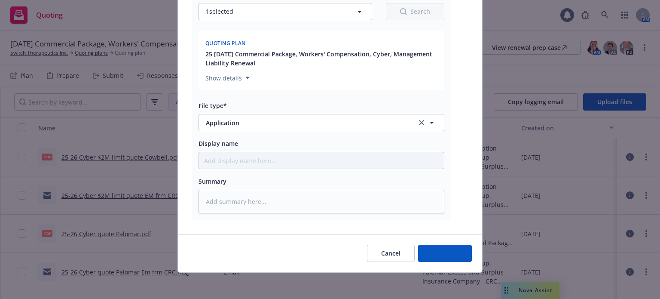
type textarea "x"
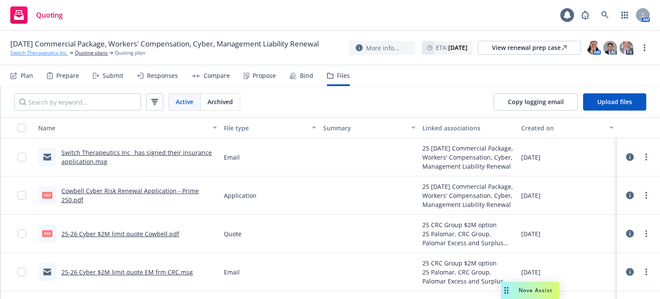
click at [23, 57] on link "Switch Therapeutics Inc." at bounding box center [39, 53] width 58 height 8
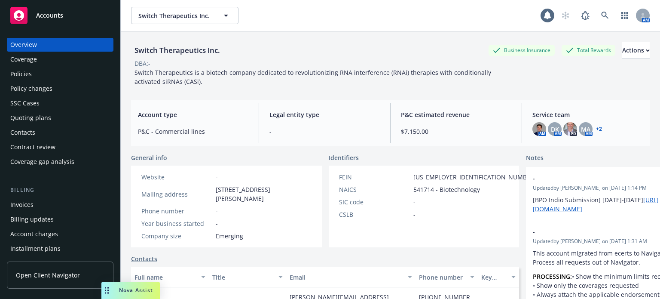
click at [42, 9] on div "Accounts" at bounding box center [60, 15] width 100 height 17
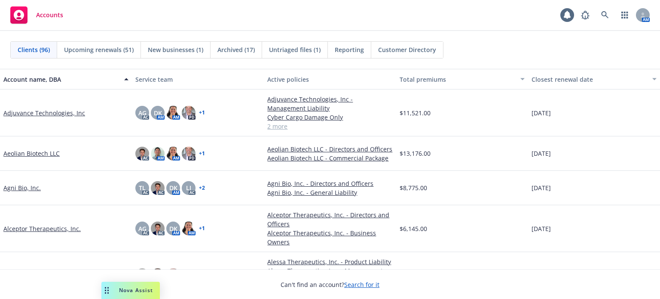
click at [291, 48] on span "Untriaged files (1)" at bounding box center [295, 49] width 52 height 9
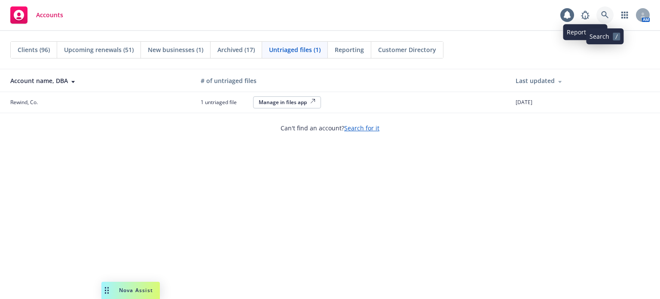
click at [602, 11] on link at bounding box center [604, 14] width 17 height 17
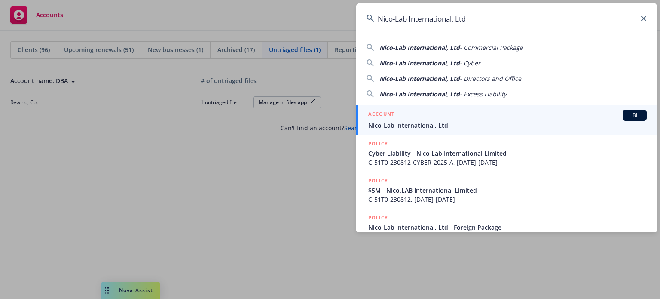
type input "Nico-Lab International, Ltd"
click at [428, 121] on span "Nico-Lab International, Ltd" at bounding box center [507, 125] width 278 height 9
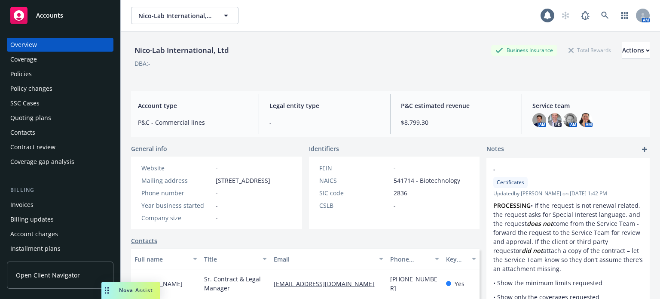
click at [15, 74] on div "Policies" at bounding box center [20, 74] width 21 height 14
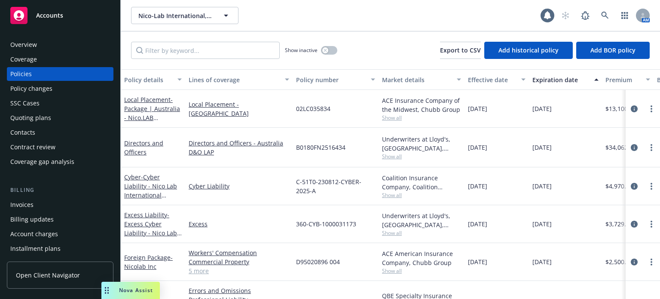
scroll to position [31, 0]
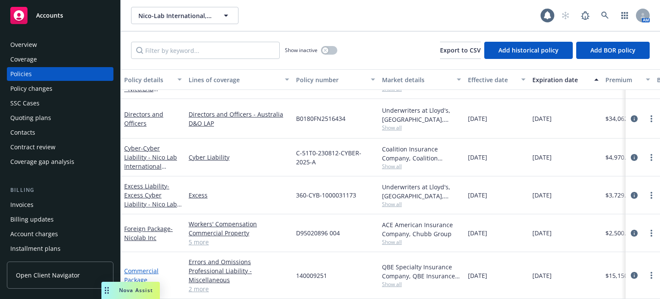
click at [129, 266] on link "Commercial Package" at bounding box center [141, 274] width 34 height 17
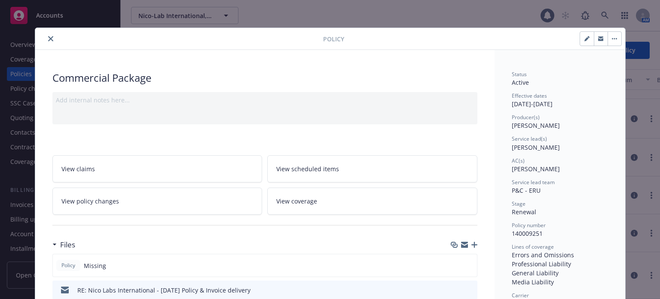
drag, startPoint x: 46, startPoint y: 39, endPoint x: 54, endPoint y: 40, distance: 7.4
click at [48, 39] on icon "close" at bounding box center [50, 38] width 5 height 5
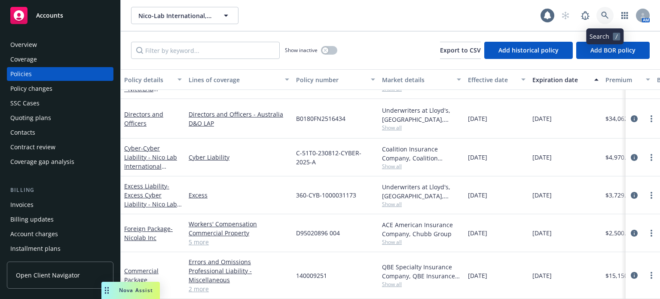
click at [603, 12] on icon at bounding box center [604, 15] width 7 height 7
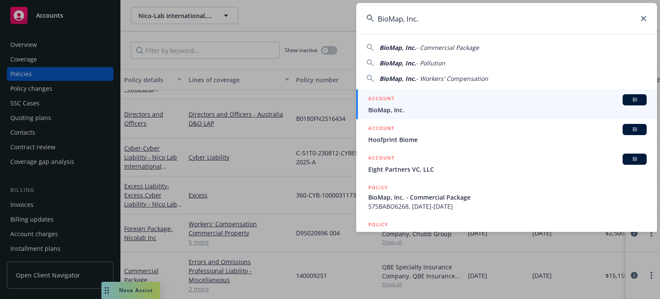
type input "BioMap, Inc."
click at [432, 108] on span "BioMap, Inc." at bounding box center [507, 109] width 278 height 9
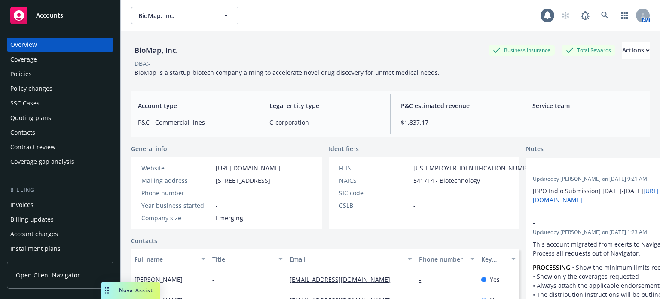
click at [55, 77] on div "Policies" at bounding box center [60, 74] width 100 height 14
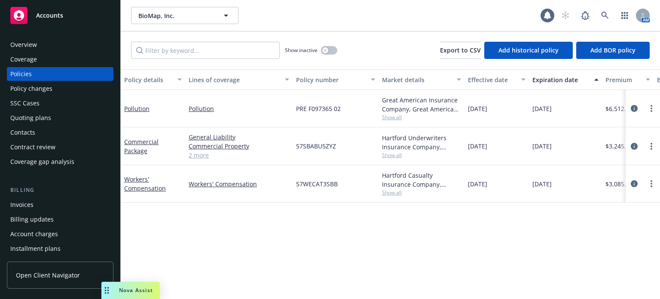
click at [45, 204] on div "Invoices" at bounding box center [60, 205] width 100 height 14
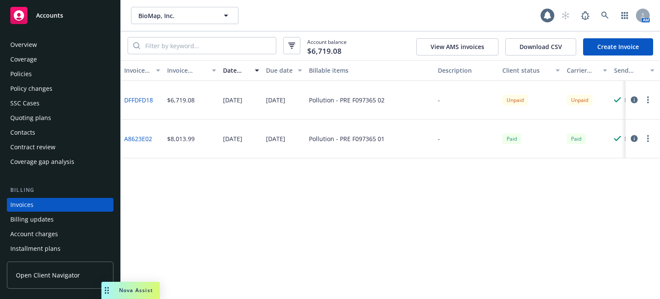
click at [46, 76] on div "Policies" at bounding box center [60, 74] width 100 height 14
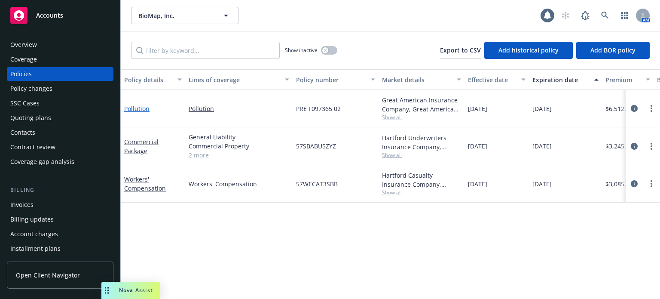
click at [136, 106] on link "Pollution" at bounding box center [136, 108] width 25 height 8
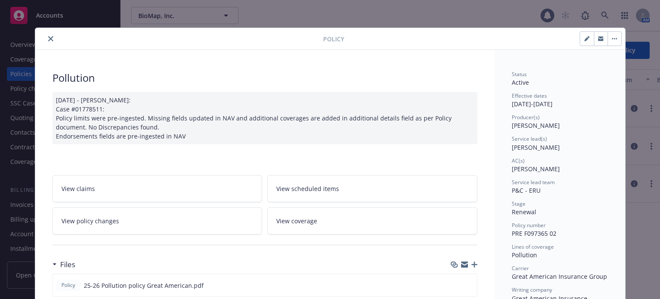
drag, startPoint x: 43, startPoint y: 40, endPoint x: 124, endPoint y: 115, distance: 111.0
click at [48, 36] on icon "close" at bounding box center [50, 38] width 5 height 5
